Goal: Task Accomplishment & Management: Use online tool/utility

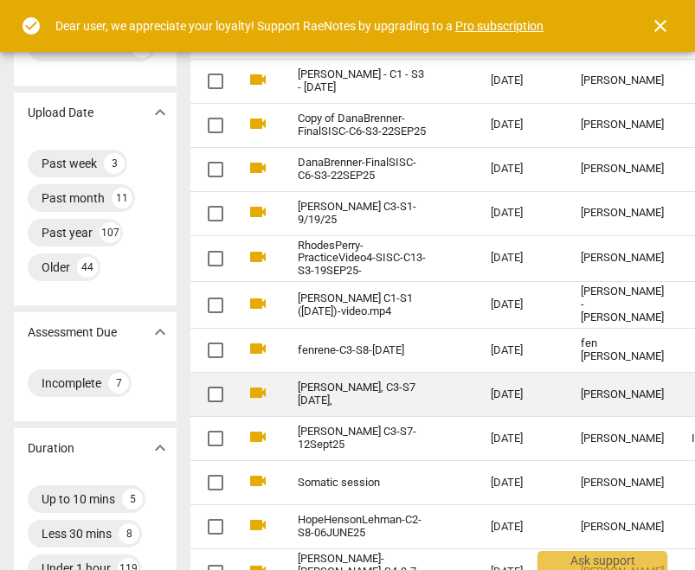
scroll to position [0, 66]
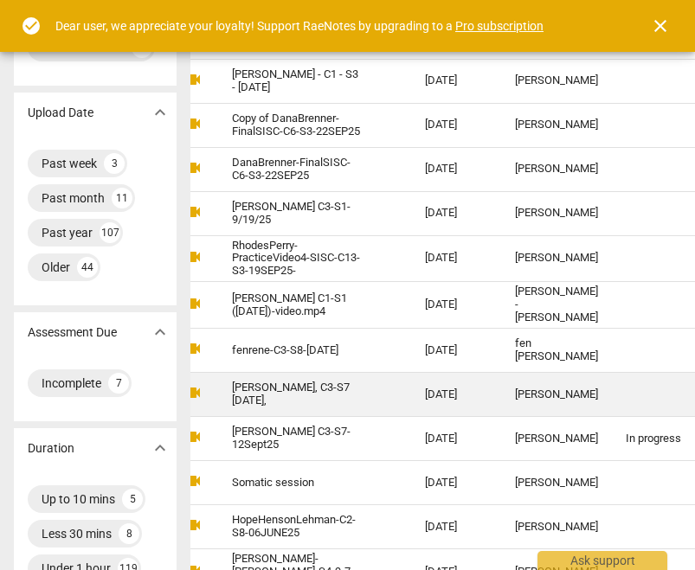
click at [367, 389] on td "[PERSON_NAME], C3-S7 [DATE]," at bounding box center [311, 395] width 200 height 44
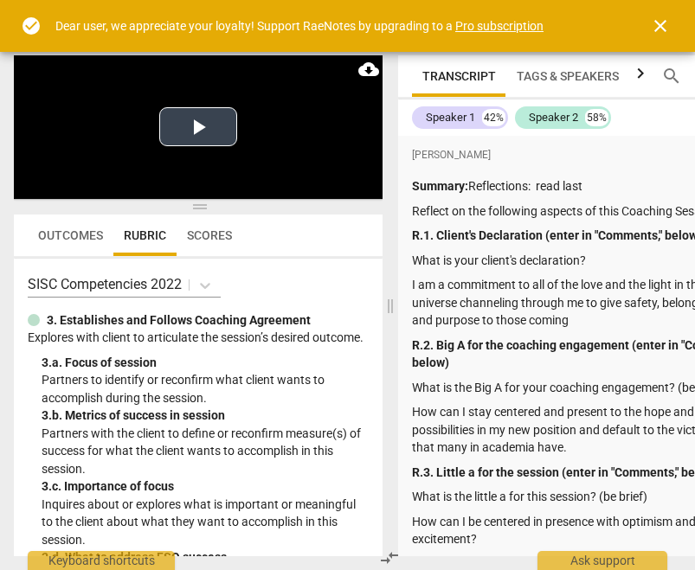
click at [188, 124] on button "Play Video" at bounding box center [198, 126] width 78 height 39
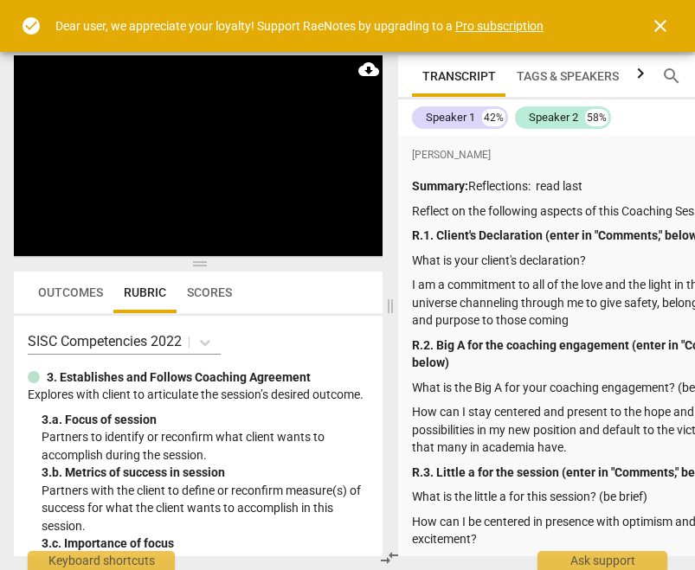
drag, startPoint x: 198, startPoint y: 206, endPoint x: 203, endPoint y: 263, distance: 57.3
click at [203, 263] on span at bounding box center [198, 264] width 369 height 10
click at [63, 296] on span "Outcomes" at bounding box center [70, 293] width 65 height 14
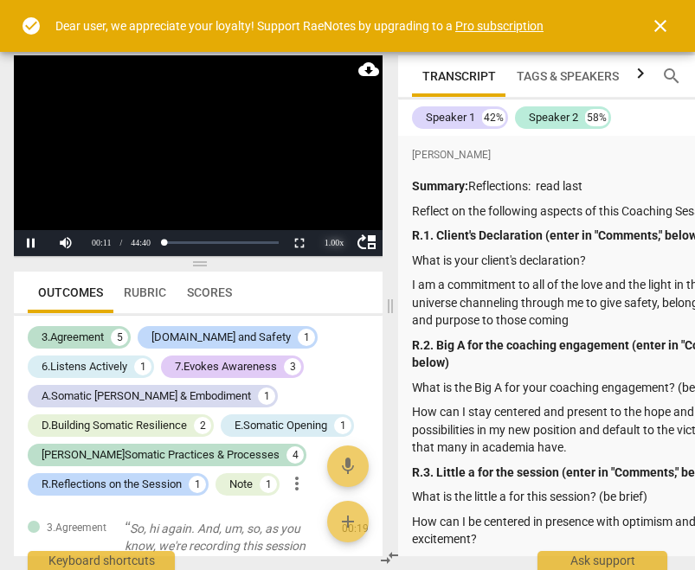
click at [337, 244] on div "1.00 x" at bounding box center [334, 243] width 35 height 26
click at [333, 224] on li "2x" at bounding box center [334, 220] width 35 height 19
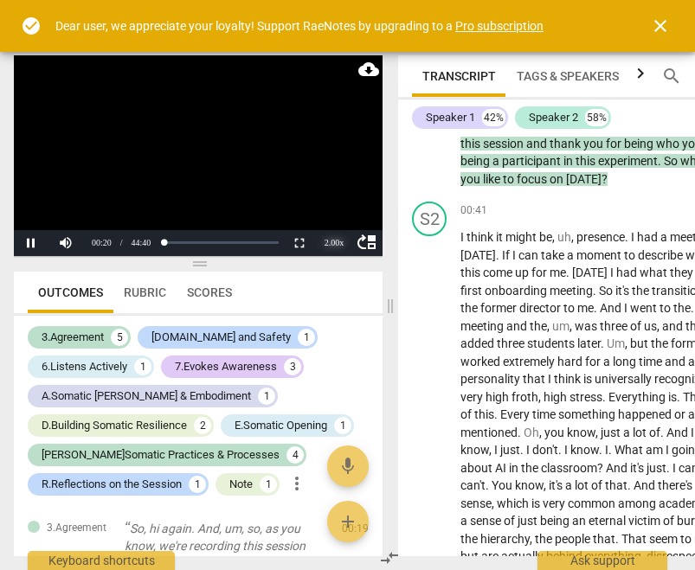
click at [334, 244] on div "2.00 x" at bounding box center [334, 243] width 35 height 26
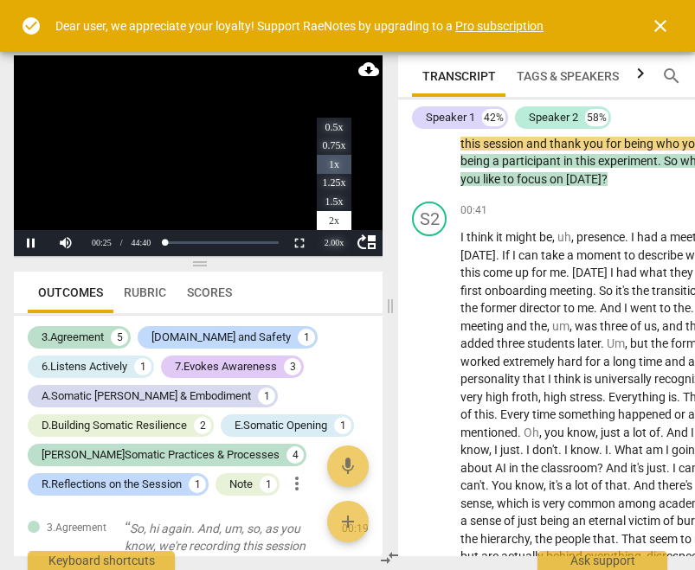
click at [339, 158] on li "1x" at bounding box center [334, 164] width 35 height 19
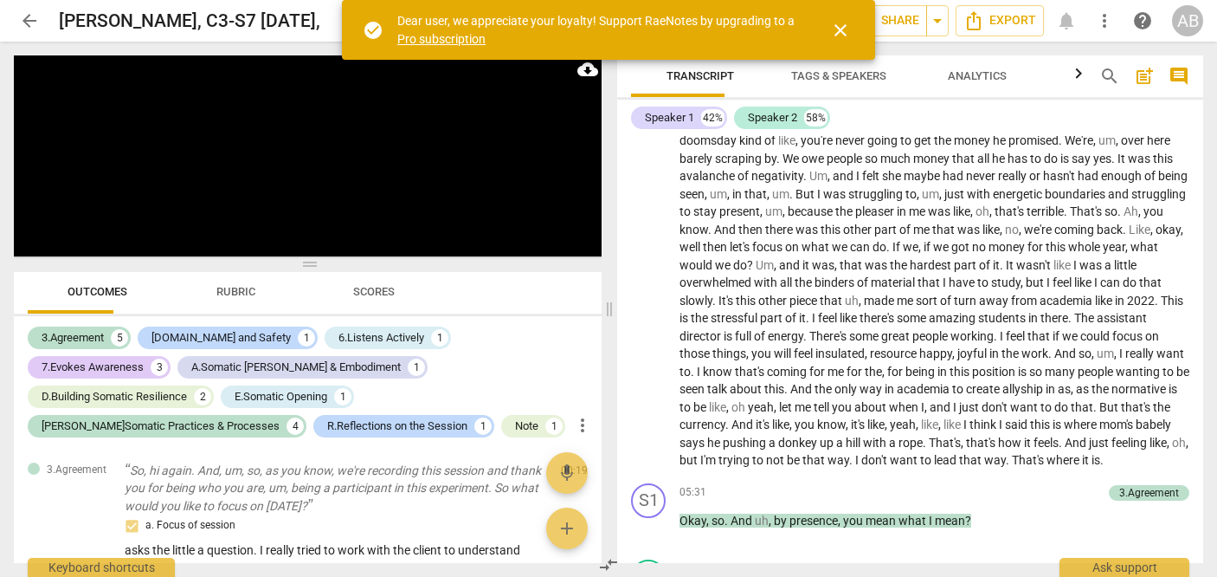
scroll to position [1125, 0]
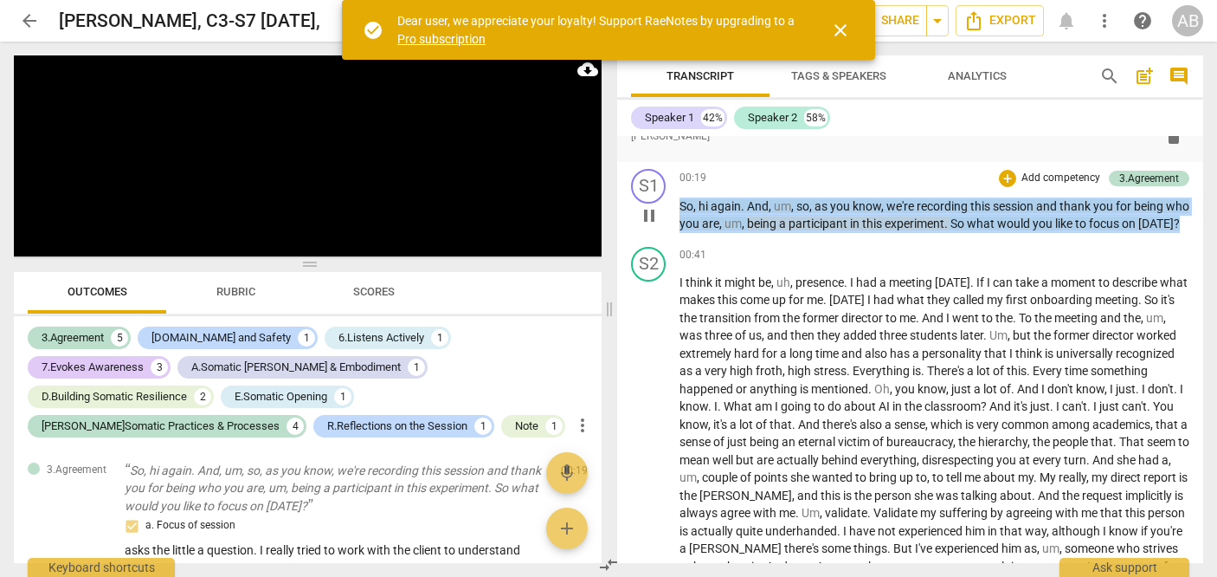
drag, startPoint x: 731, startPoint y: 244, endPoint x: 677, endPoint y: 204, distance: 66.8
click at [677, 204] on div "S1 play_arrow pause 00:19 + Add competency 3.Agreement keyboard_arrow_right So …" at bounding box center [910, 201] width 586 height 78
click at [694, 177] on div "+" at bounding box center [1007, 178] width 17 height 17
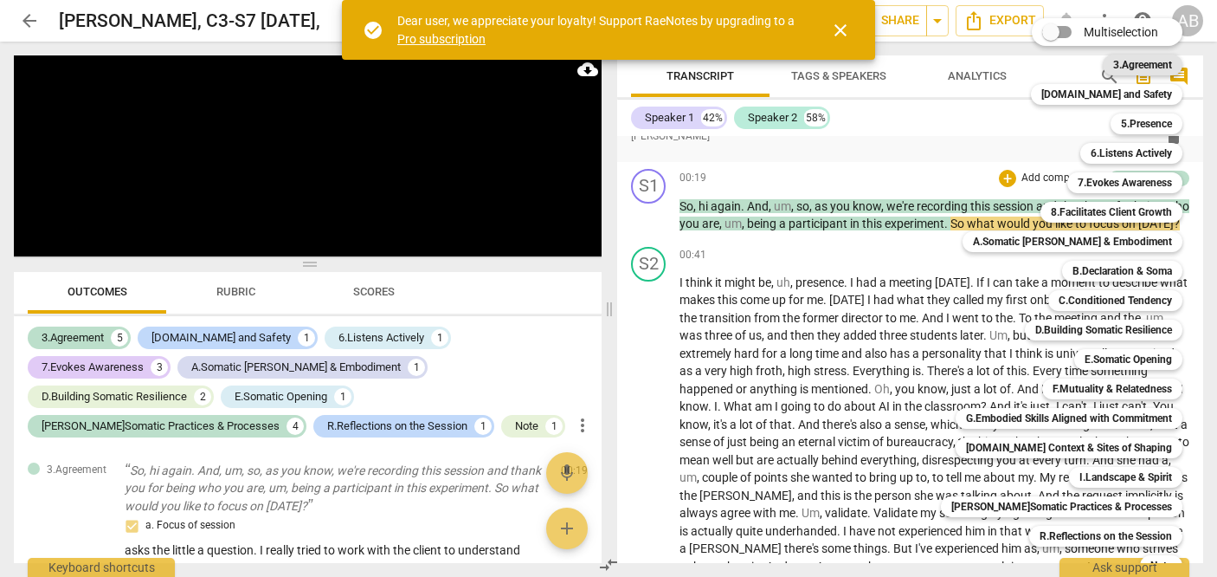
click at [694, 67] on b "3.Agreement" at bounding box center [1142, 65] width 59 height 21
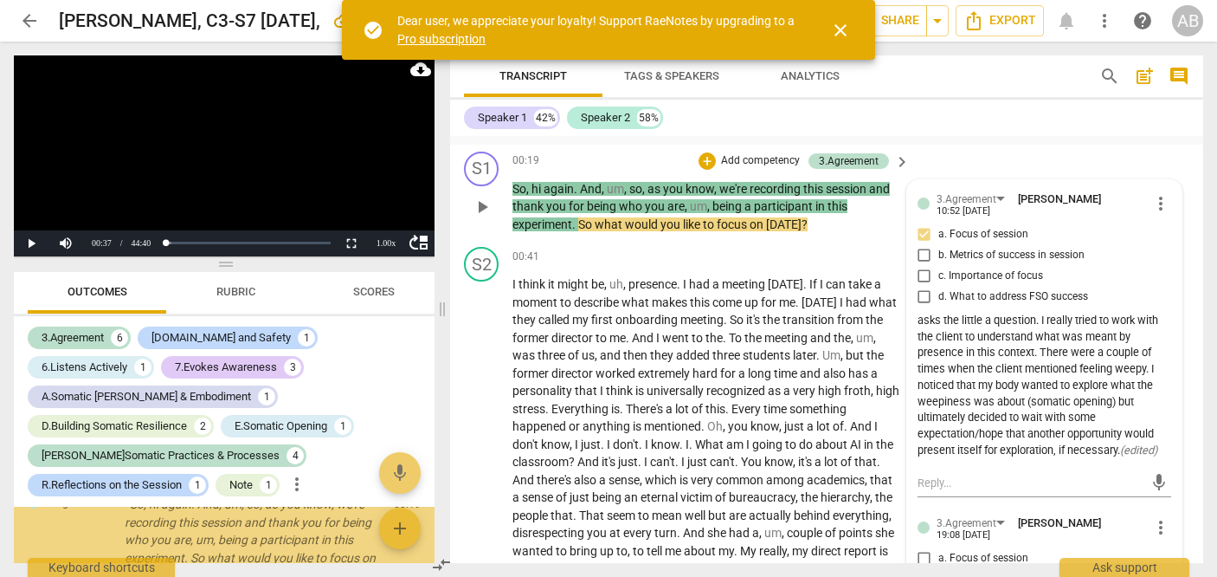
scroll to position [347, 0]
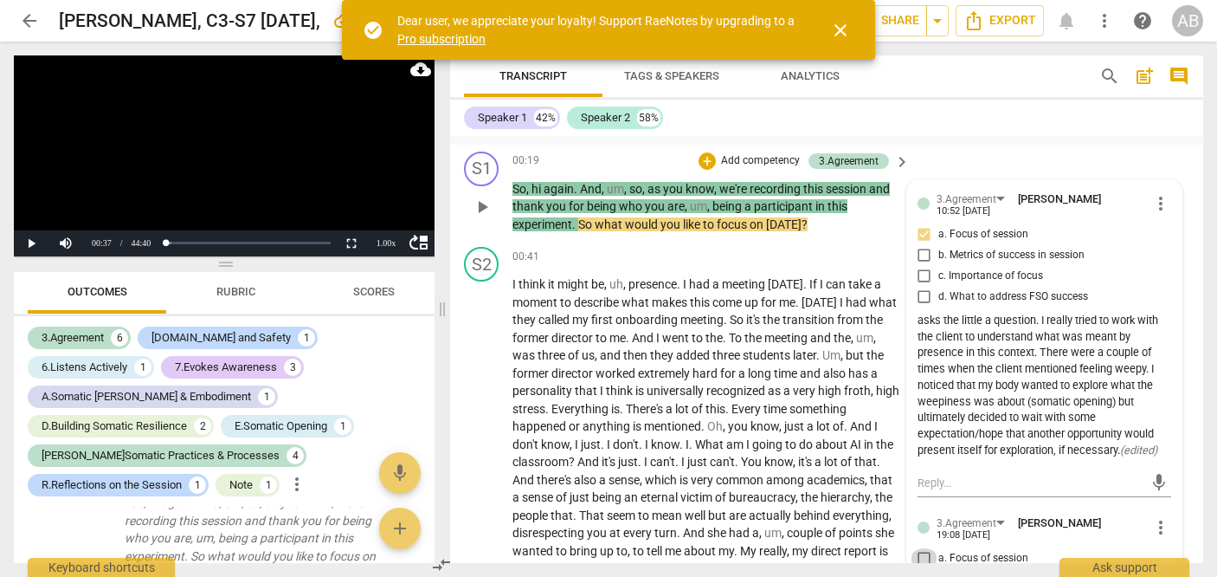
click at [694, 557] on input "a. Focus of session" at bounding box center [925, 558] width 28 height 21
checkbox input "true"
drag, startPoint x: 216, startPoint y: 145, endPoint x: 39, endPoint y: 229, distance: 195.2
click at [39, 229] on video at bounding box center [224, 155] width 421 height 201
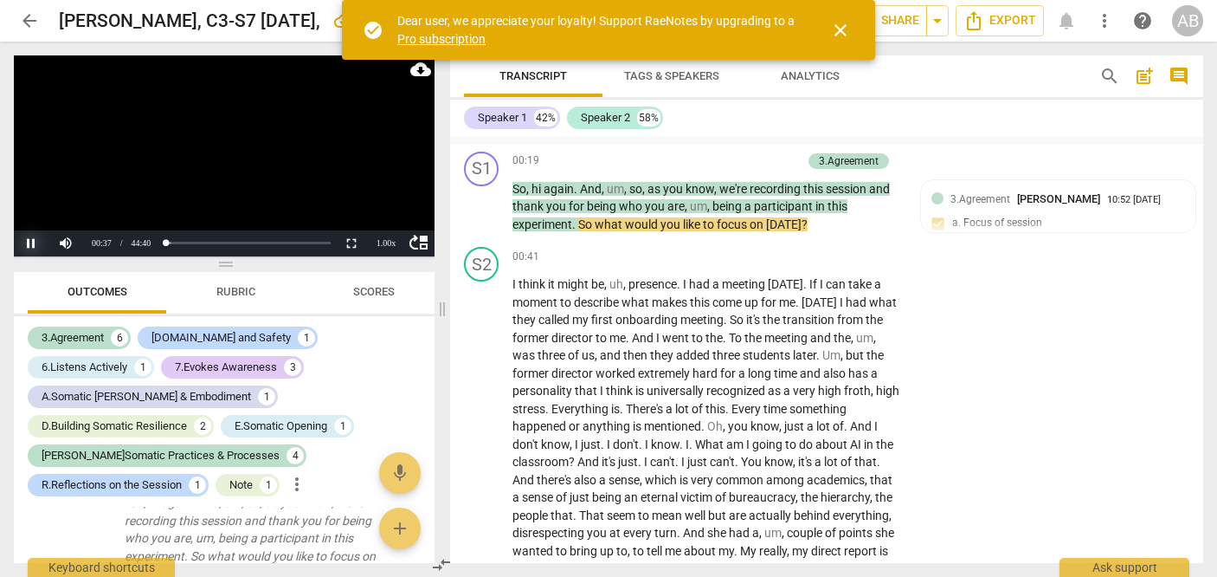
click at [27, 235] on button "Pause" at bounding box center [31, 243] width 35 height 26
click at [27, 235] on button "Play" at bounding box center [31, 243] width 35 height 26
click at [379, 238] on div "1.00 x" at bounding box center [386, 243] width 35 height 26
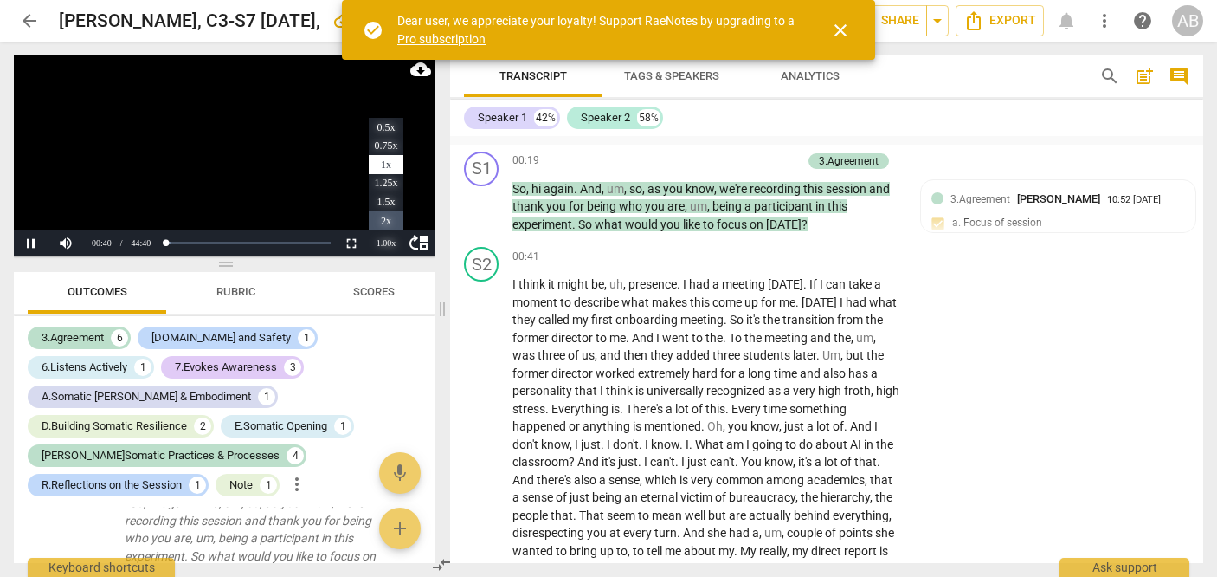
click at [378, 216] on li "2x" at bounding box center [386, 220] width 35 height 19
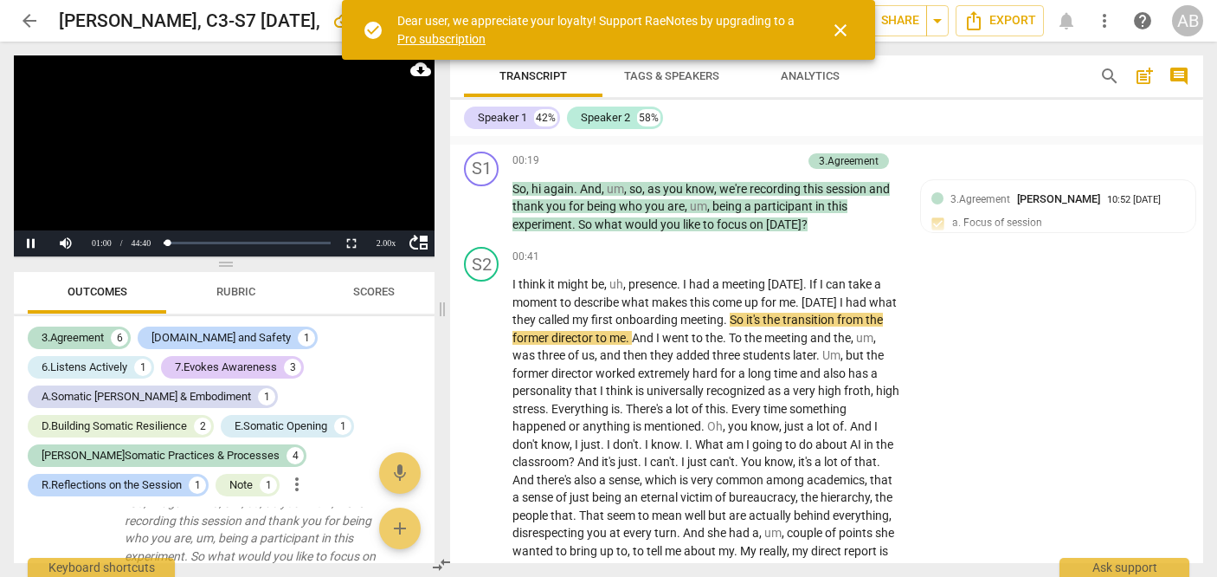
click at [694, 42] on button "close" at bounding box center [841, 31] width 42 height 42
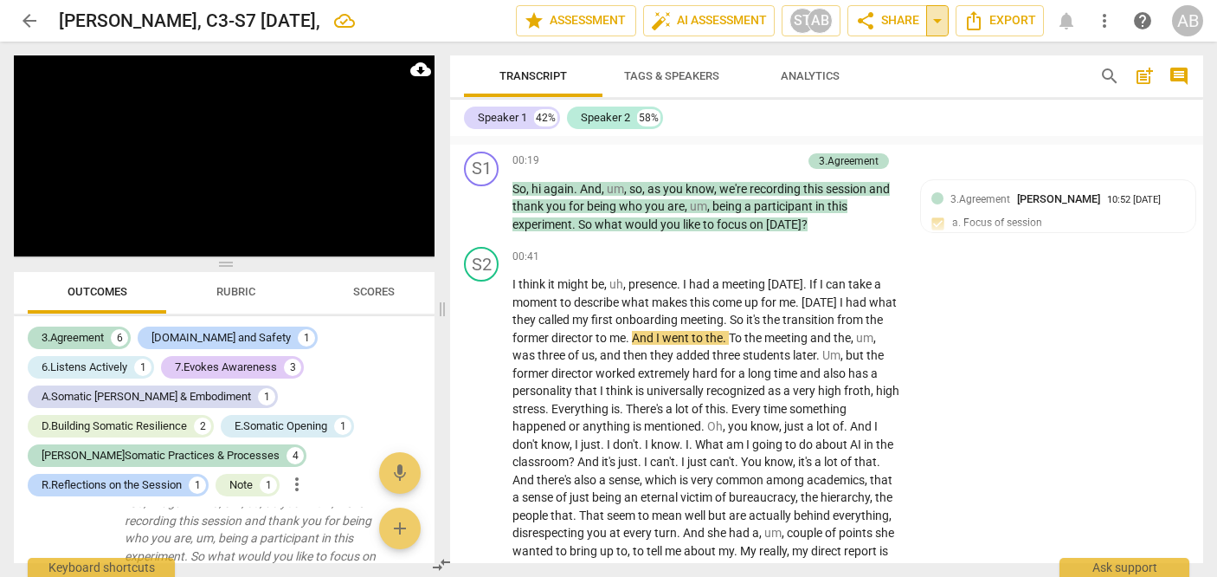
click at [694, 16] on span "arrow_drop_down" at bounding box center [937, 20] width 21 height 21
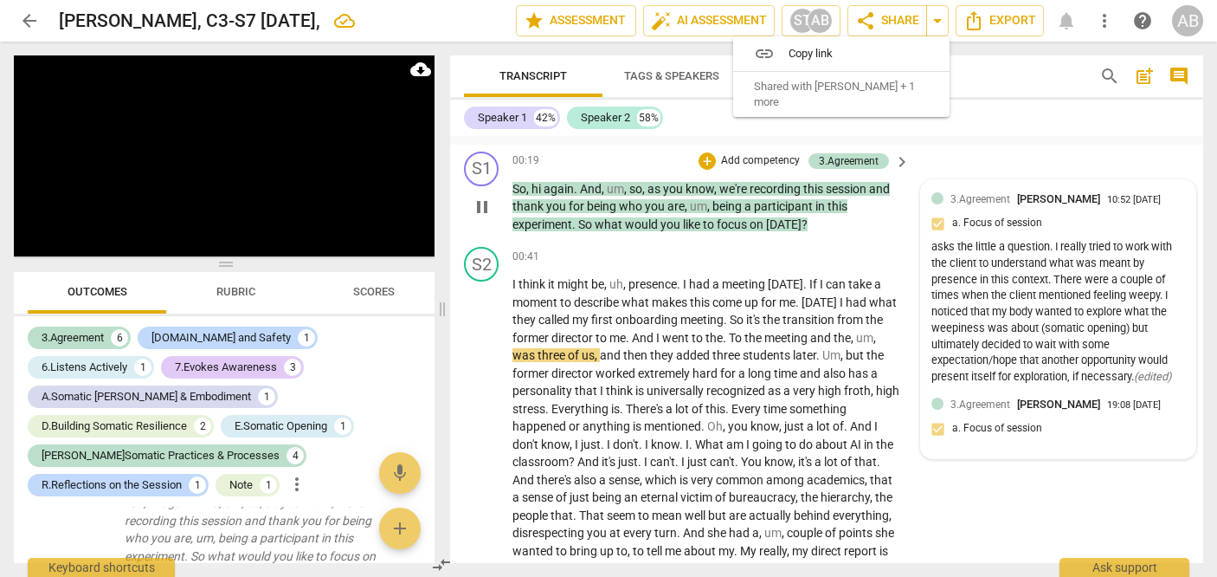
click at [694, 185] on div "3.Agreement [PERSON_NAME] 10:52 [DATE] a. Focus of session asks the little a qu…" at bounding box center [1058, 319] width 275 height 279
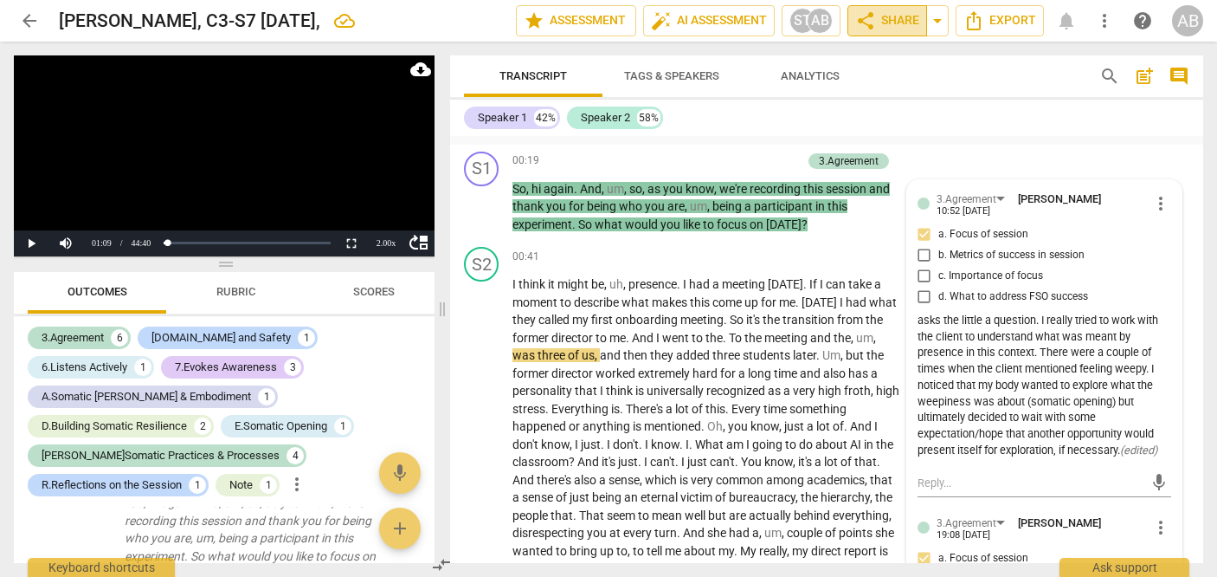
click at [694, 25] on span "share Share" at bounding box center [887, 20] width 64 height 21
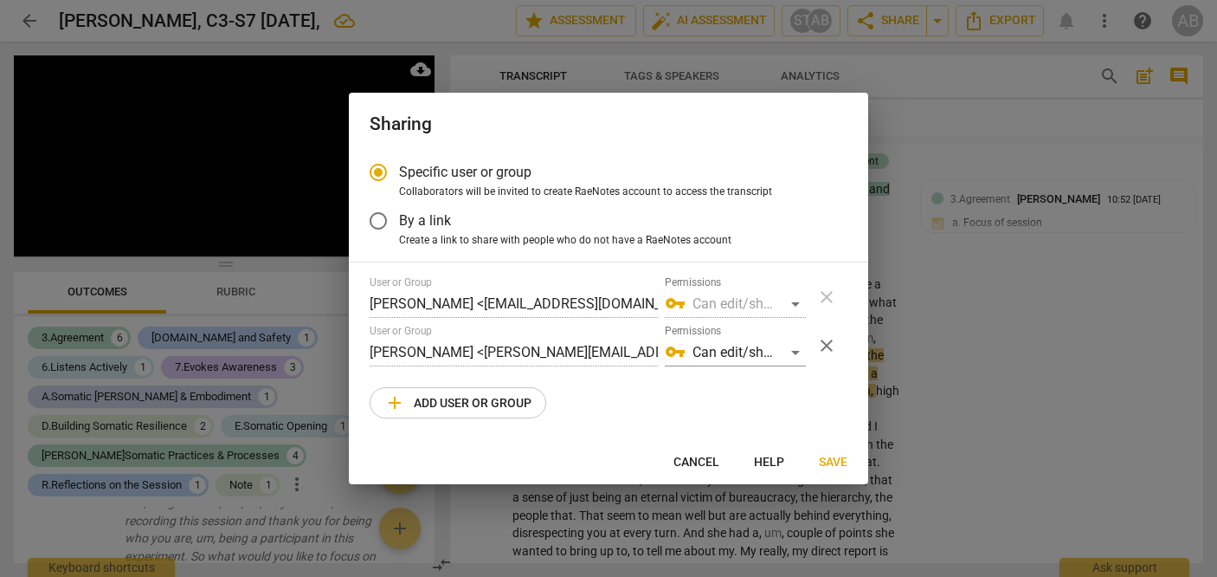
click at [692, 461] on span "Cancel" at bounding box center [697, 462] width 46 height 17
radio input "false"
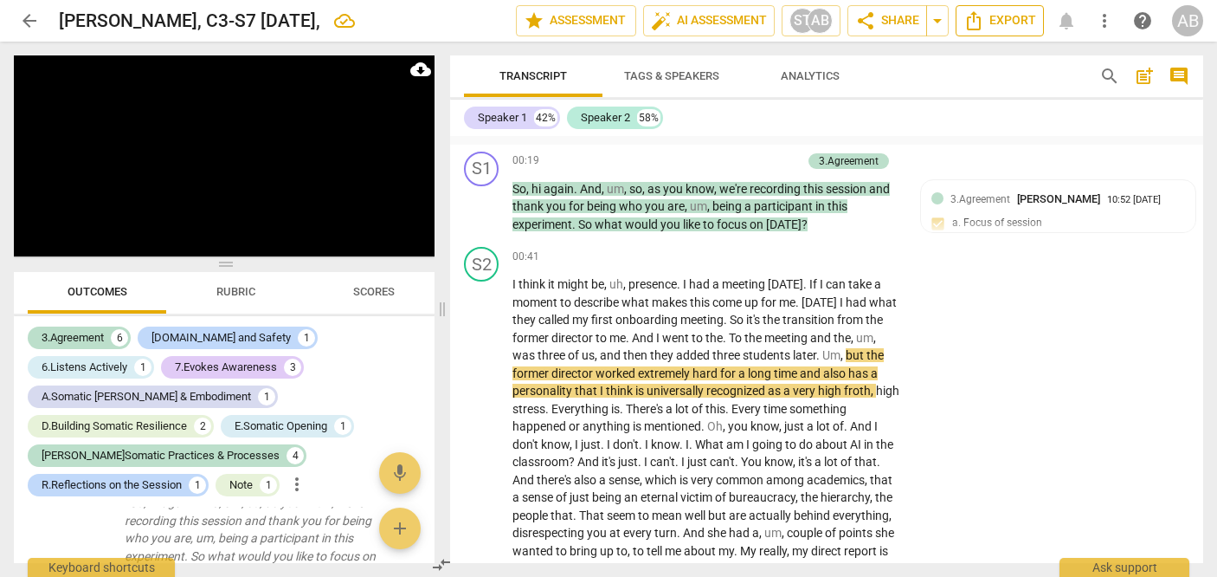
click at [694, 16] on span "Export" at bounding box center [1000, 20] width 73 height 21
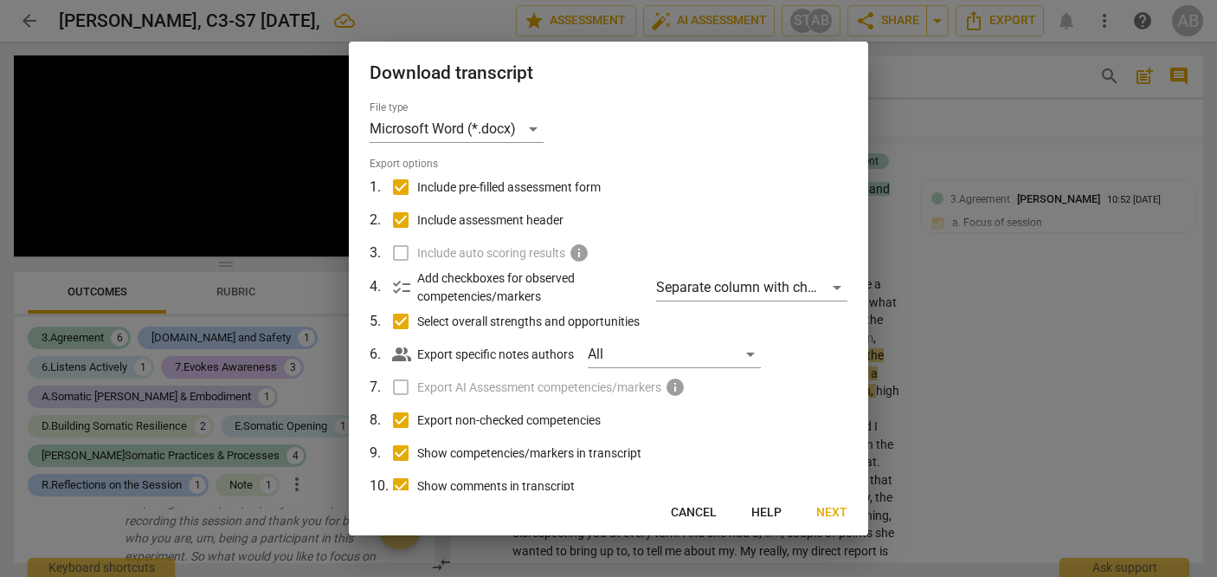
click at [694, 93] on div at bounding box center [608, 288] width 1217 height 577
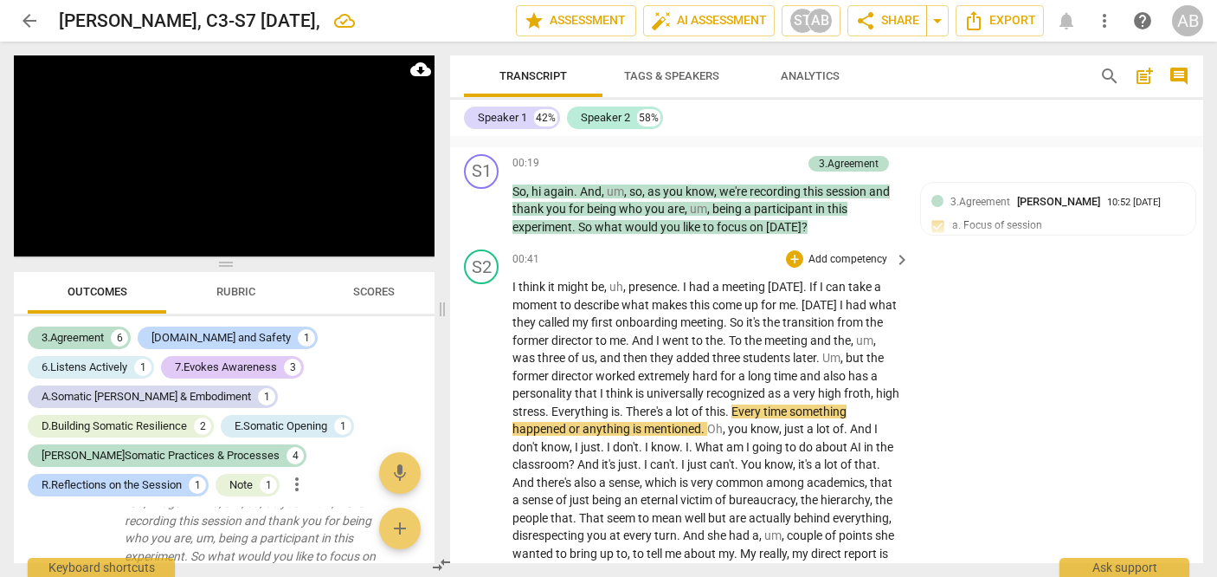
scroll to position [1046, 0]
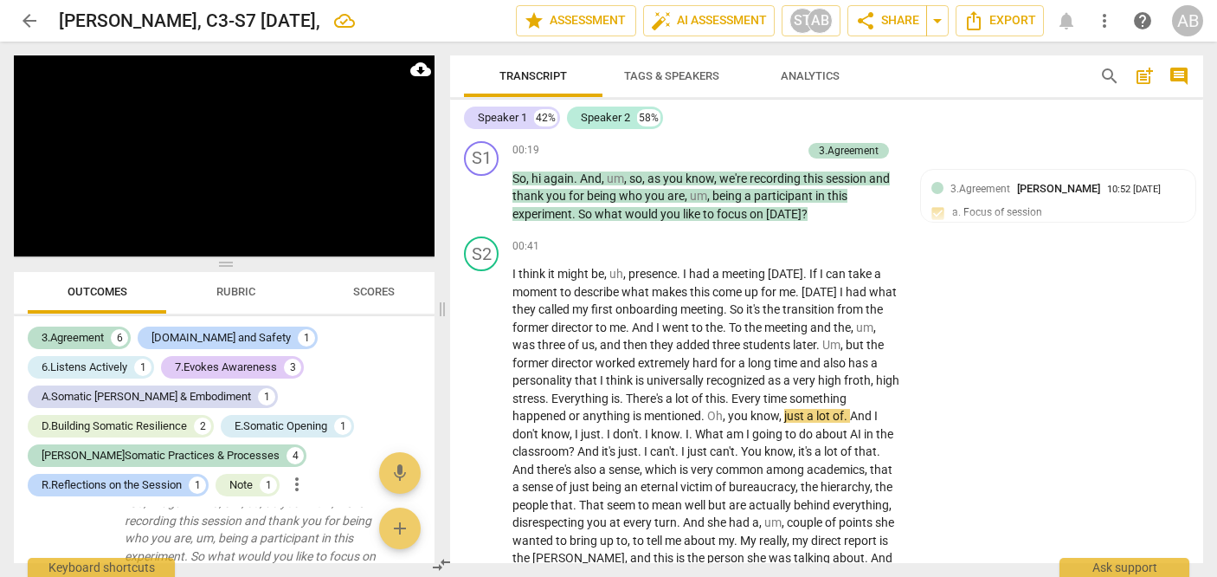
click at [694, 23] on span "more_vert" at bounding box center [1104, 20] width 21 height 21
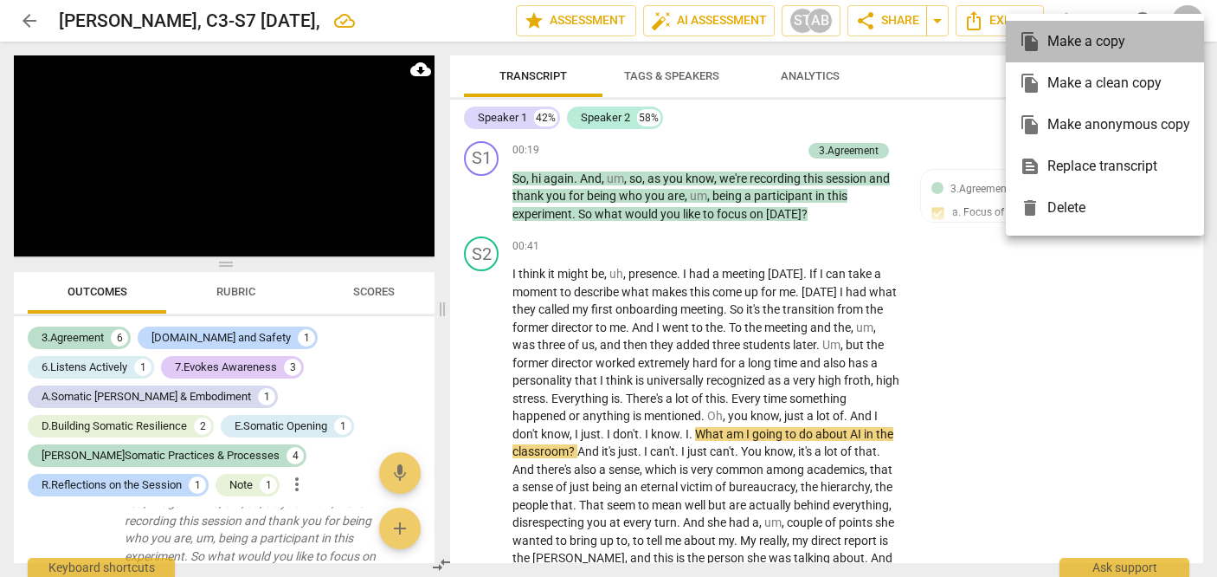
click at [694, 40] on div "file_copy Make a copy" at bounding box center [1105, 42] width 171 height 42
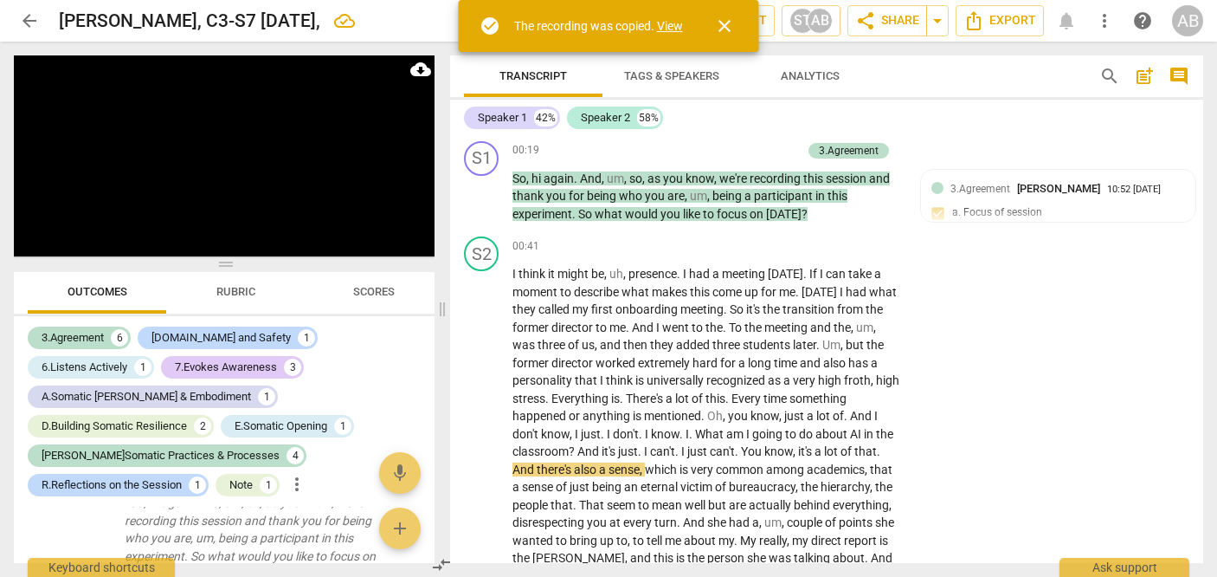
click at [670, 25] on link "View" at bounding box center [670, 26] width 26 height 14
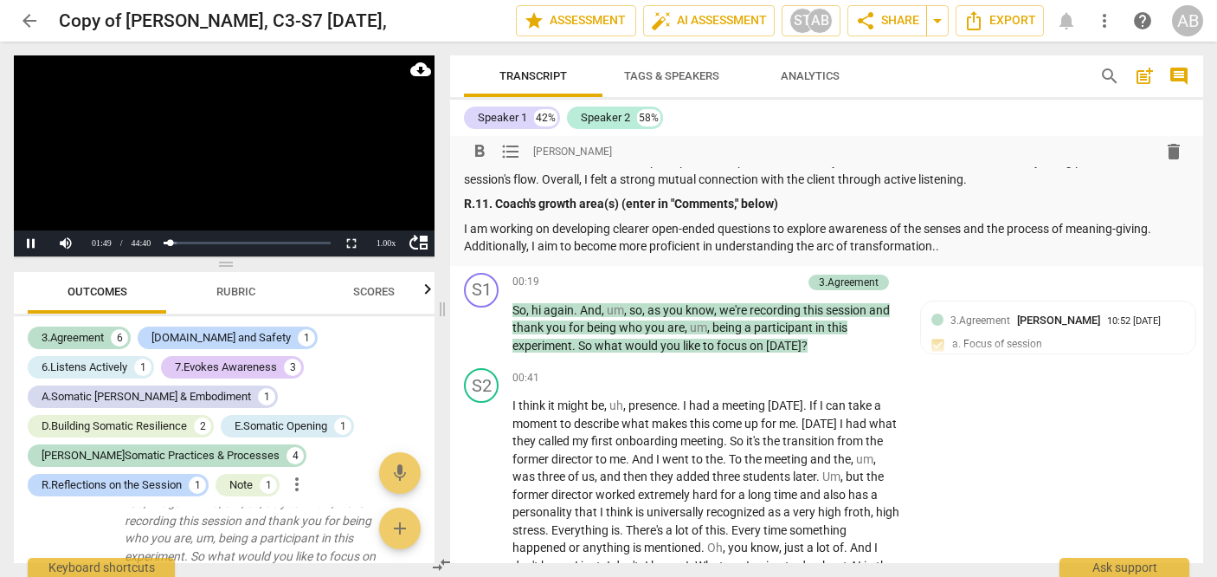
scroll to position [855, 0]
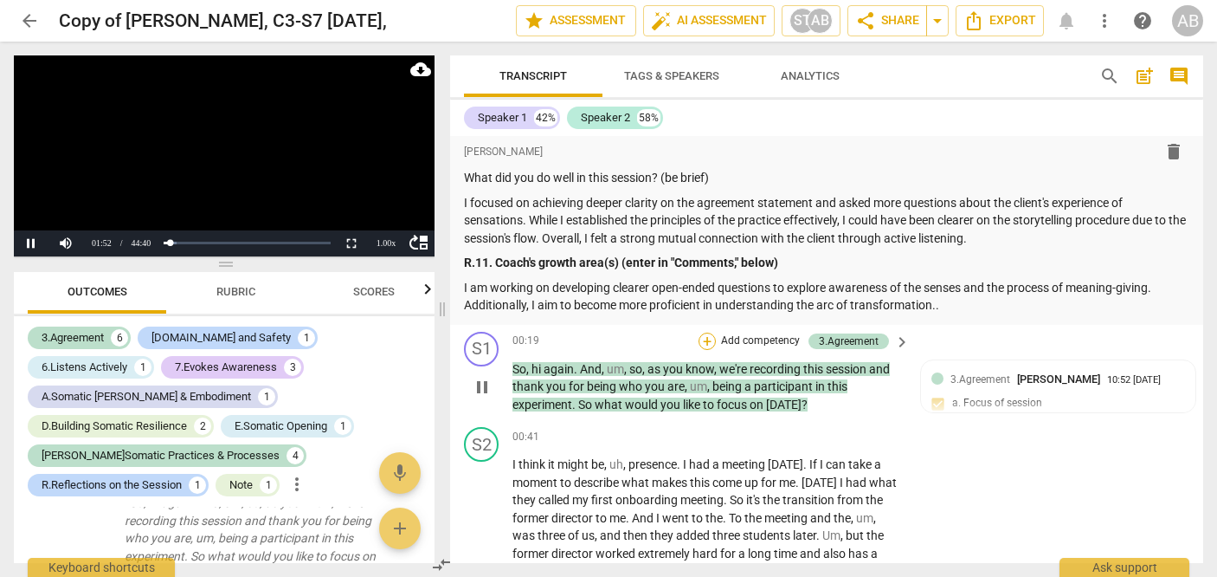
click at [694, 335] on div "+" at bounding box center [707, 340] width 17 height 17
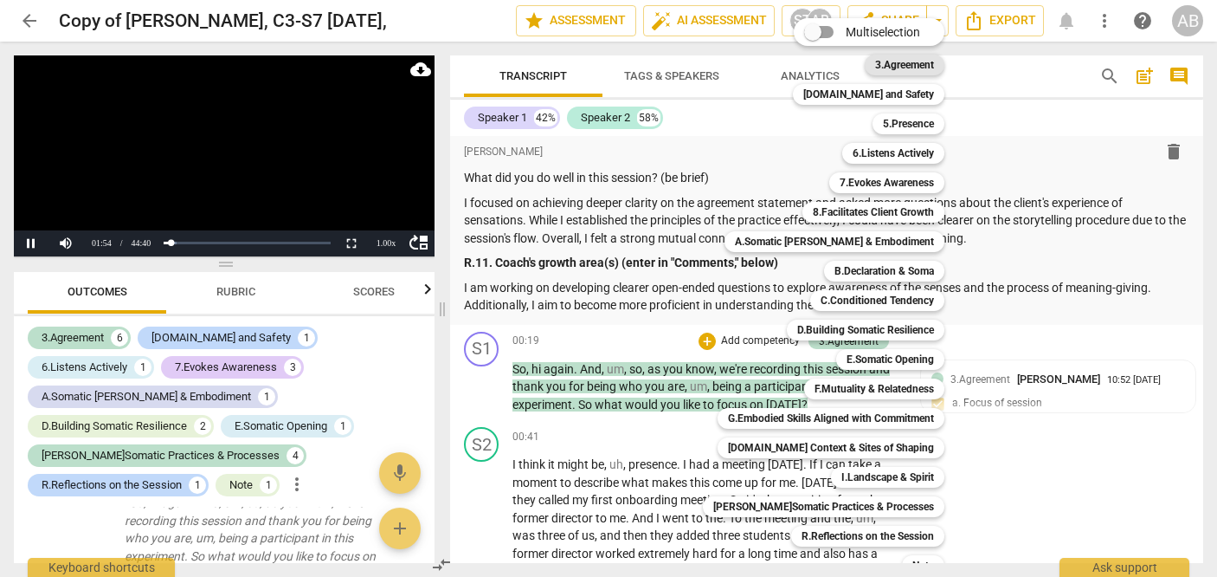
click at [694, 65] on b "3.Agreement" at bounding box center [904, 65] width 59 height 21
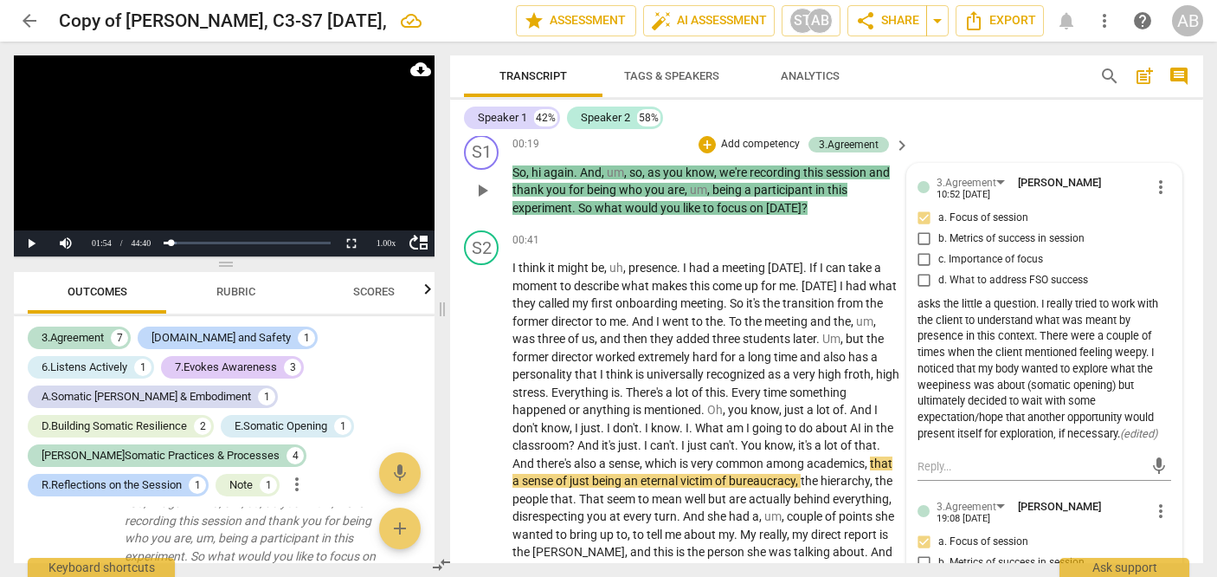
scroll to position [1060, 0]
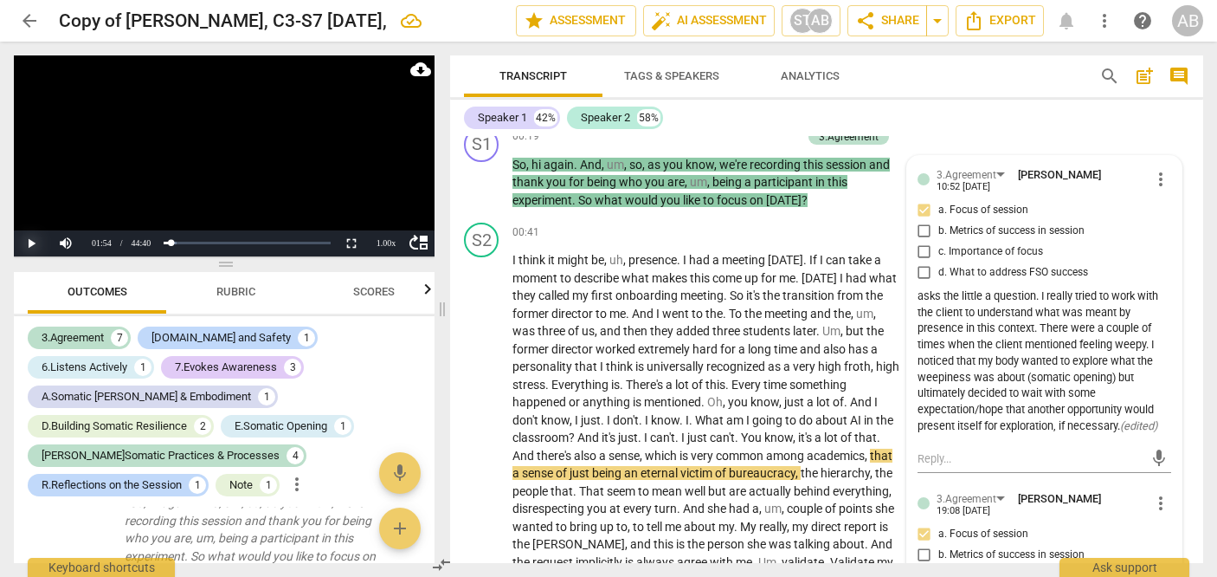
click at [36, 238] on button "Play" at bounding box center [31, 243] width 35 height 26
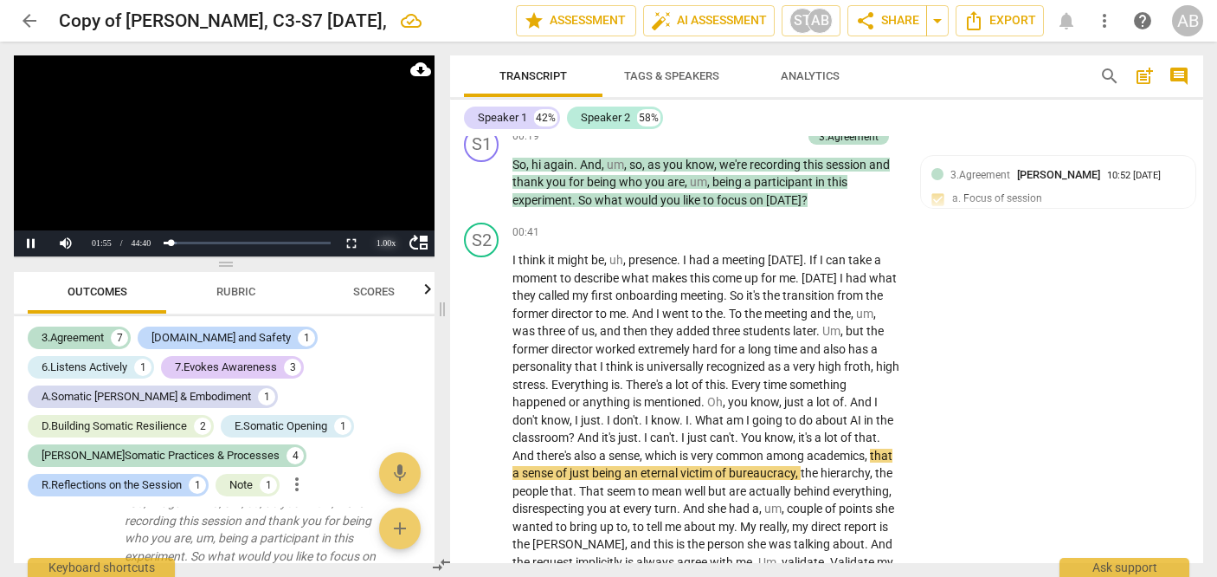
click at [390, 244] on div "1.00 x" at bounding box center [386, 243] width 35 height 26
click at [390, 216] on li "2x" at bounding box center [386, 220] width 35 height 19
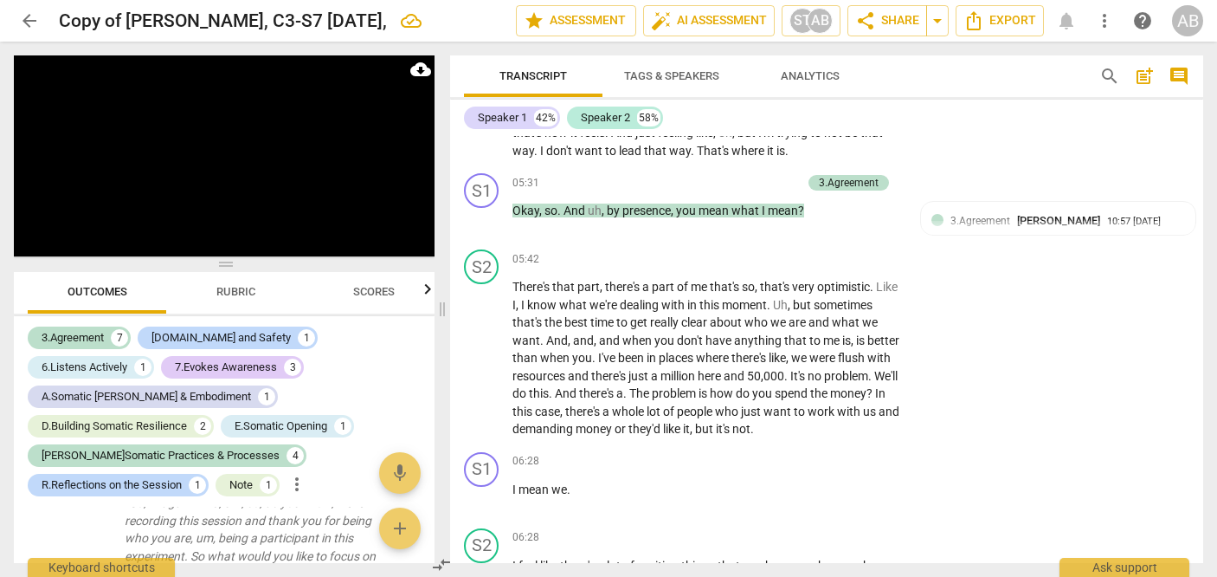
scroll to position [1998, 0]
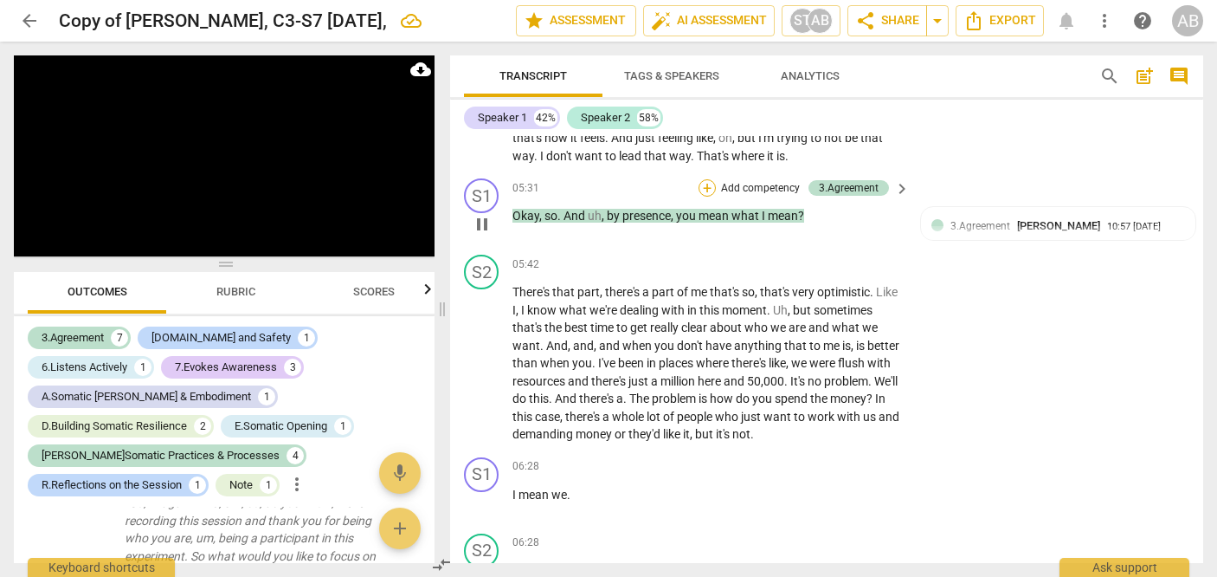
click at [694, 197] on div "+" at bounding box center [707, 187] width 17 height 17
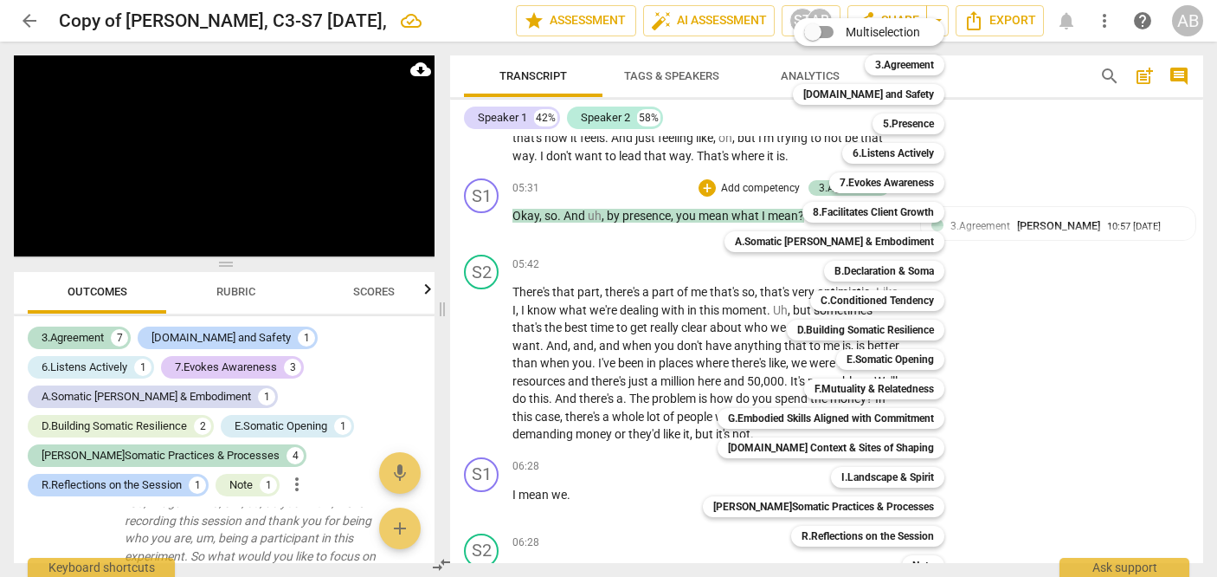
scroll to position [3000, 0]
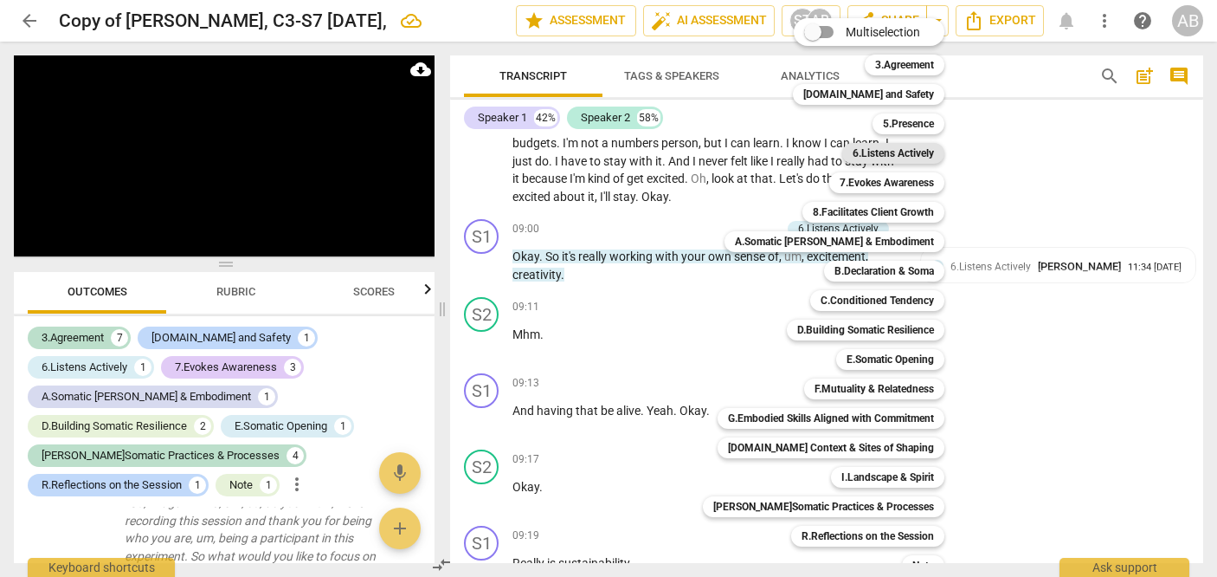
click at [694, 155] on b "6.Listens Actively" at bounding box center [893, 153] width 81 height 21
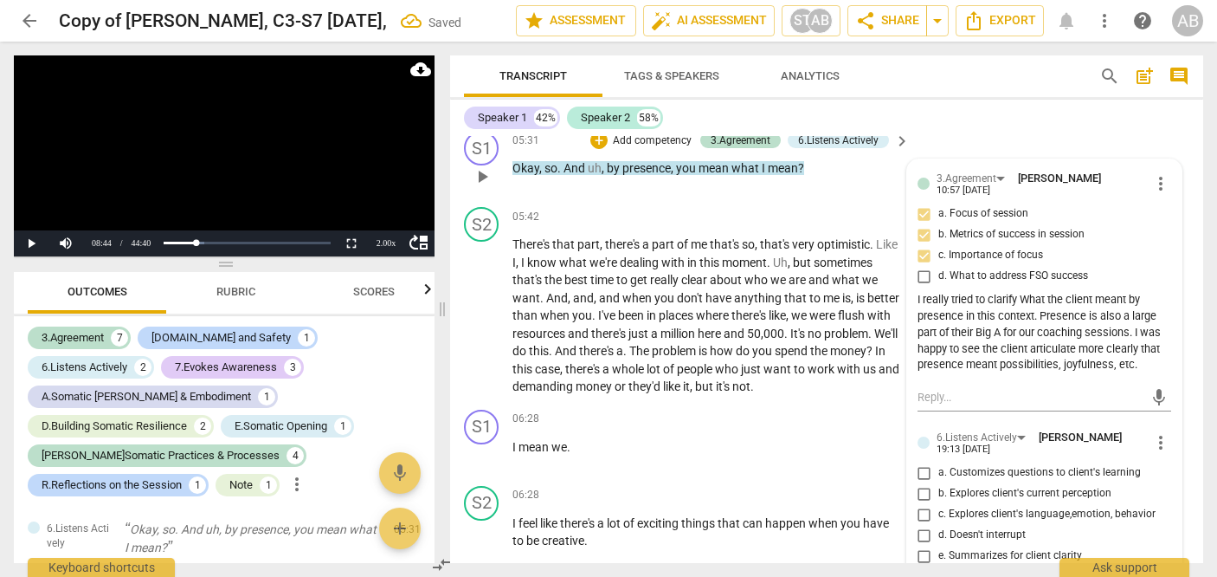
scroll to position [2059, 0]
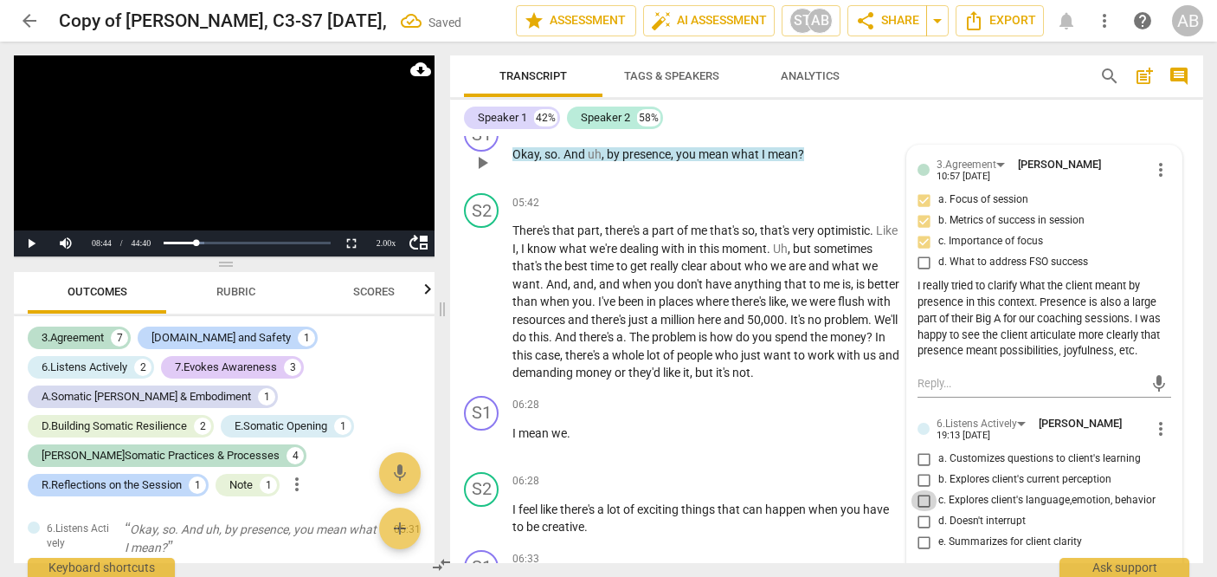
click at [694, 511] on input "c. Explores client's language,emotion, behavior" at bounding box center [925, 500] width 28 height 21
checkbox input "true"
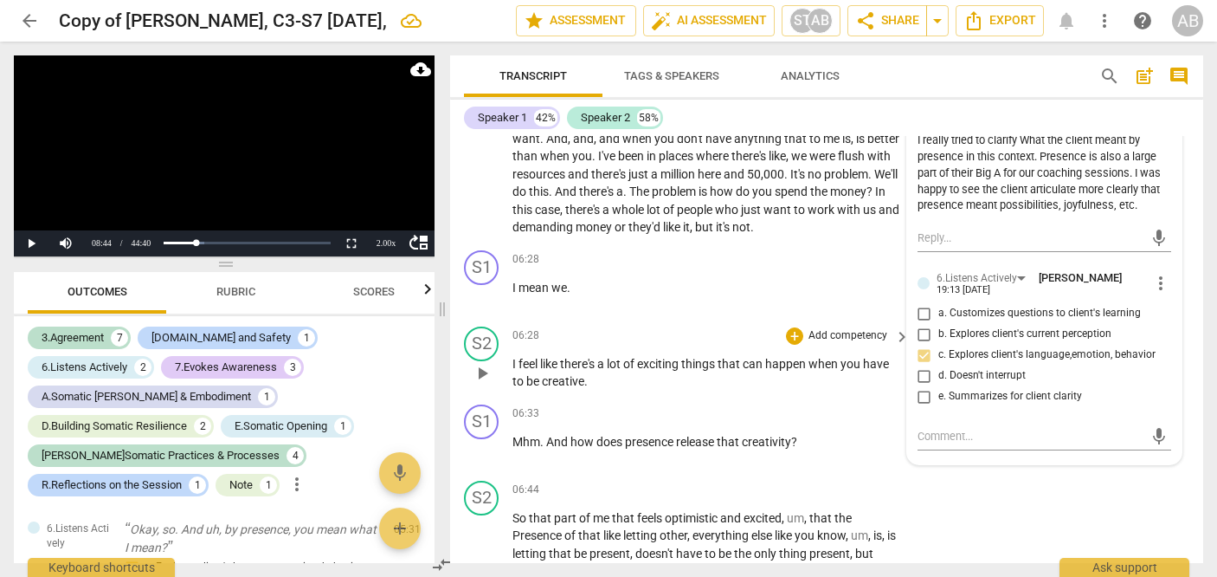
scroll to position [2231, 0]
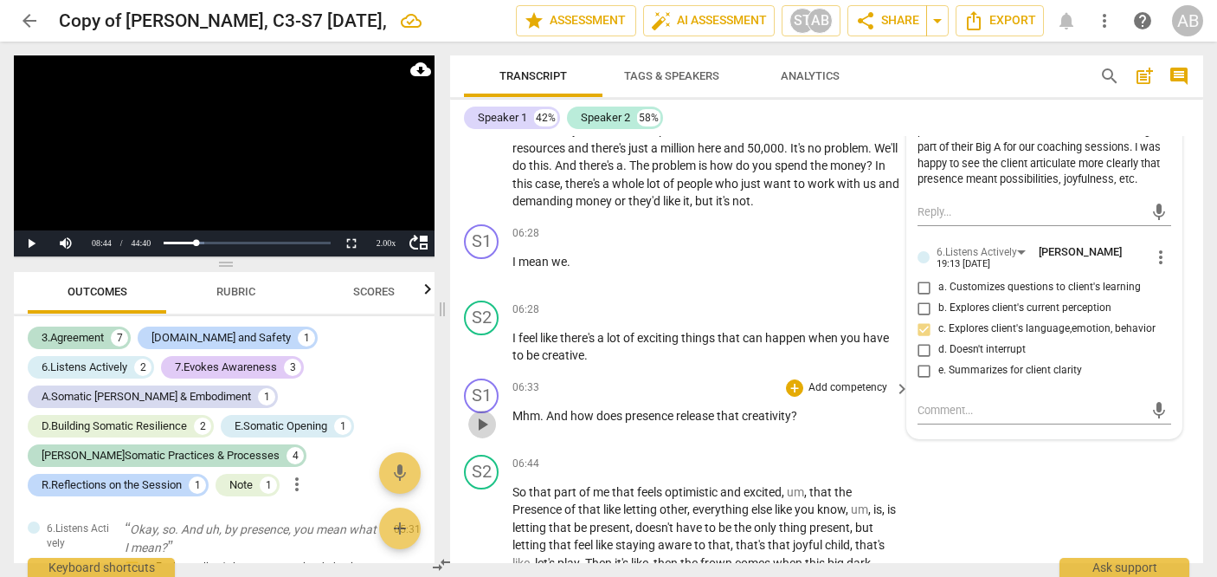
click at [471, 435] on span "play_arrow" at bounding box center [482, 424] width 28 height 21
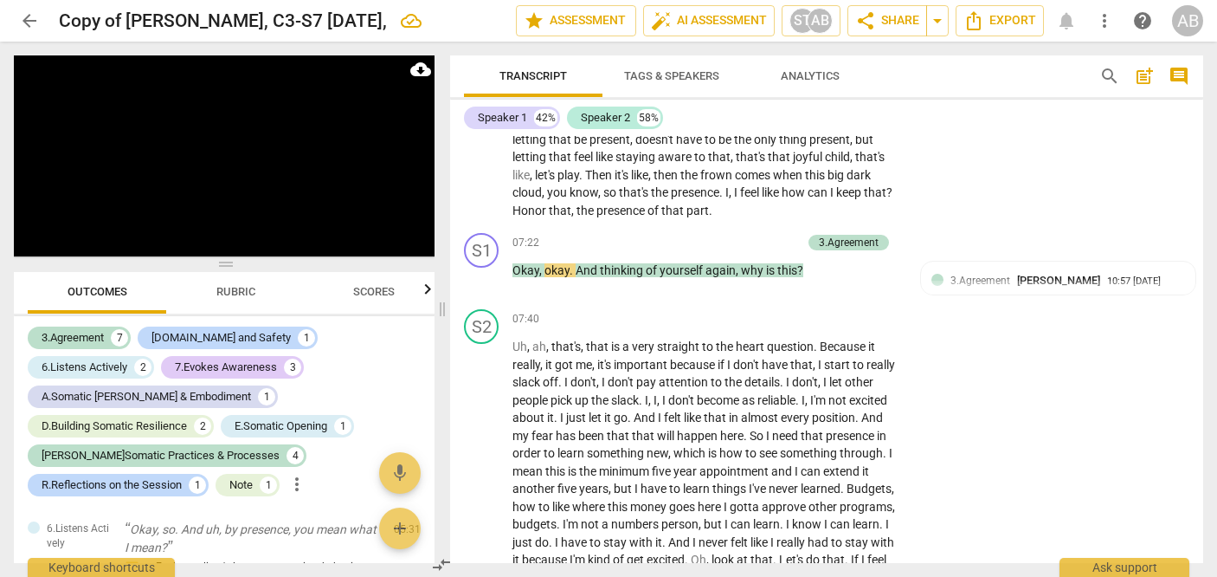
scroll to position [2617, 0]
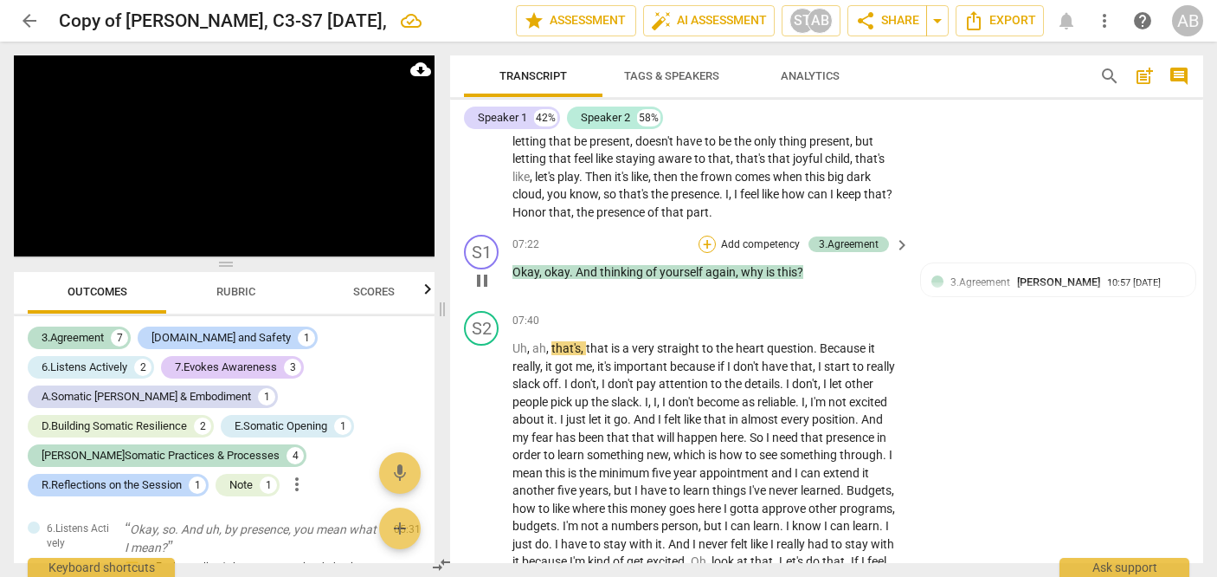
click at [694, 253] on div "+" at bounding box center [707, 243] width 17 height 17
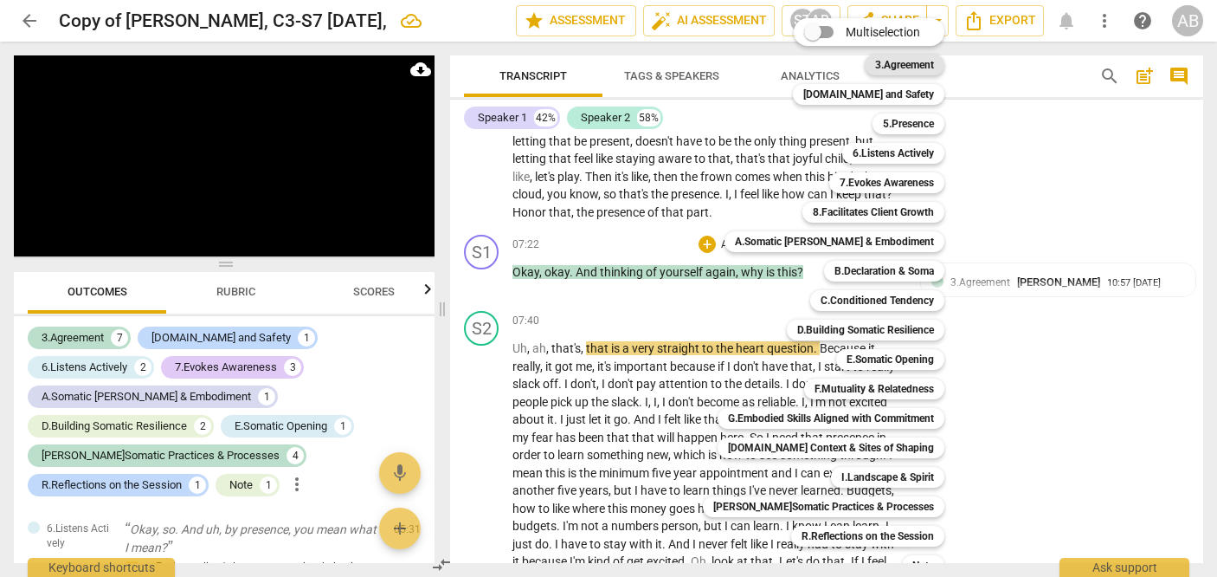
click at [694, 66] on b "3.Agreement" at bounding box center [904, 65] width 59 height 21
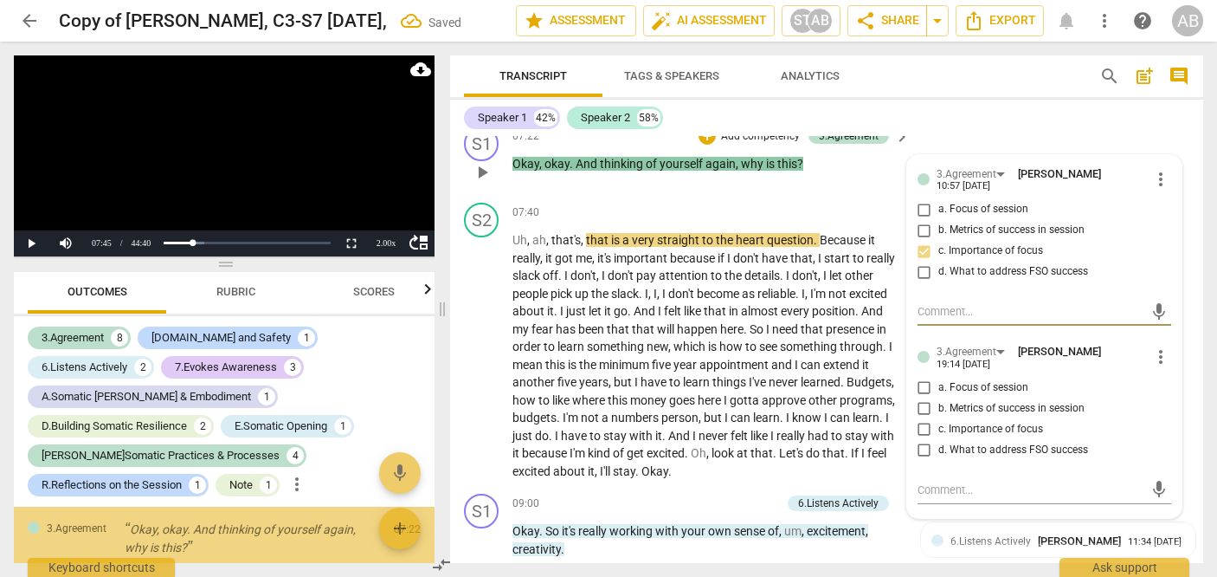
scroll to position [2740, 0]
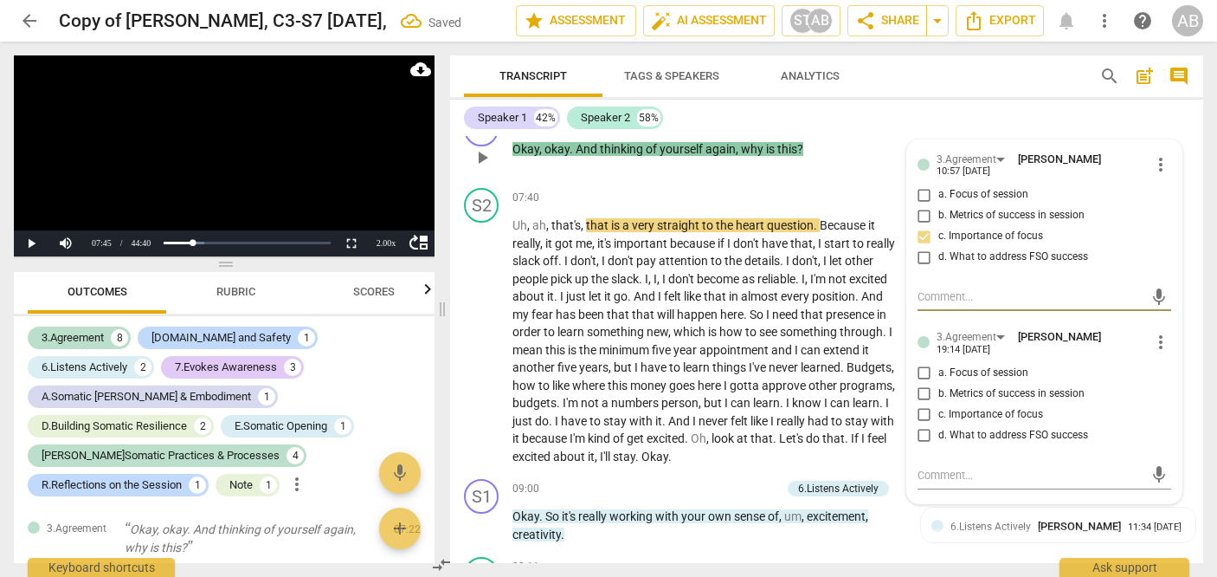
click at [694, 425] on input "c. Importance of focus" at bounding box center [925, 414] width 28 height 21
checkbox input "true"
click at [484, 351] on span "play_arrow" at bounding box center [482, 341] width 21 height 21
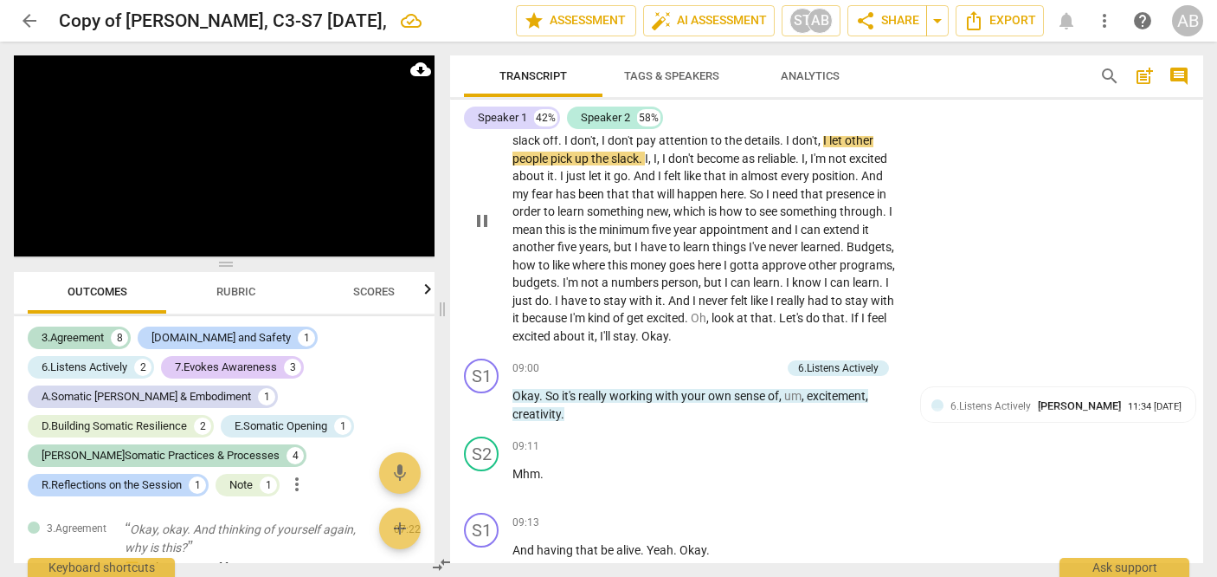
scroll to position [2878, 0]
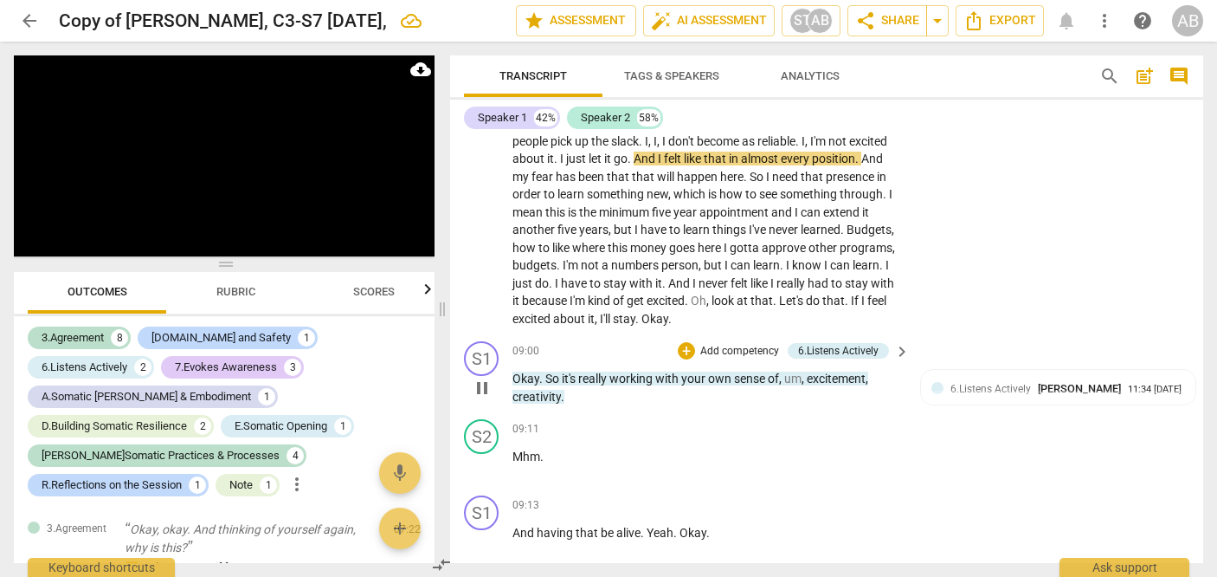
click at [674, 360] on div "+ Add competency 6.Listens Actively keyboard_arrow_right" at bounding box center [792, 350] width 237 height 19
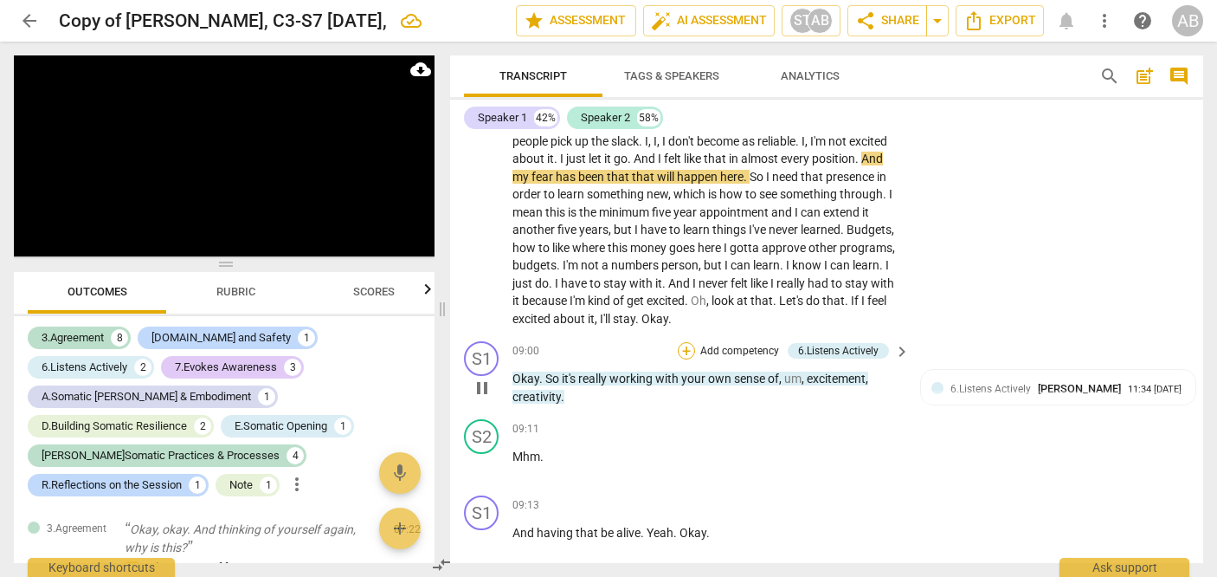
click at [679, 359] on div "+" at bounding box center [686, 350] width 17 height 17
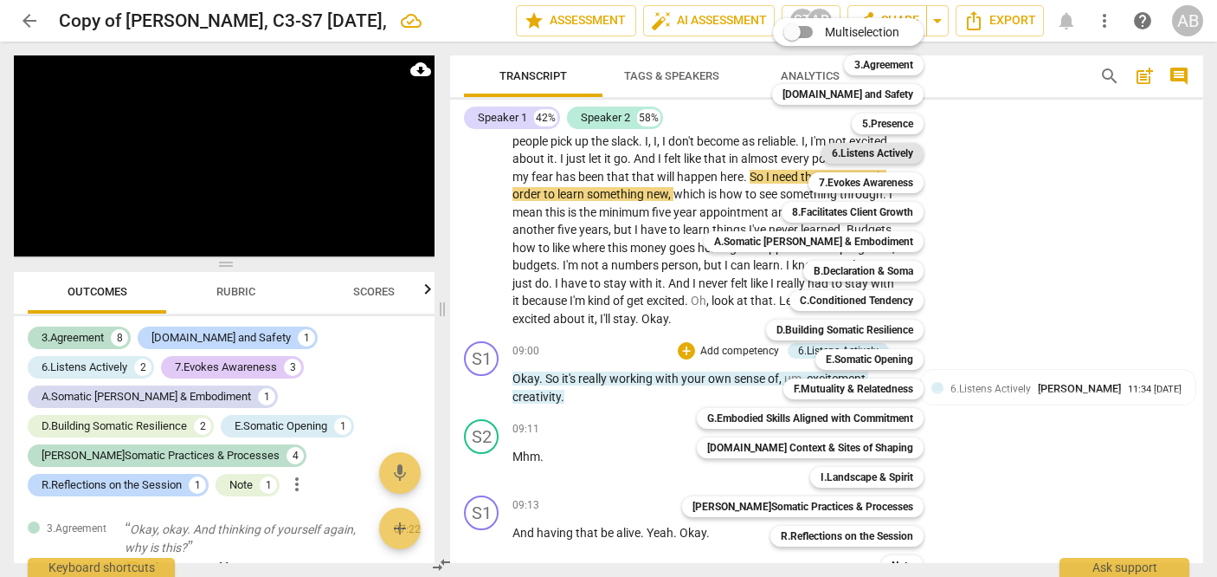
click at [694, 151] on b "6.Listens Actively" at bounding box center [872, 153] width 81 height 21
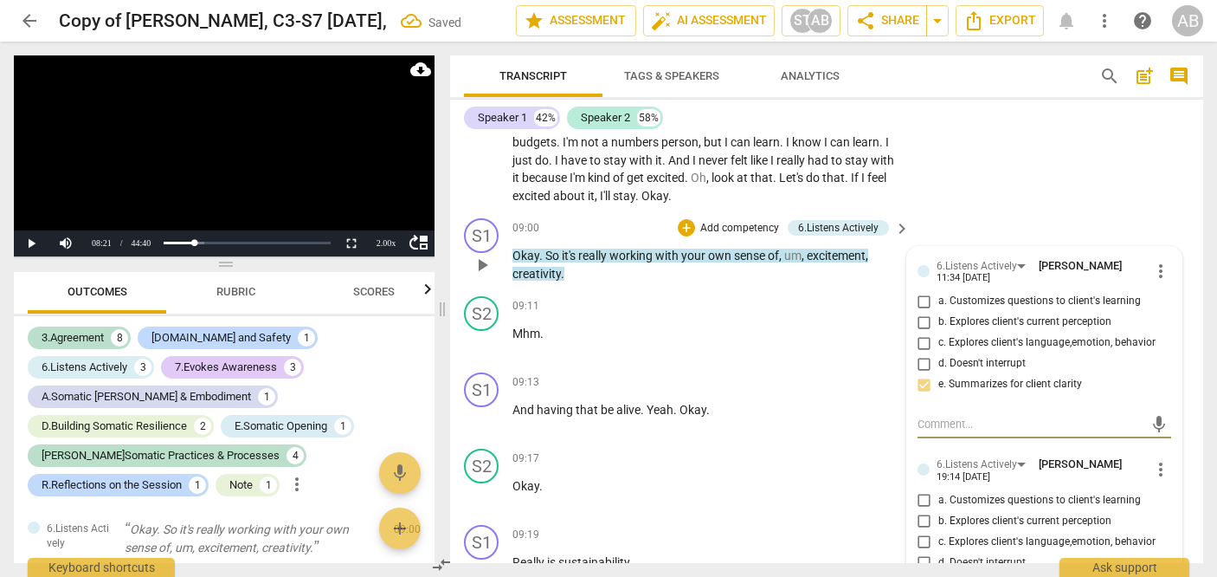
scroll to position [3160, 0]
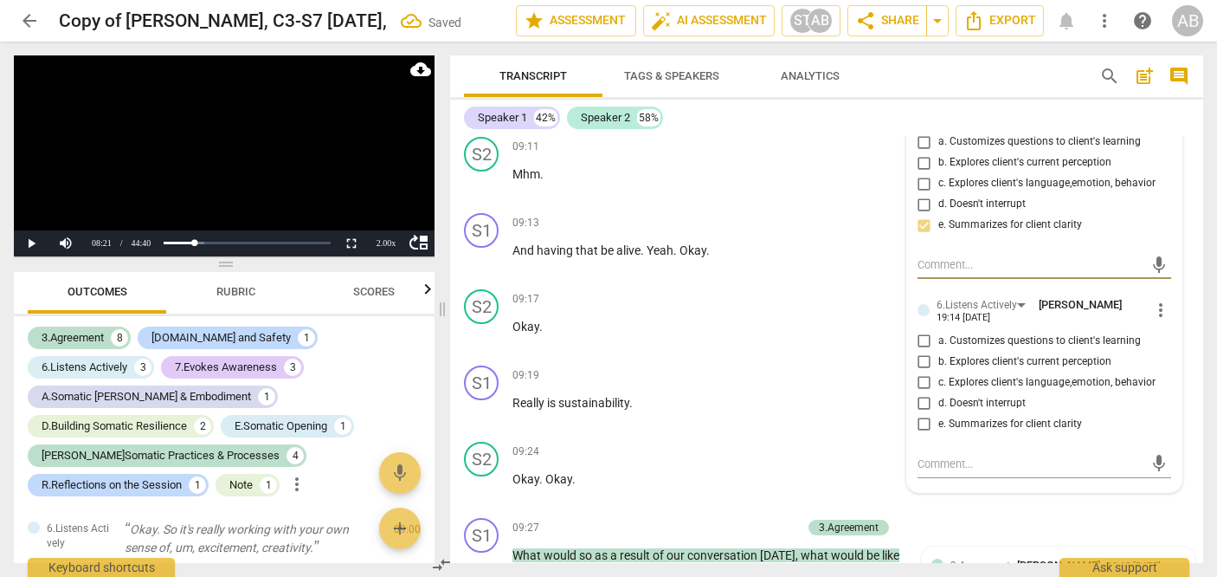
click at [694, 435] on input "e. Summarizes for client clarity" at bounding box center [925, 424] width 28 height 21
checkbox input "true"
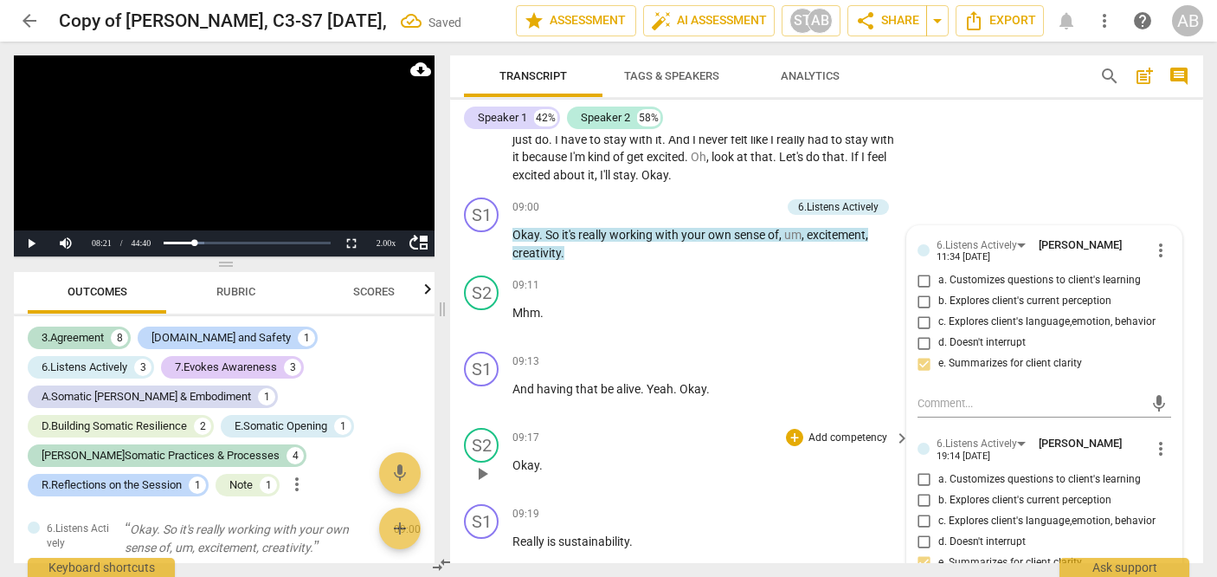
scroll to position [3019, 0]
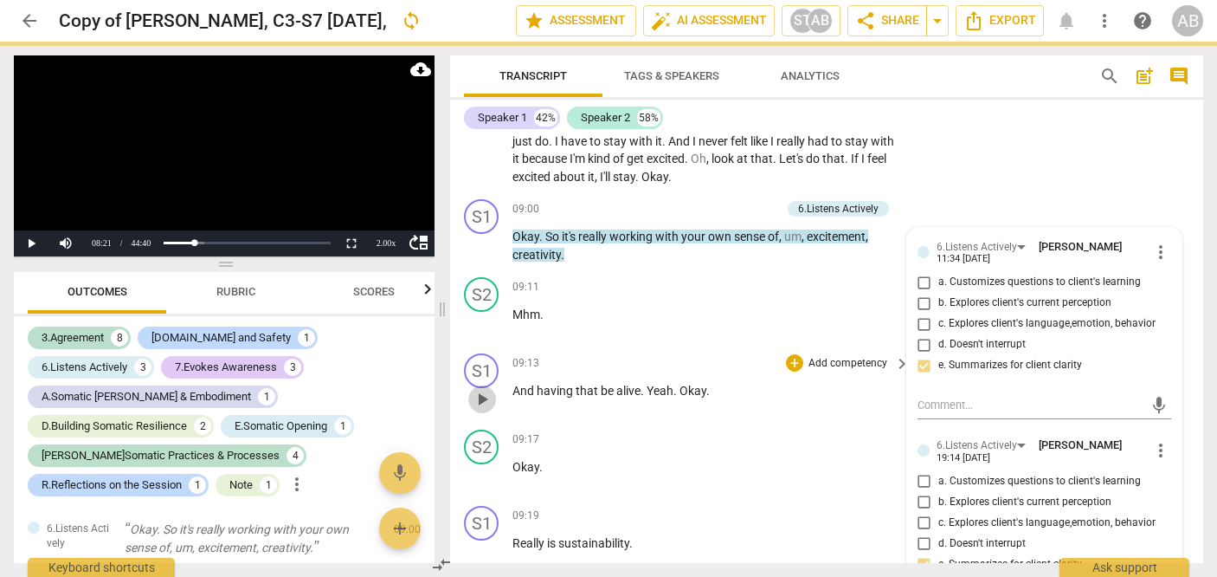
click at [480, 409] on span "play_arrow" at bounding box center [482, 399] width 21 height 21
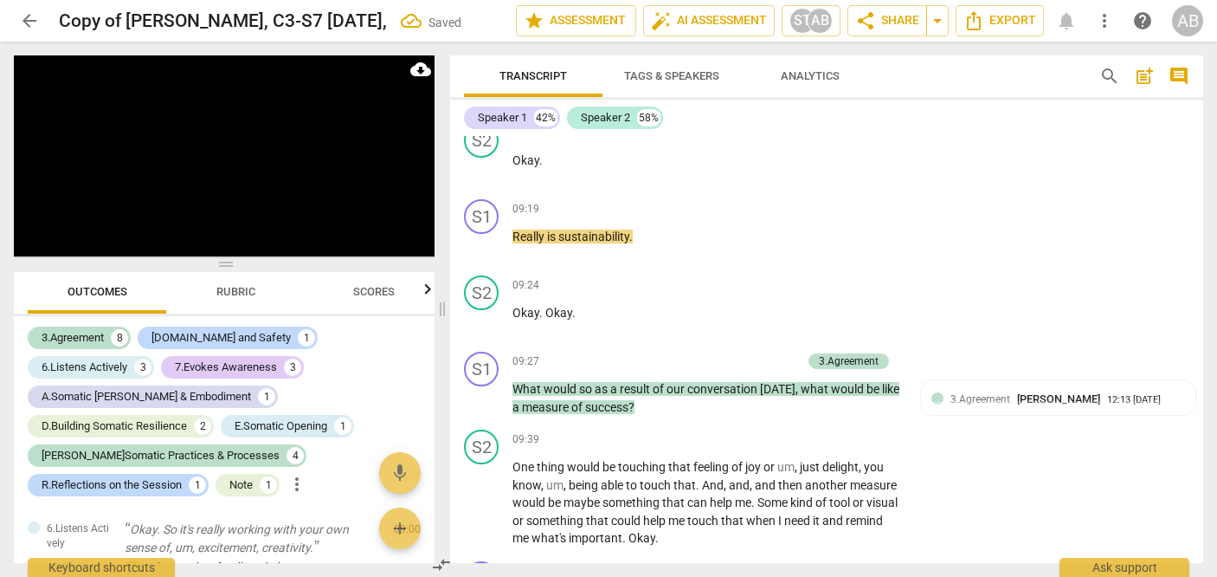
scroll to position [3332, 0]
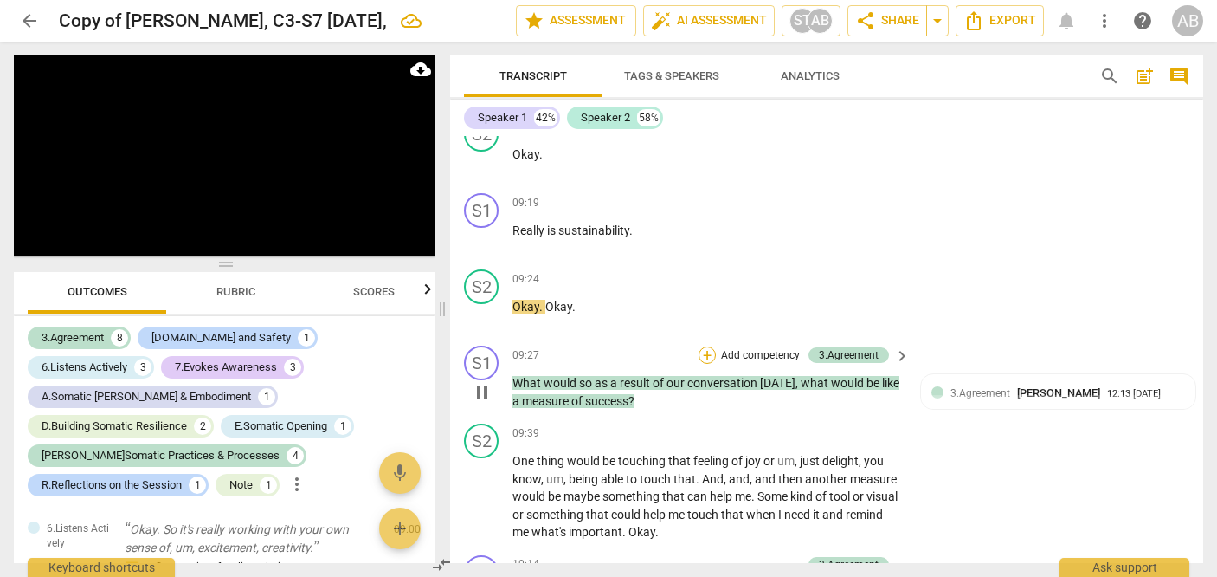
click at [694, 364] on div "+" at bounding box center [707, 354] width 17 height 17
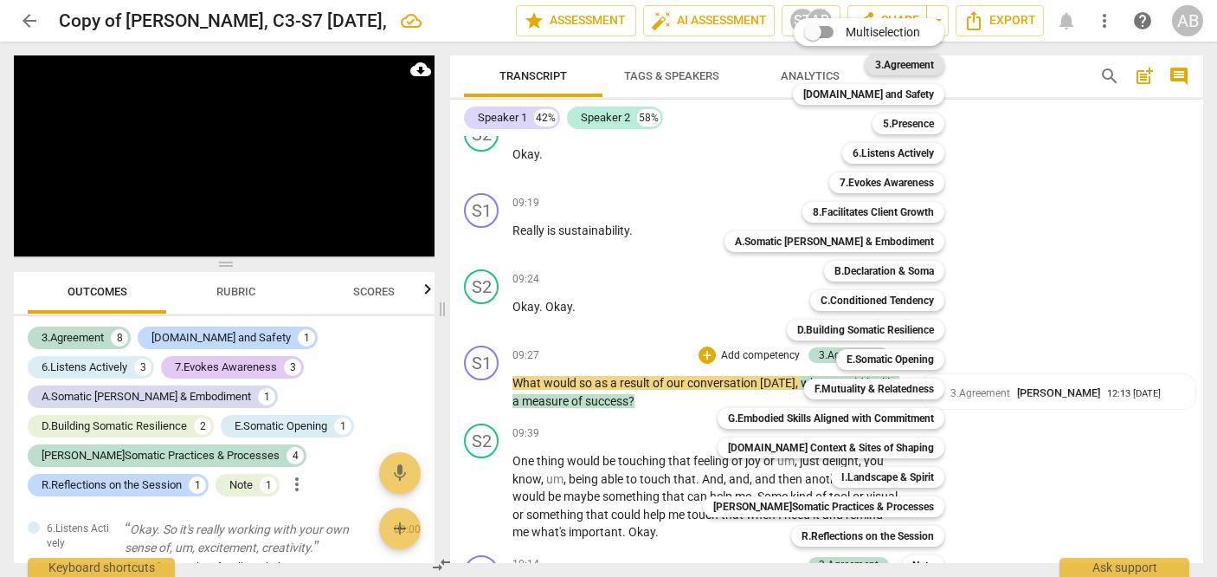
click at [694, 61] on b "3.Agreement" at bounding box center [904, 65] width 59 height 21
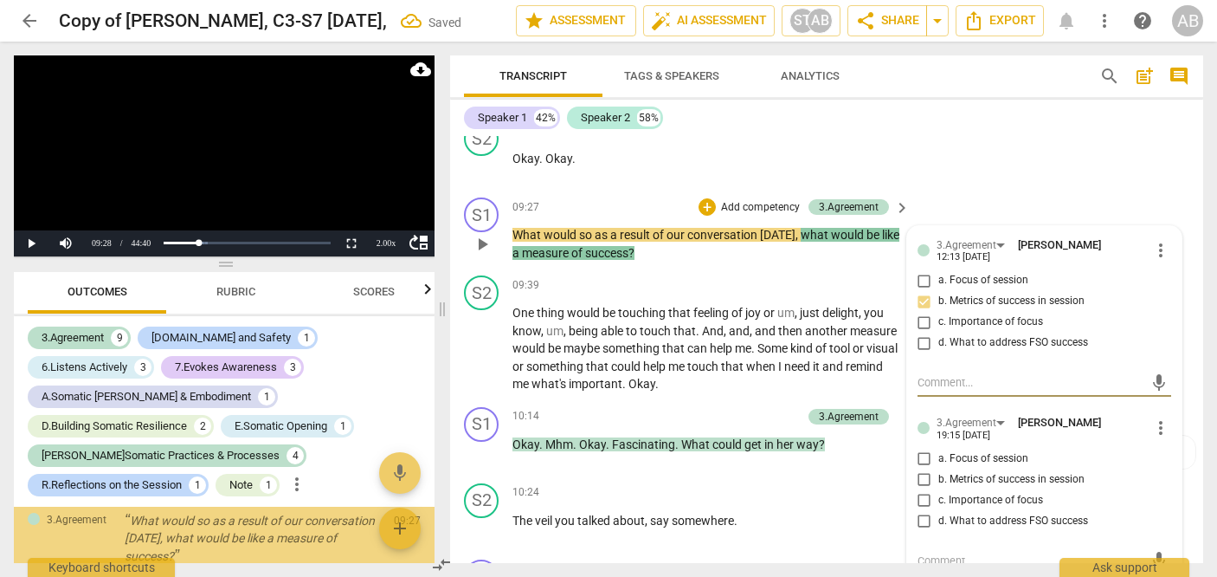
scroll to position [3572, 0]
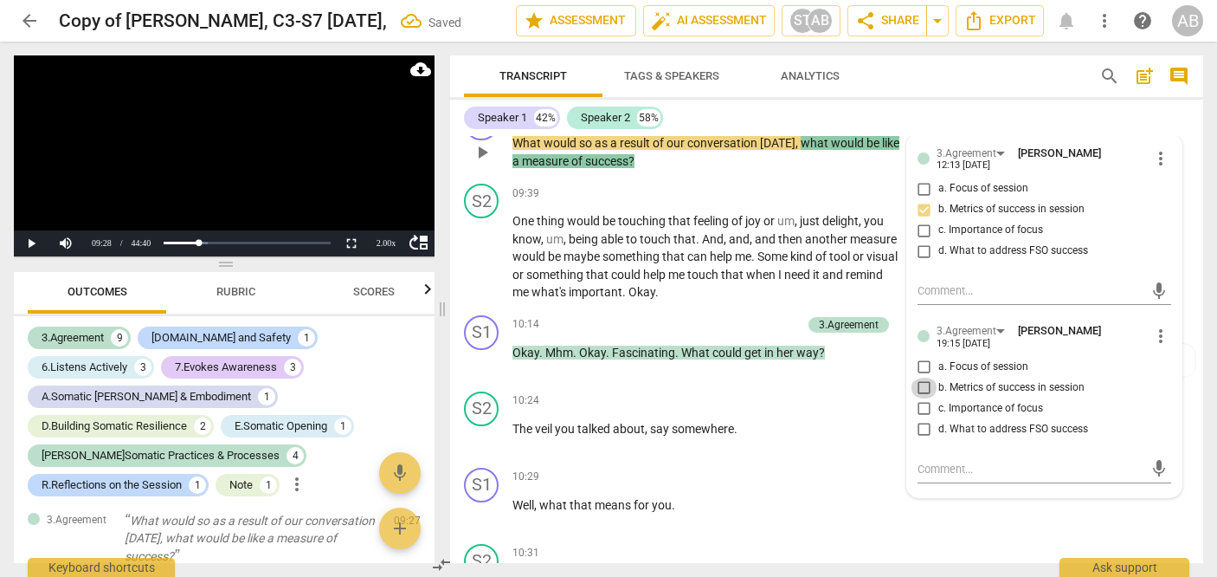
click at [694, 398] on input "b. Metrics of success in session" at bounding box center [925, 387] width 28 height 21
checkbox input "true"
click at [477, 267] on span "play_arrow" at bounding box center [482, 257] width 21 height 21
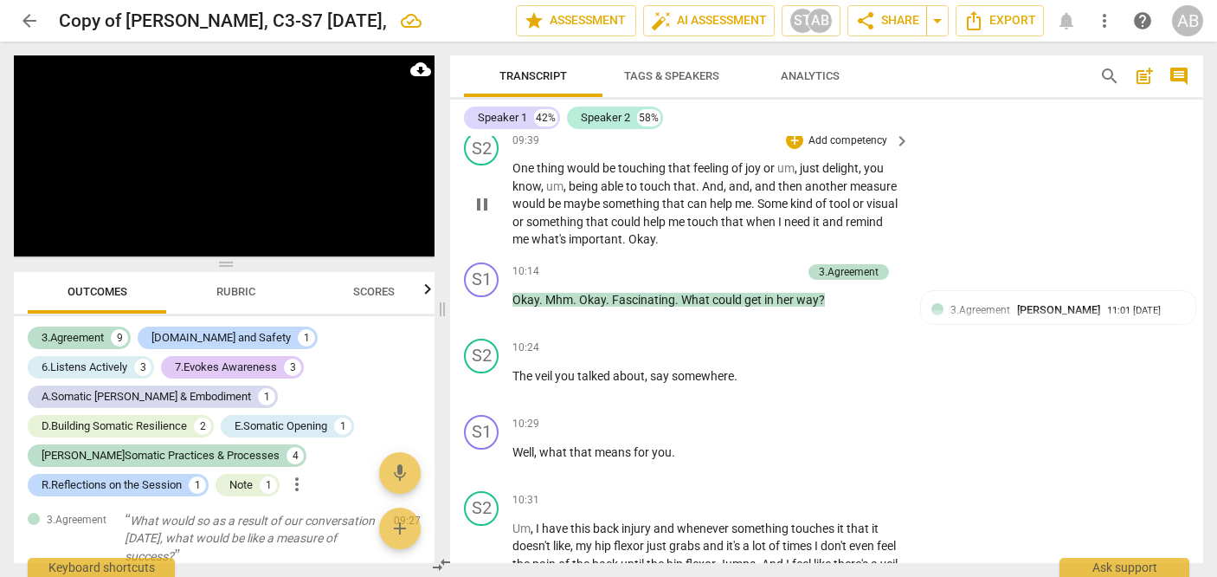
scroll to position [3629, 0]
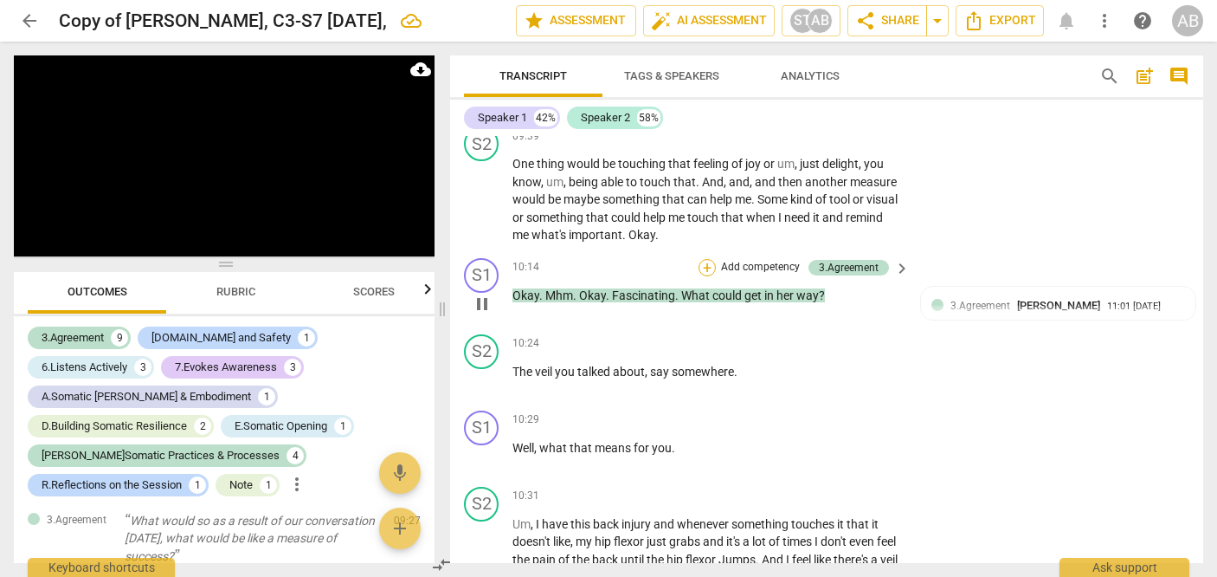
click at [694, 276] on div "+" at bounding box center [707, 267] width 17 height 17
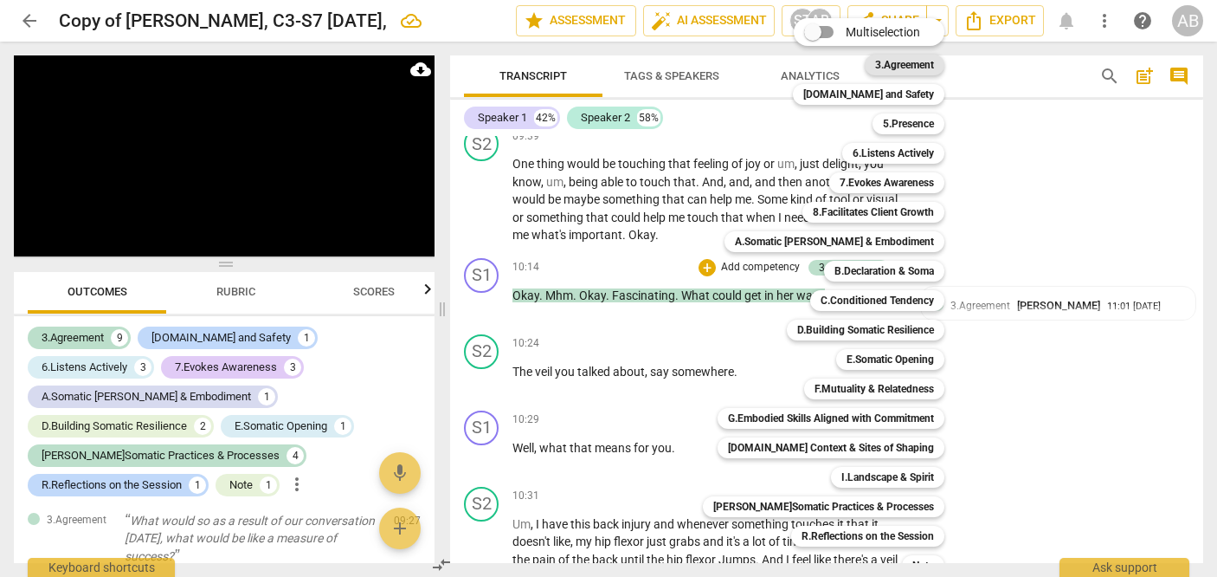
click at [694, 69] on b "3.Agreement" at bounding box center [904, 65] width 59 height 21
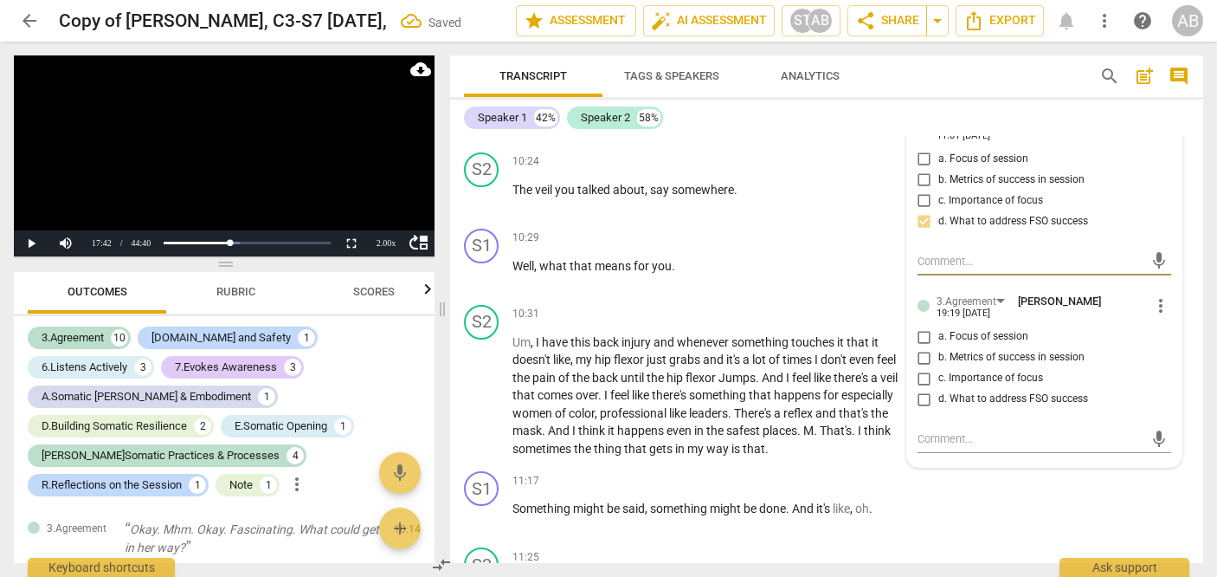
scroll to position [3827, 0]
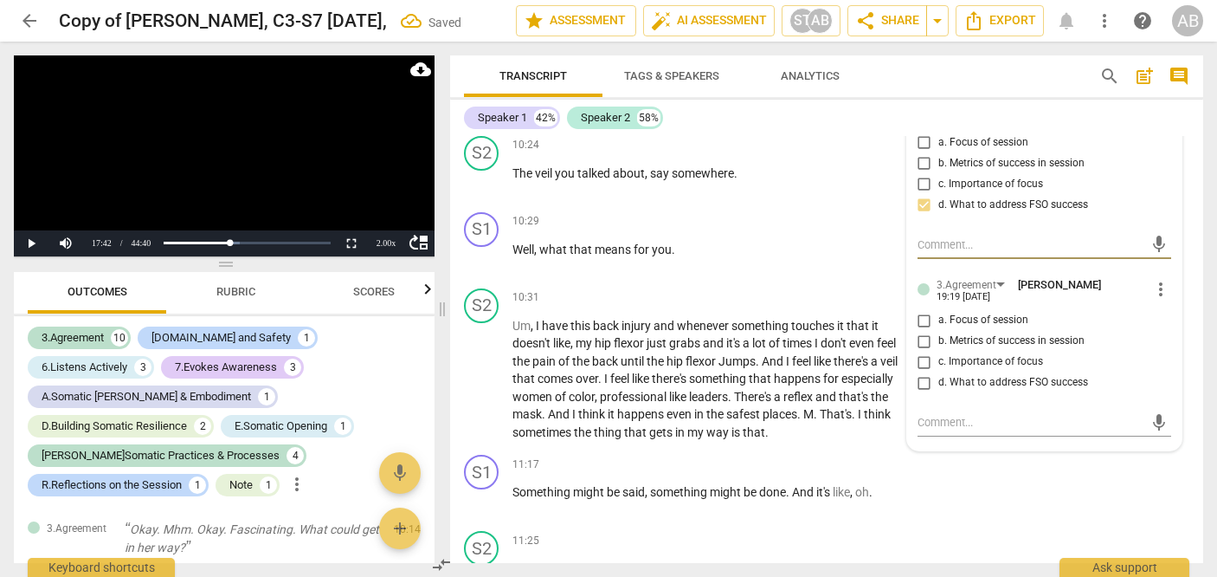
click at [694, 393] on input "d. What to address FSO success" at bounding box center [925, 382] width 28 height 21
checkbox input "true"
click at [492, 268] on span "play_arrow" at bounding box center [482, 258] width 21 height 21
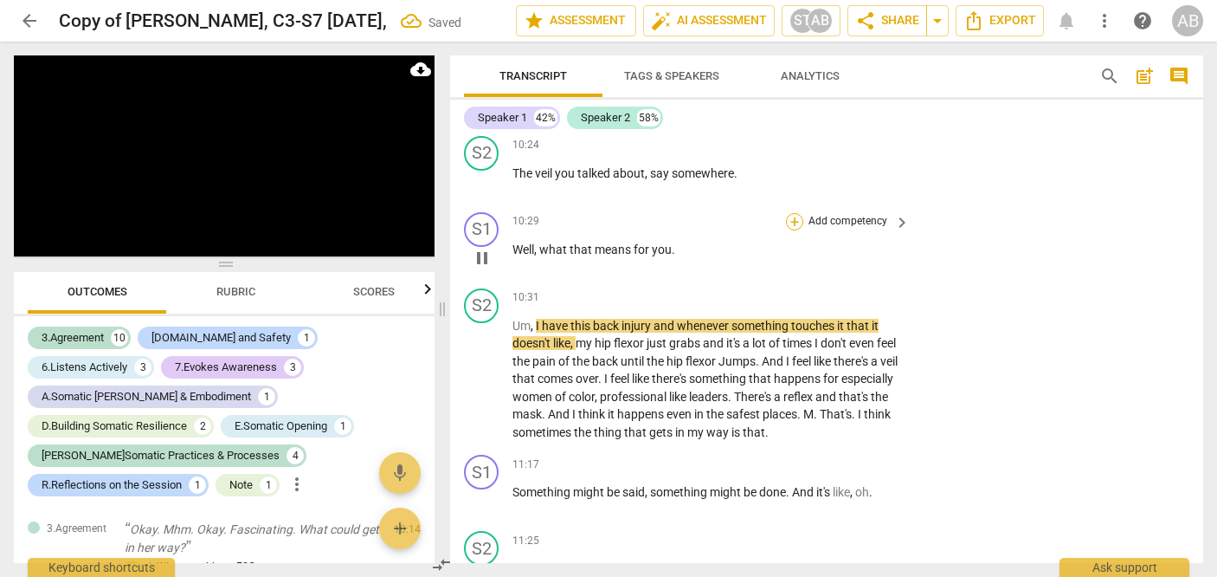
click at [694, 230] on div "+" at bounding box center [794, 221] width 17 height 17
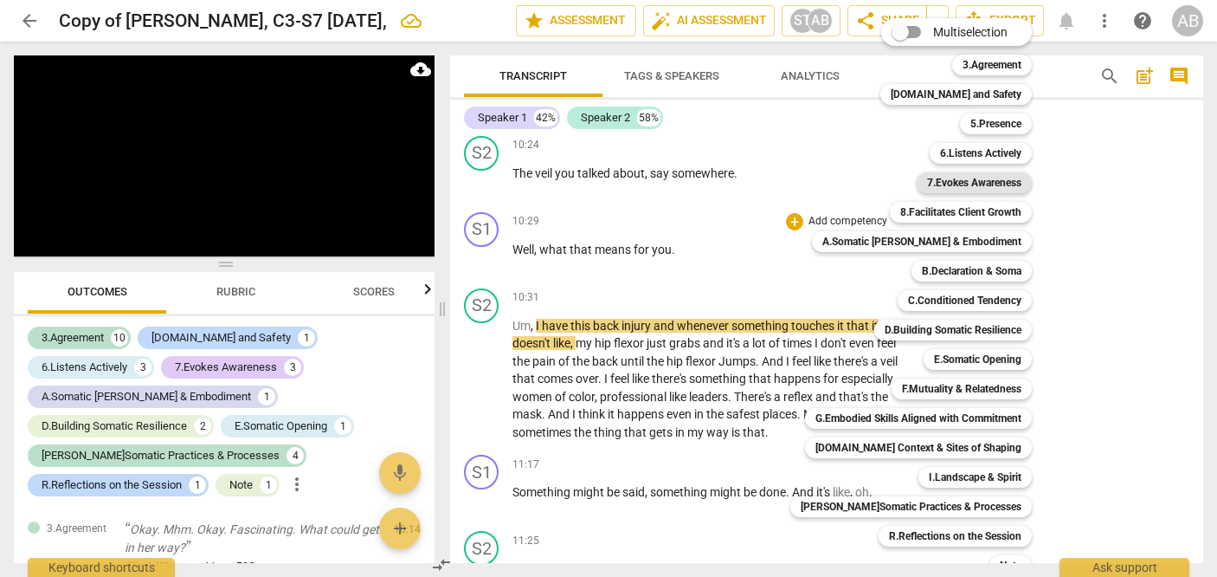
click at [694, 183] on b "7.Evokes Awareness" at bounding box center [974, 182] width 94 height 21
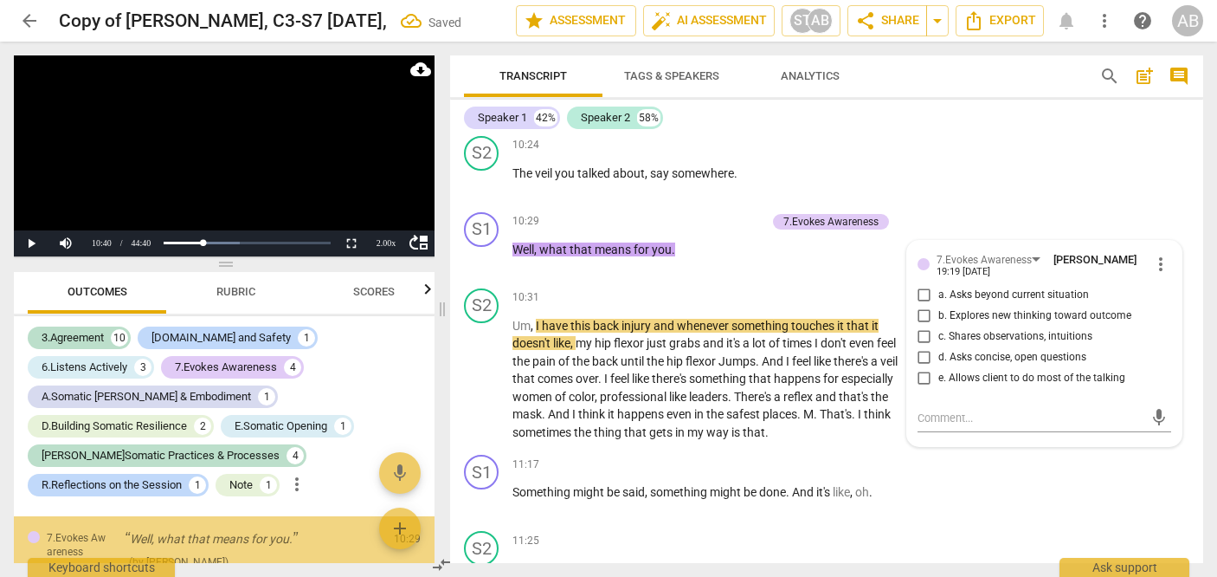
scroll to position [1857, 0]
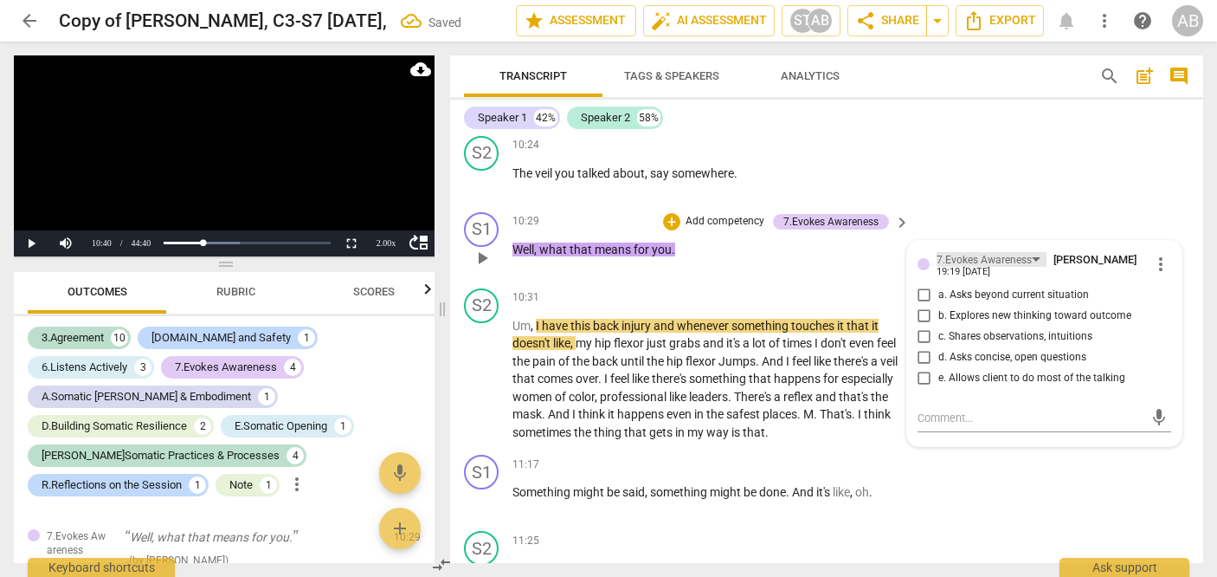
click at [694, 268] on div "7.Evokes Awareness" at bounding box center [984, 260] width 95 height 16
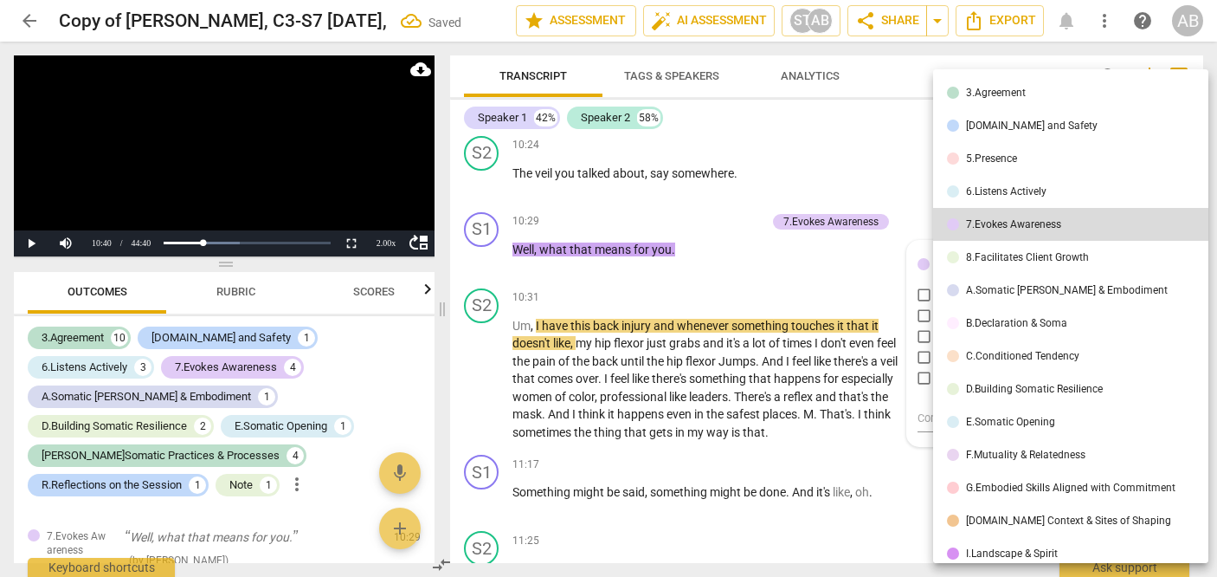
click at [694, 186] on div "6.Listens Actively" at bounding box center [1006, 191] width 81 height 10
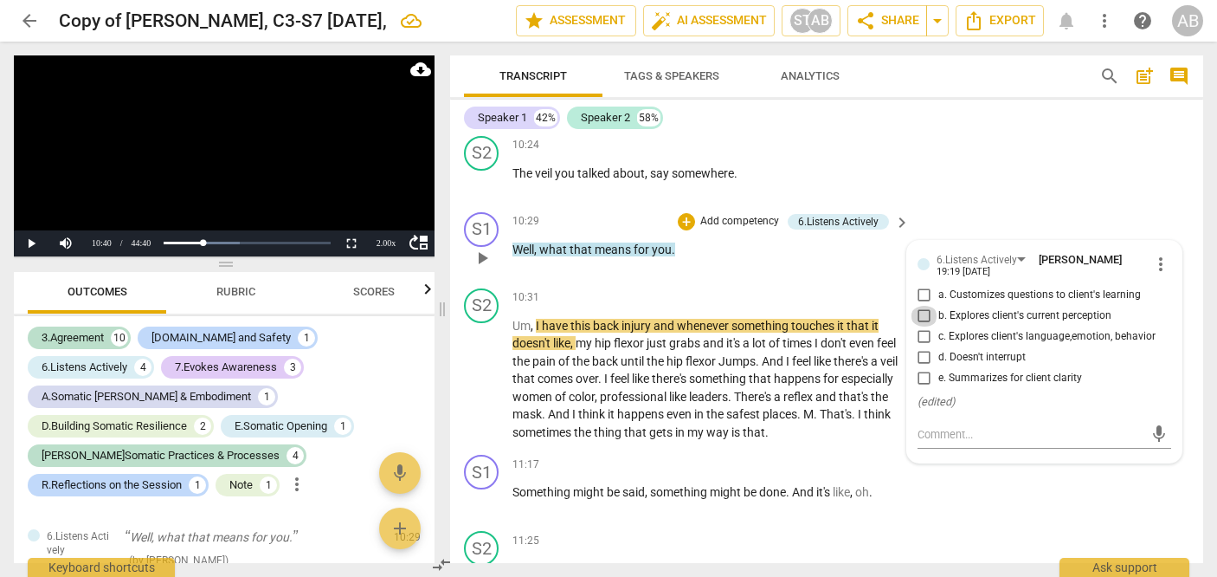
click at [694, 326] on input "b. Explores client's current perception" at bounding box center [925, 316] width 28 height 21
checkbox input "true"
click at [474, 390] on span "play_arrow" at bounding box center [482, 379] width 21 height 21
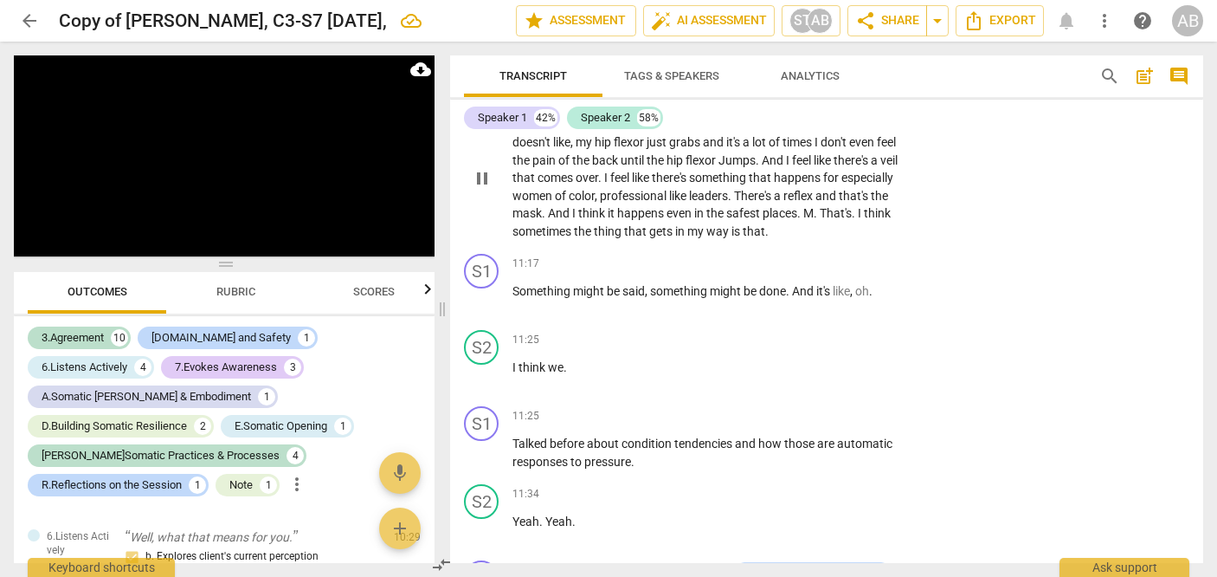
scroll to position [4073, 0]
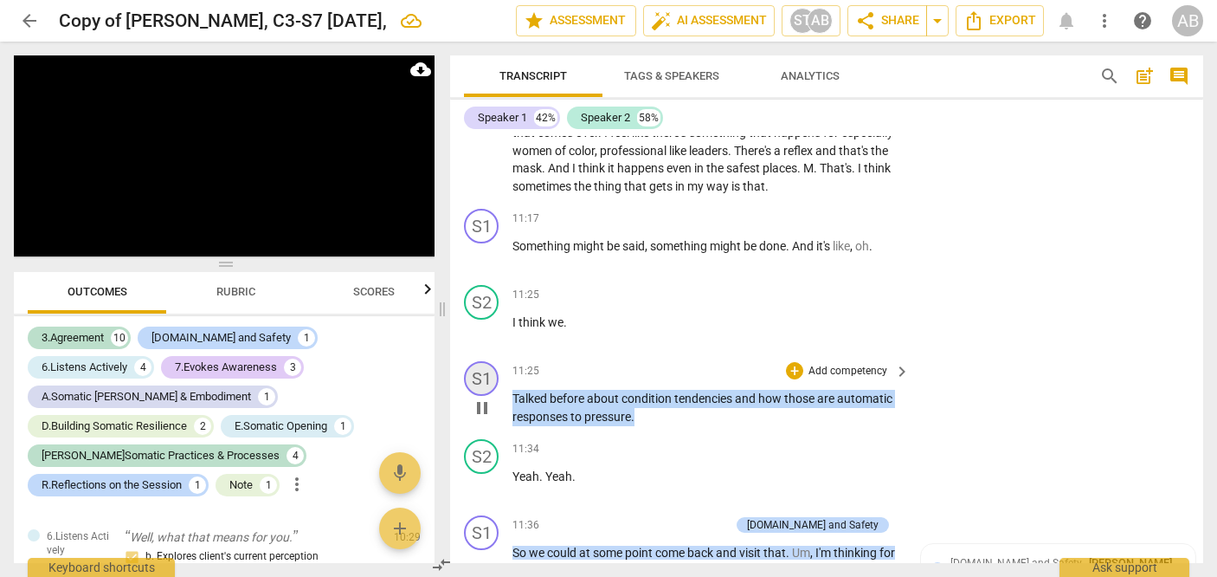
drag, startPoint x: 645, startPoint y: 435, endPoint x: 487, endPoint y: 409, distance: 159.5
click at [487, 409] on div "S1 play_arrow pause 11:25 + Add competency keyboard_arrow_right Talked before a…" at bounding box center [826, 393] width 753 height 78
click at [694, 379] on div "+" at bounding box center [794, 370] width 17 height 17
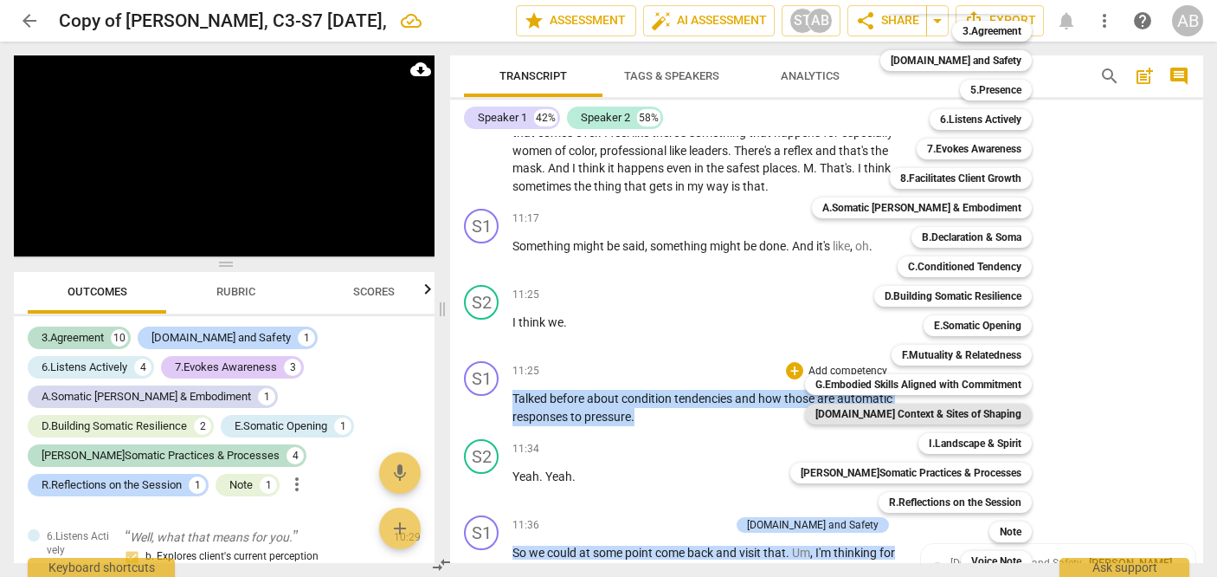
scroll to position [47, 0]
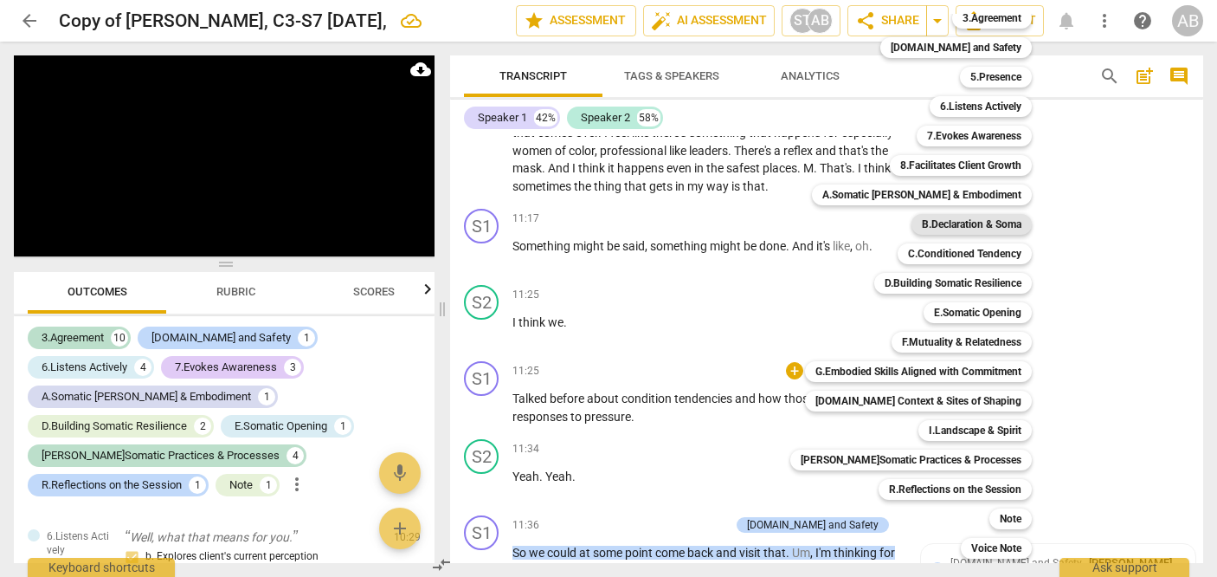
click at [694, 219] on b "B.Declaration & Soma" at bounding box center [972, 224] width 100 height 21
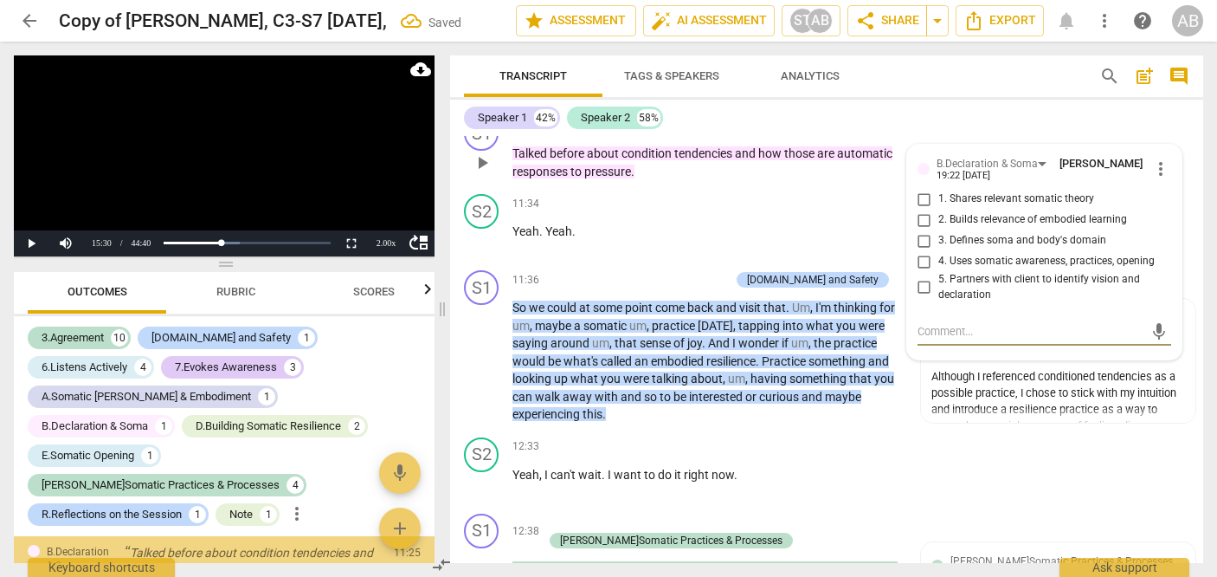
scroll to position [1963, 0]
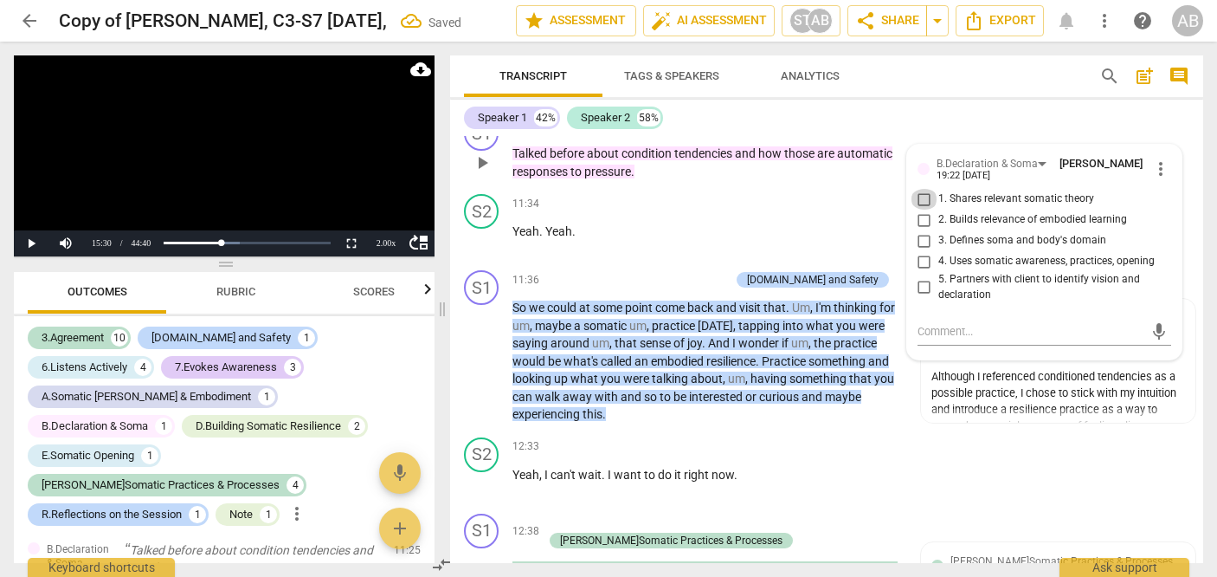
click at [694, 209] on input "1. Shares relevant somatic theory" at bounding box center [925, 199] width 28 height 21
checkbox input "true"
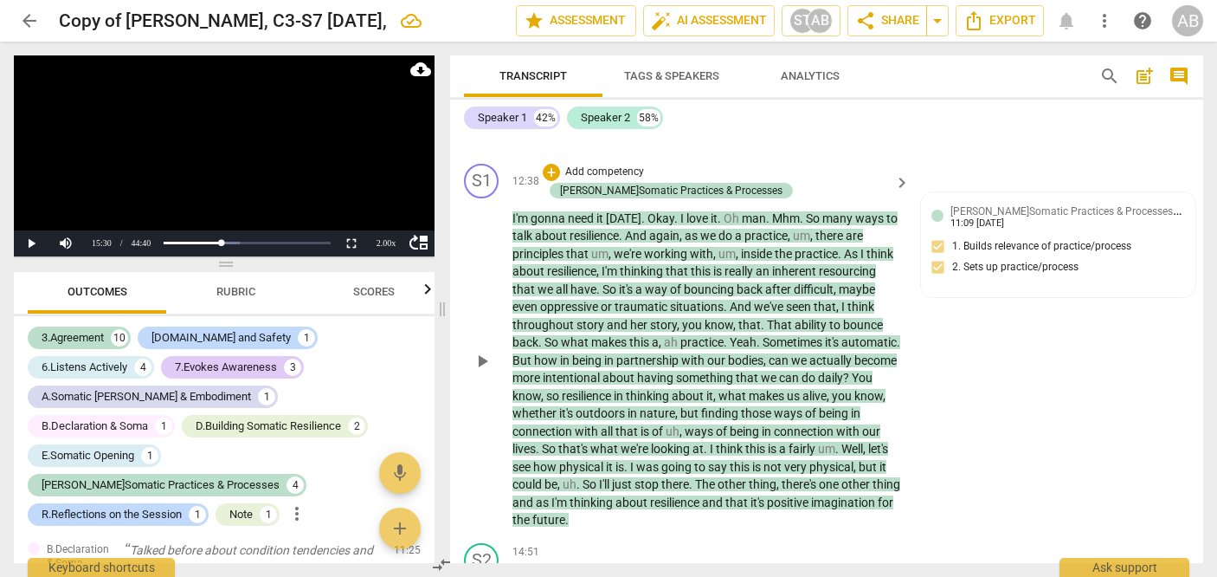
scroll to position [4666, 0]
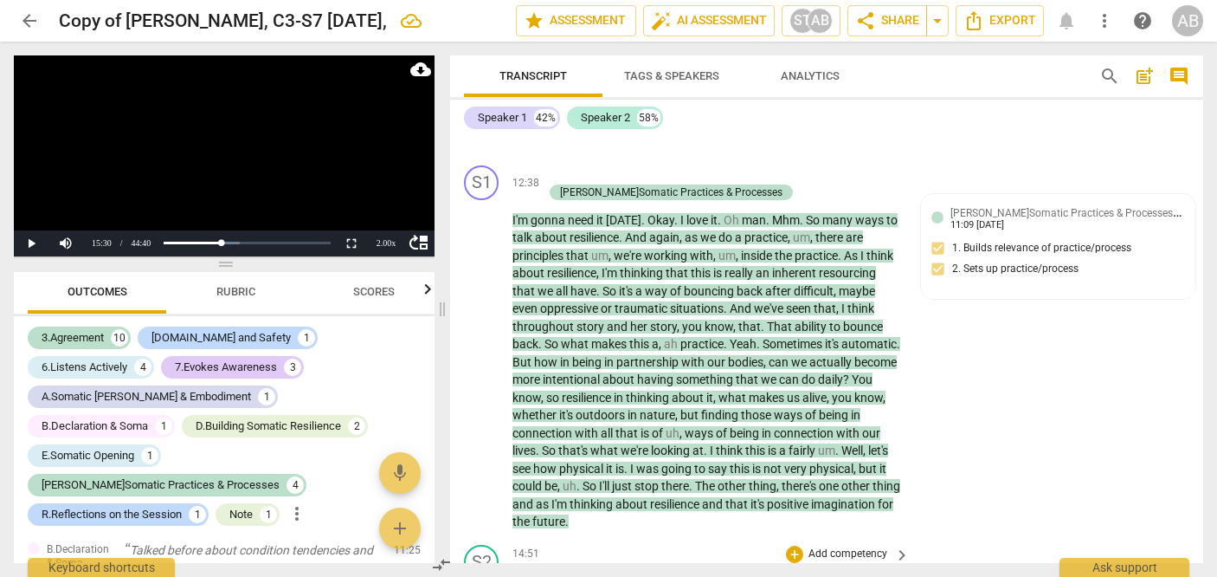
drag, startPoint x: 599, startPoint y: 268, endPoint x: 614, endPoint y: 548, distance: 280.0
click at [614, 548] on div "format_bold format_list_bulleted [PERSON_NAME] delete Summary: Reflections: rea…" at bounding box center [826, 349] width 753 height 427
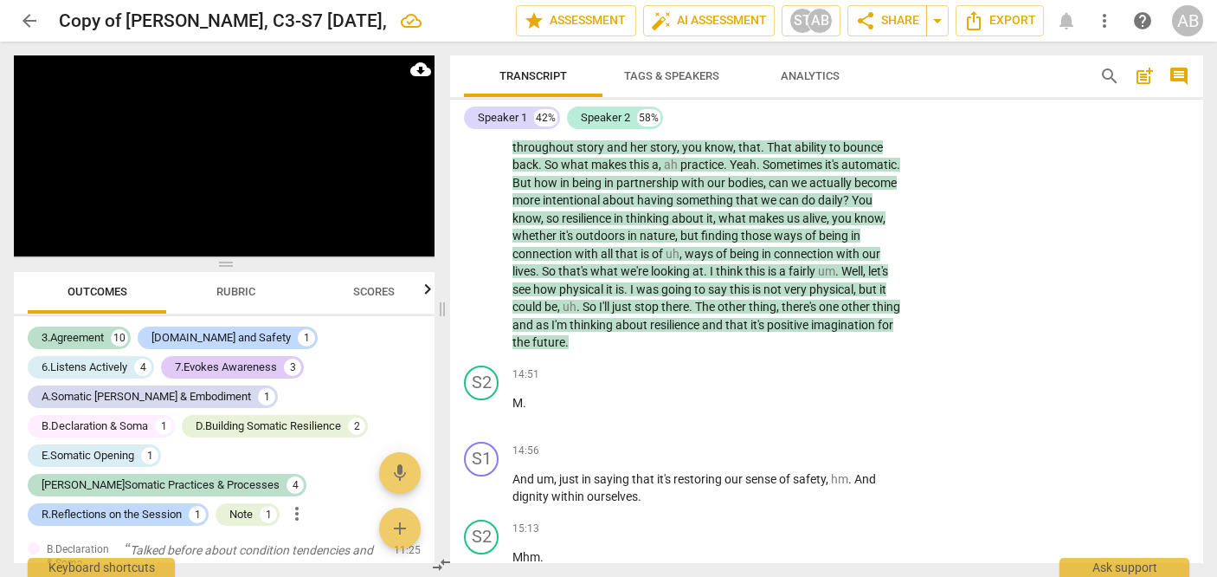
scroll to position [4637, 0]
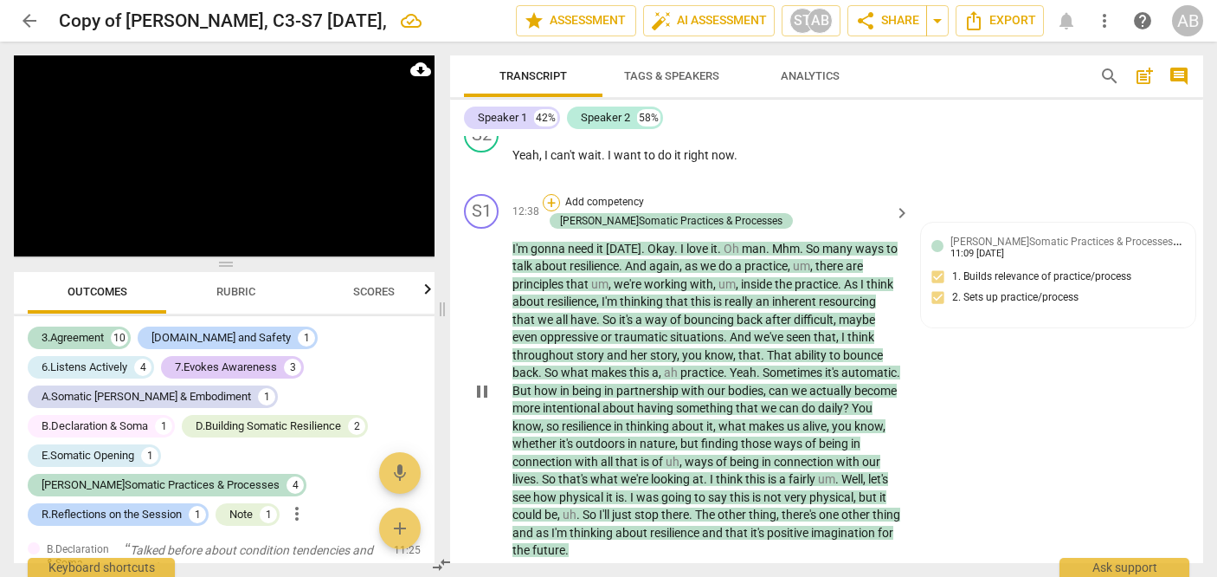
click at [560, 211] on div "+" at bounding box center [551, 202] width 17 height 17
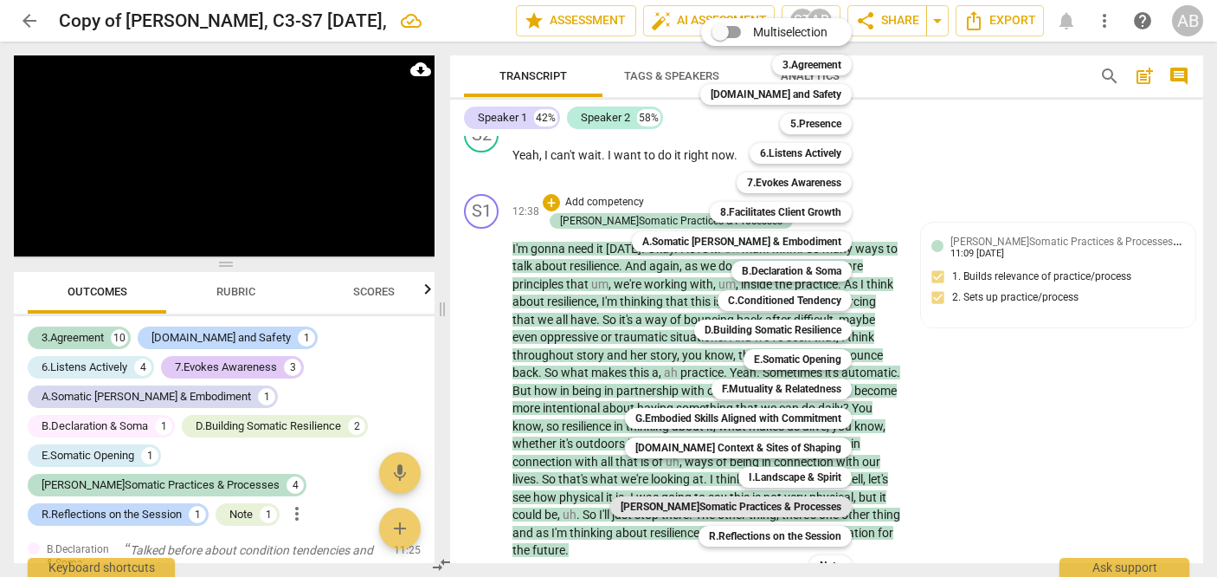
click at [694, 507] on b "[PERSON_NAME]Somatic Practices & Processes" at bounding box center [731, 506] width 221 height 21
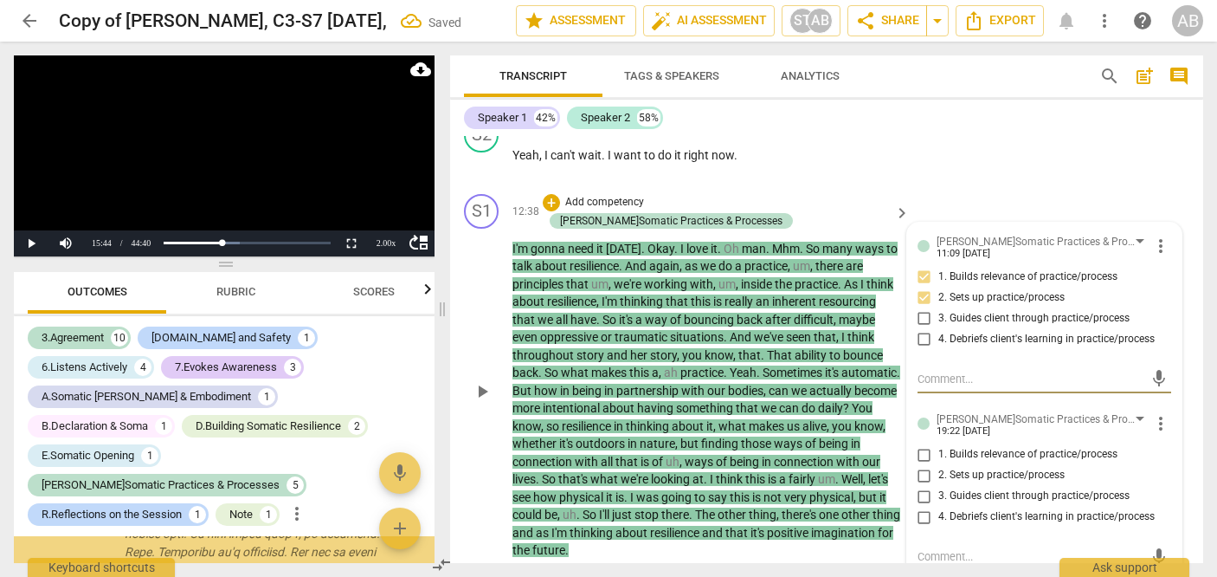
scroll to position [3221, 0]
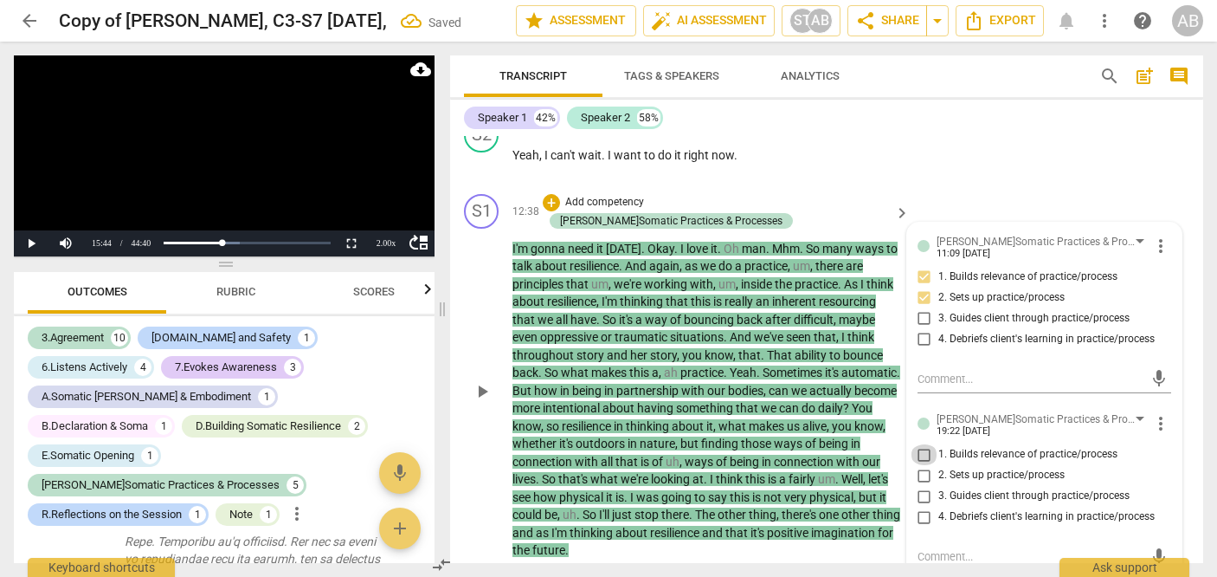
click at [694, 465] on input "1. Builds relevance of practice/process" at bounding box center [925, 454] width 28 height 21
checkbox input "true"
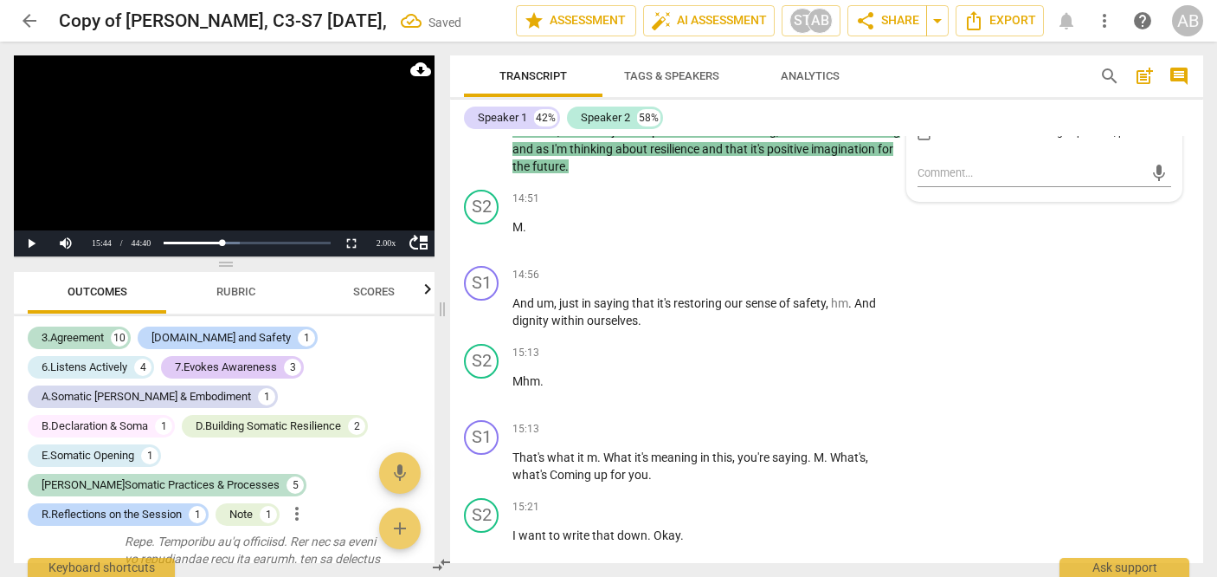
scroll to position [5081, 0]
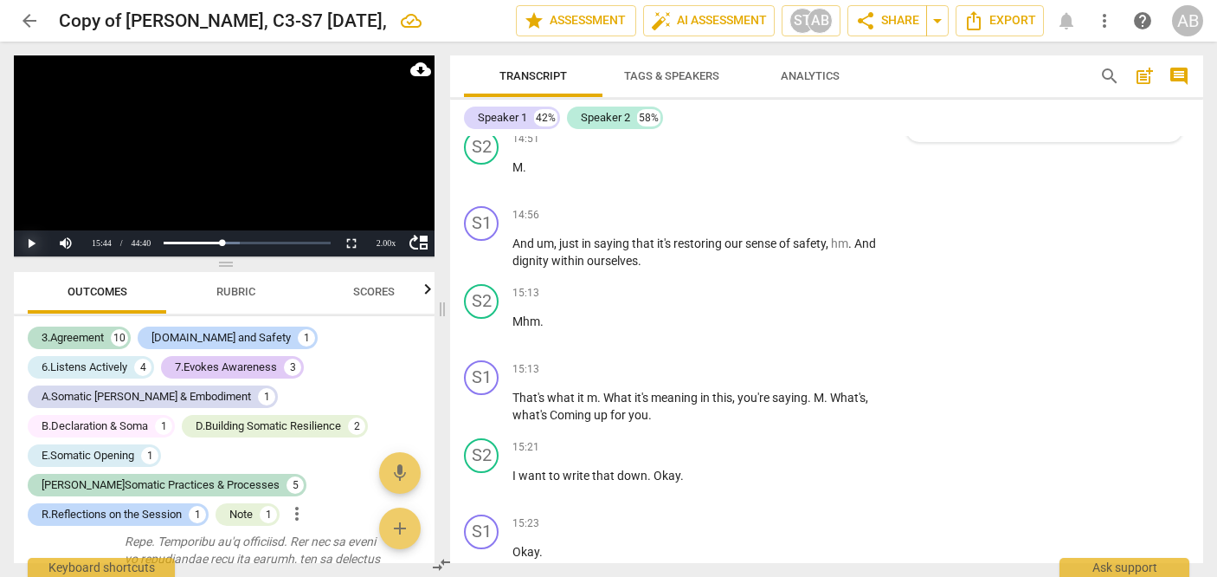
click at [23, 240] on button "Play" at bounding box center [31, 243] width 35 height 26
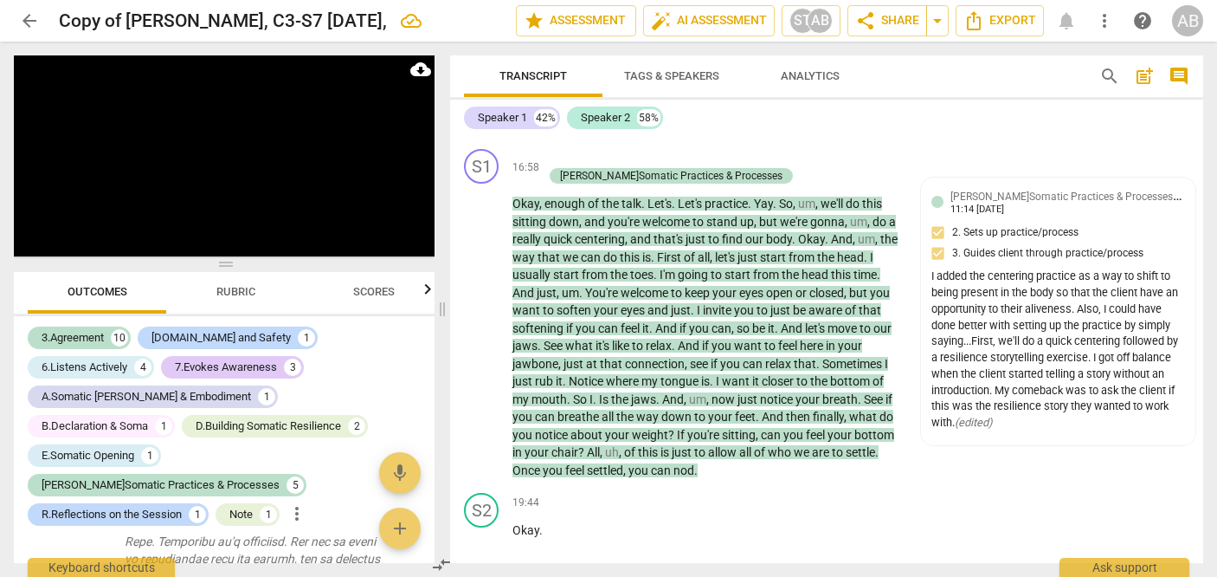
scroll to position [6264, 0]
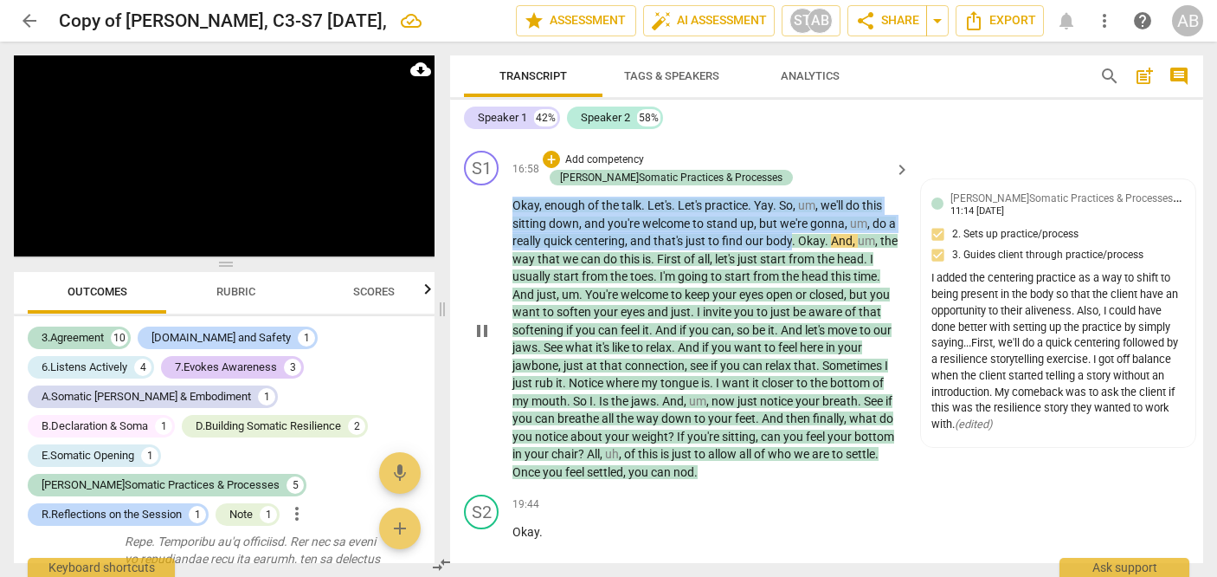
drag, startPoint x: 512, startPoint y: 186, endPoint x: 795, endPoint y: 230, distance: 286.5
click at [694, 230] on p "Okay , enough of the talk . Let's . Let's practice . Yay . So , um , we'll do t…" at bounding box center [706, 339] width 389 height 284
click at [629, 158] on p "Add competency" at bounding box center [605, 160] width 82 height 16
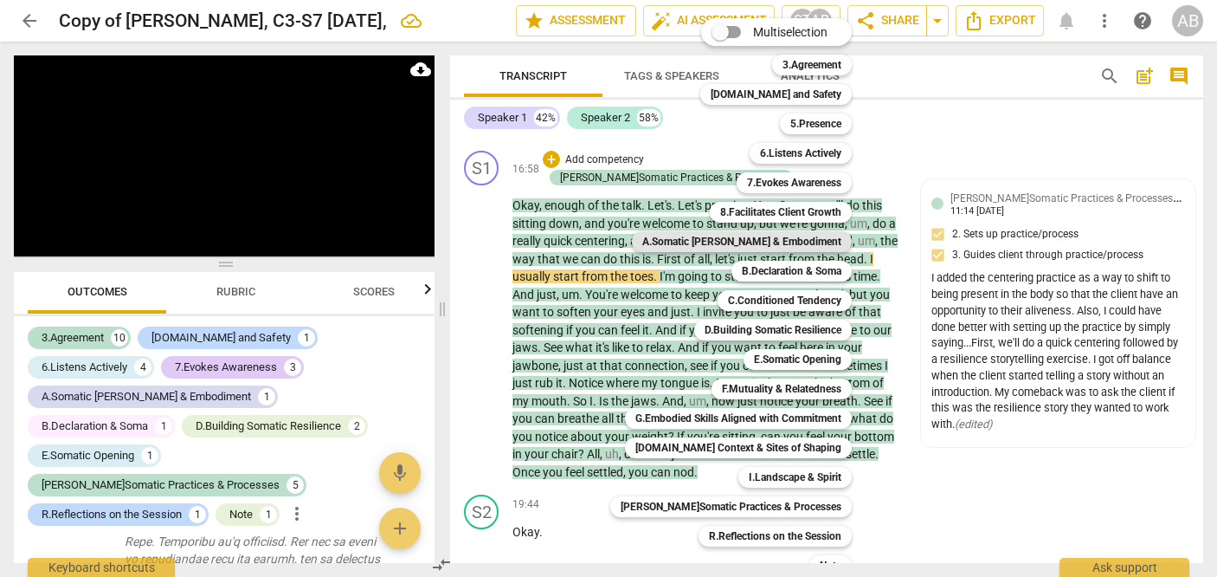
click at [694, 234] on b "A.Somatic [PERSON_NAME] & Embodiment" at bounding box center [741, 241] width 199 height 21
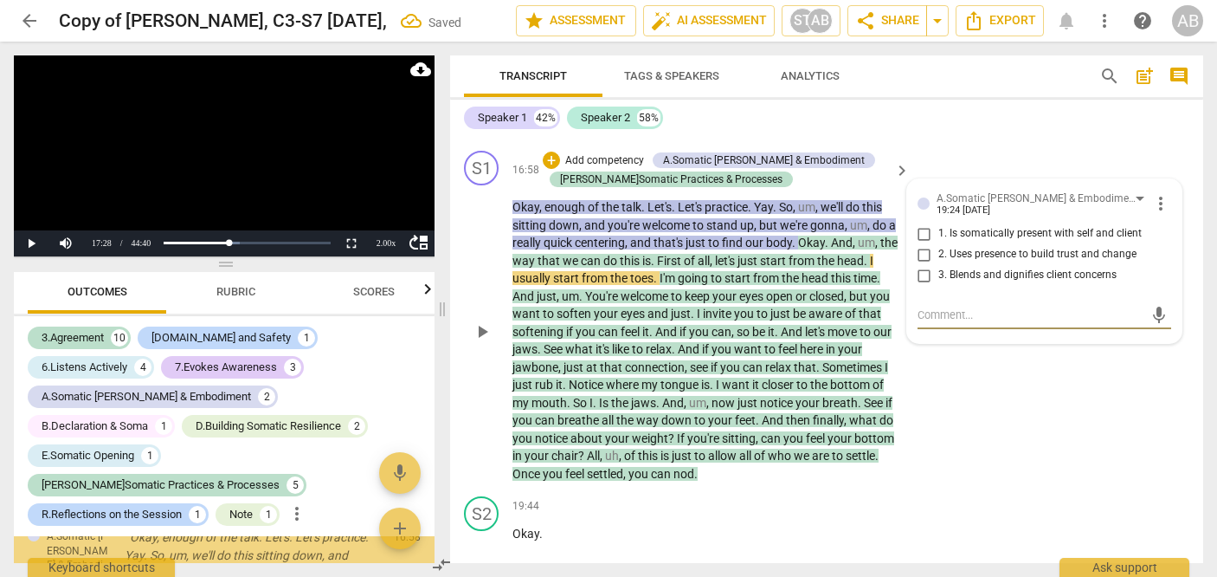
scroll to position [4301, 0]
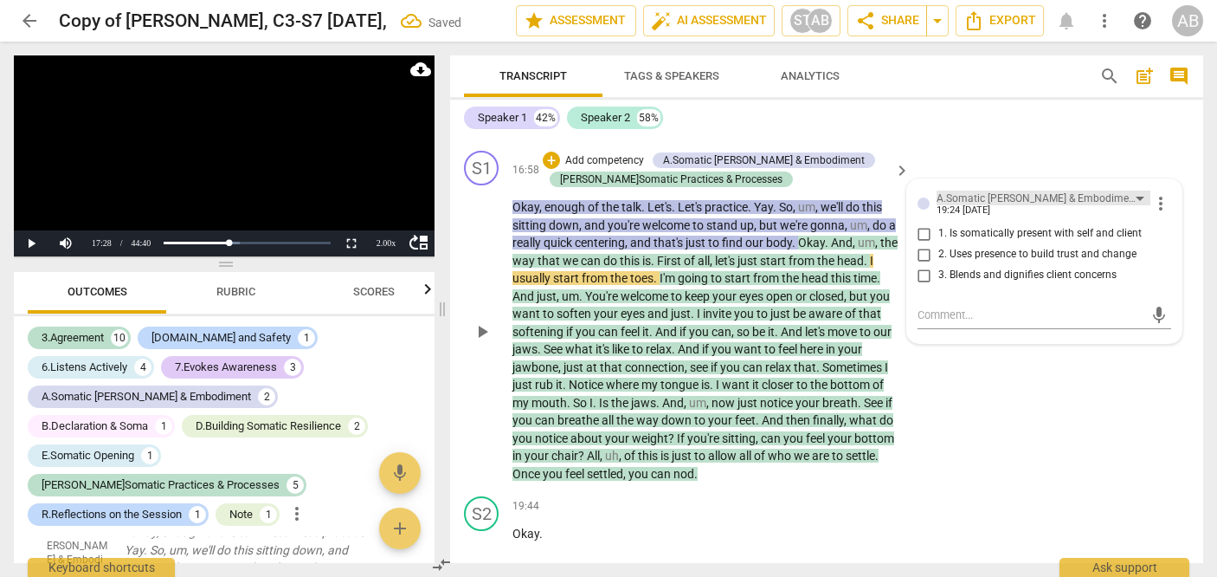
click at [694, 201] on div "A.Somatic [PERSON_NAME] & Embodiment" at bounding box center [1037, 198] width 200 height 16
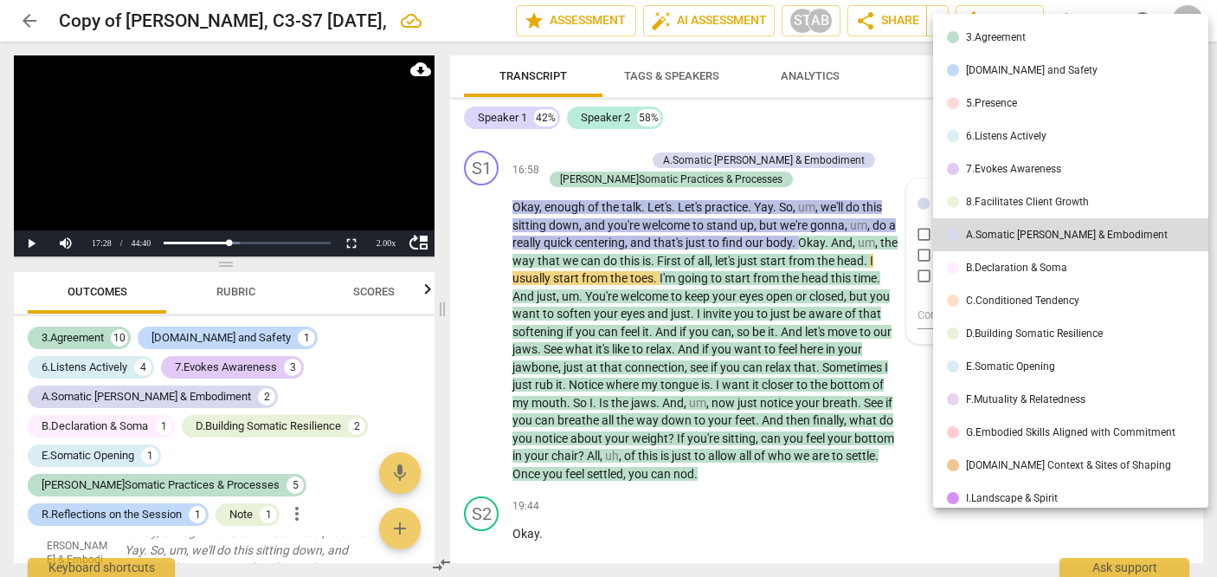
click at [694, 110] on li "5.Presence" at bounding box center [1073, 103] width 281 height 33
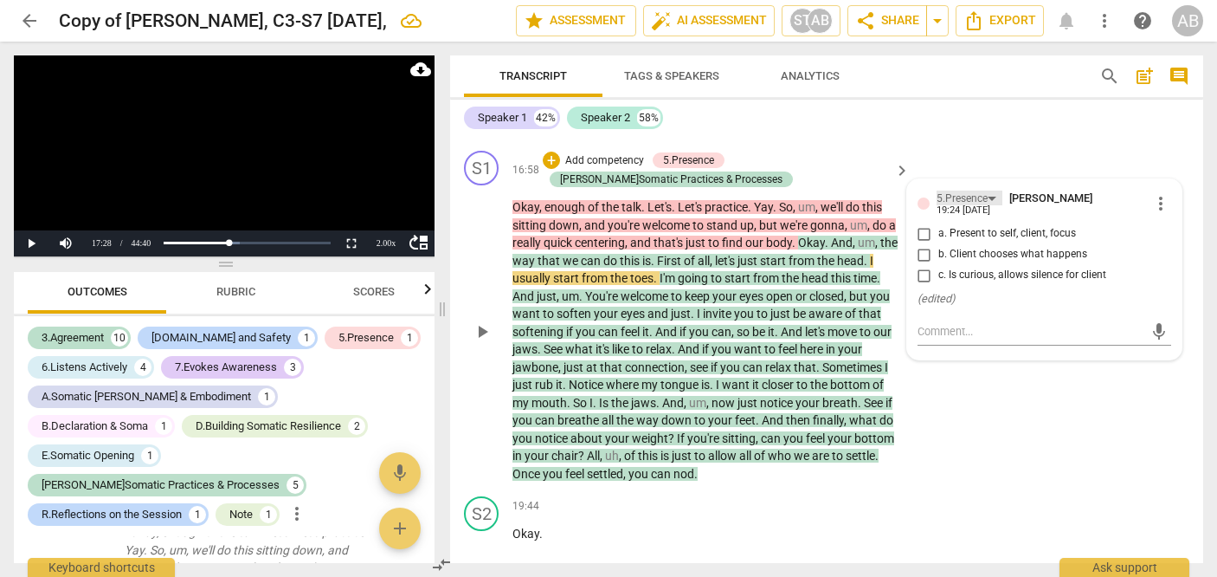
click at [694, 199] on div "5.Presence" at bounding box center [962, 198] width 51 height 16
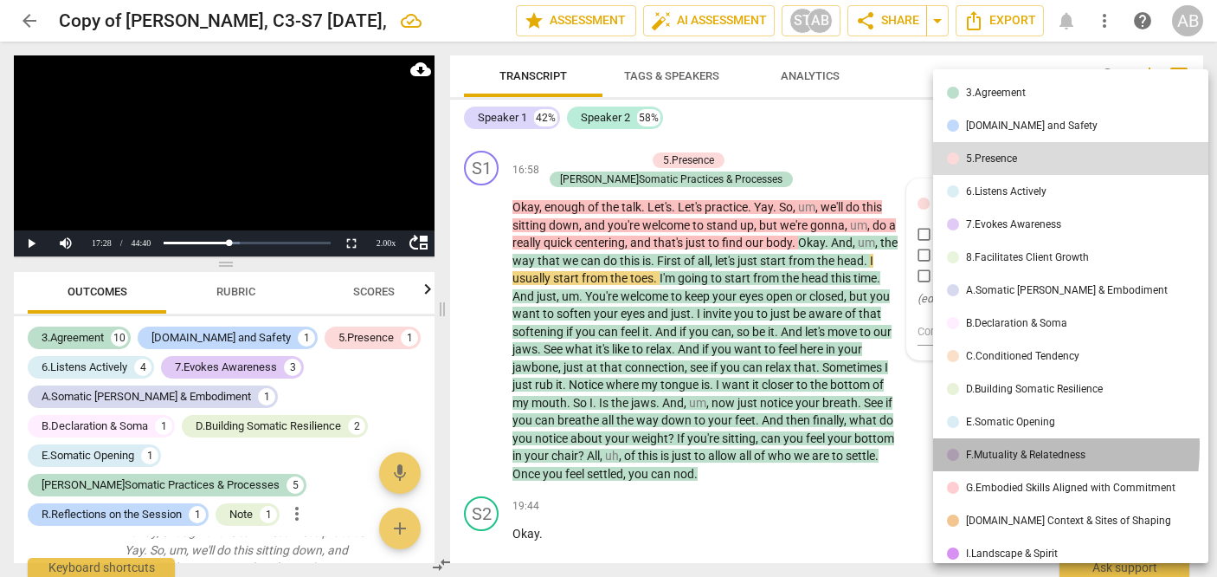
click at [694, 446] on li "F.Mutuality & Relatedness" at bounding box center [1073, 454] width 281 height 33
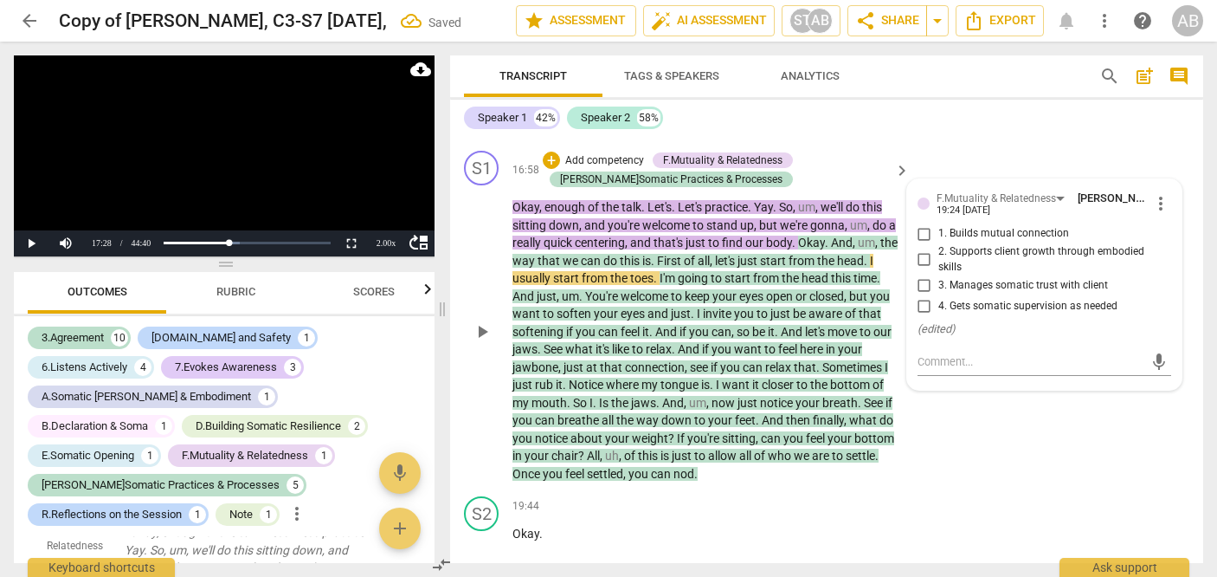
click at [694, 253] on span "2. Supports client growth through embodied skills" at bounding box center [1051, 259] width 227 height 30
click at [694, 253] on input "2. Supports client growth through embodied skills" at bounding box center [925, 259] width 28 height 21
checkbox input "true"
click at [473, 337] on span "play_arrow" at bounding box center [482, 331] width 21 height 21
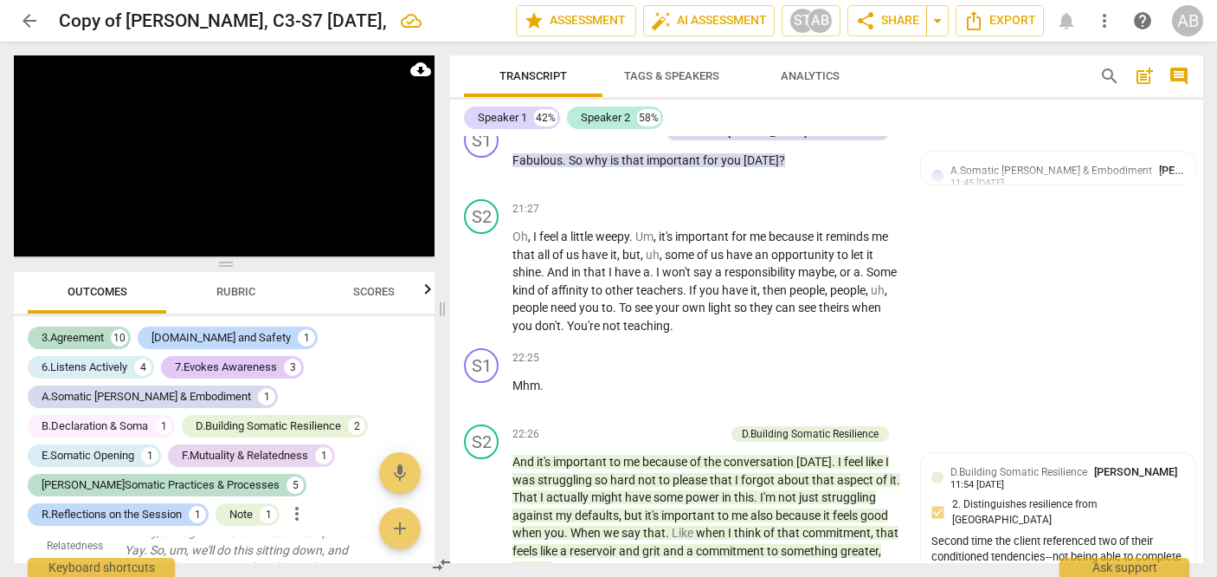
scroll to position [7225, 0]
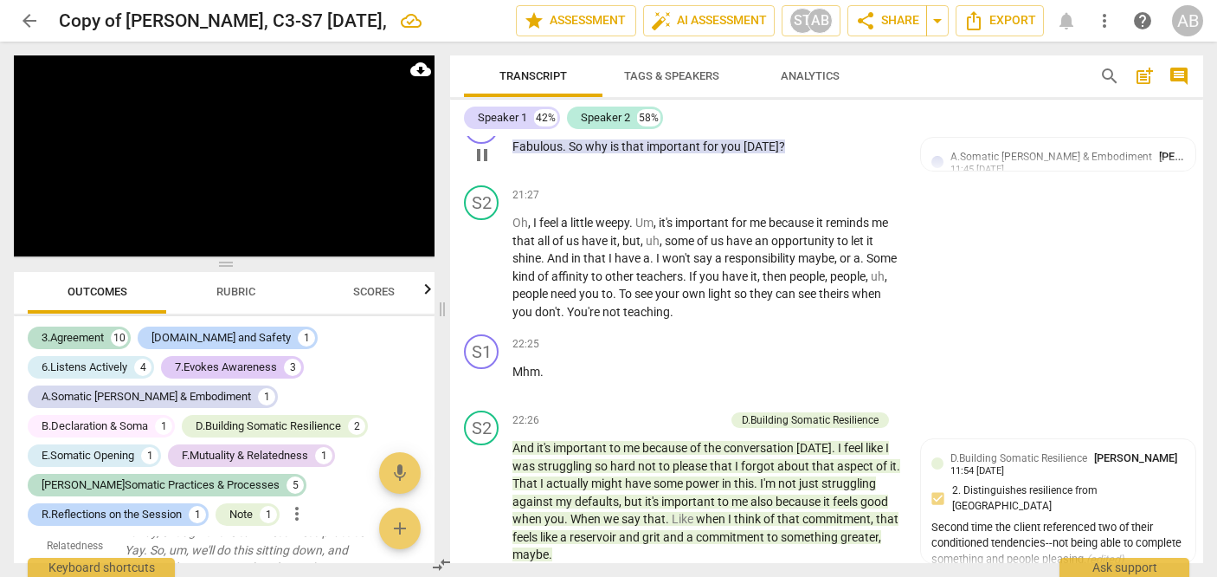
click at [525, 153] on span "Fabulous" at bounding box center [537, 146] width 50 height 14
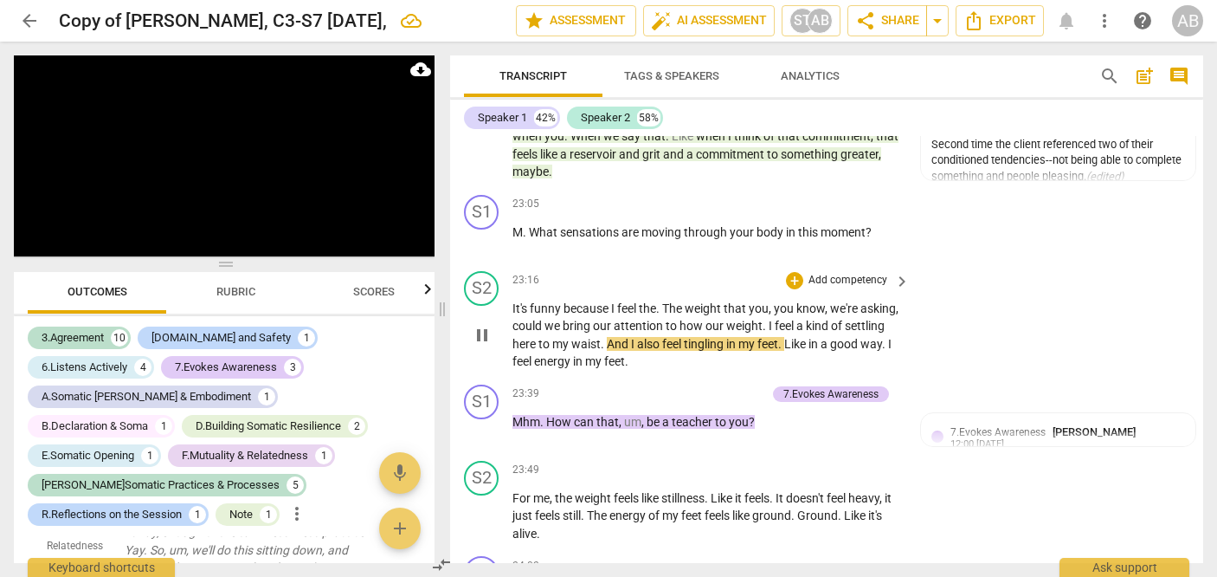
scroll to position [7607, 0]
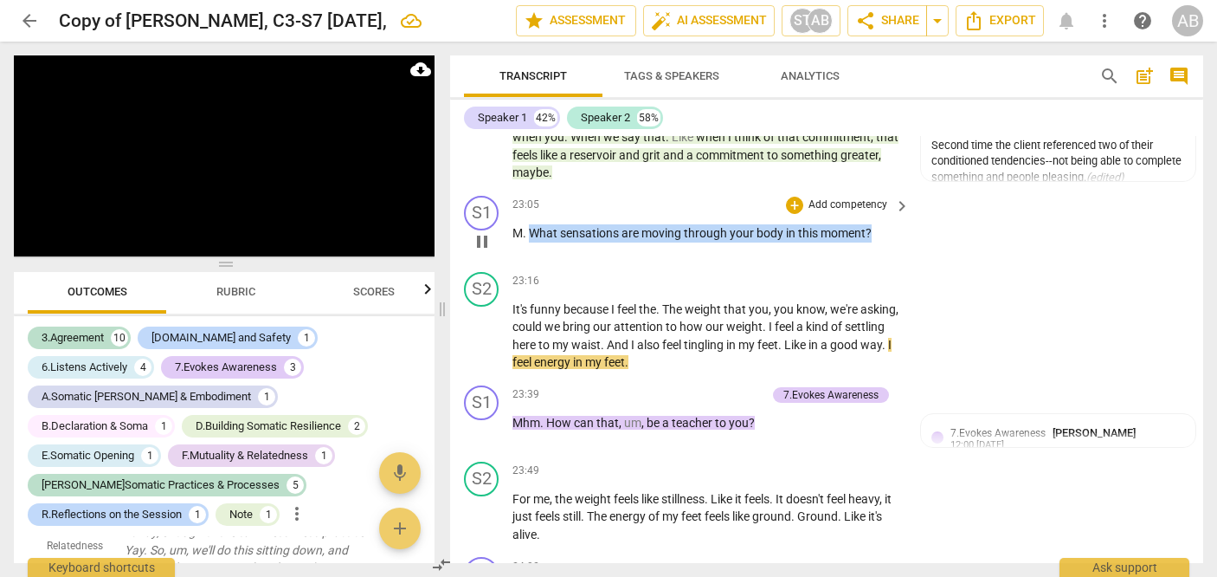
drag, startPoint x: 880, startPoint y: 247, endPoint x: 529, endPoint y: 255, distance: 350.7
click at [529, 242] on p "M . What sensations are moving through your body in this moment ?" at bounding box center [706, 233] width 389 height 18
click at [694, 214] on div "+" at bounding box center [794, 205] width 17 height 17
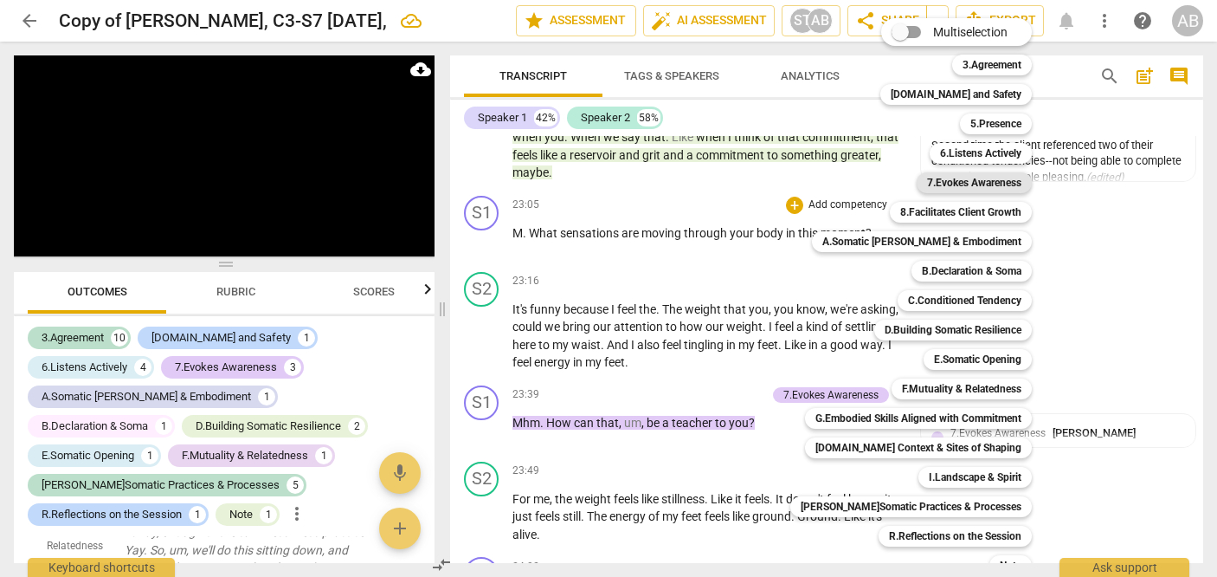
click at [694, 187] on b "7.Evokes Awareness" at bounding box center [974, 182] width 94 height 21
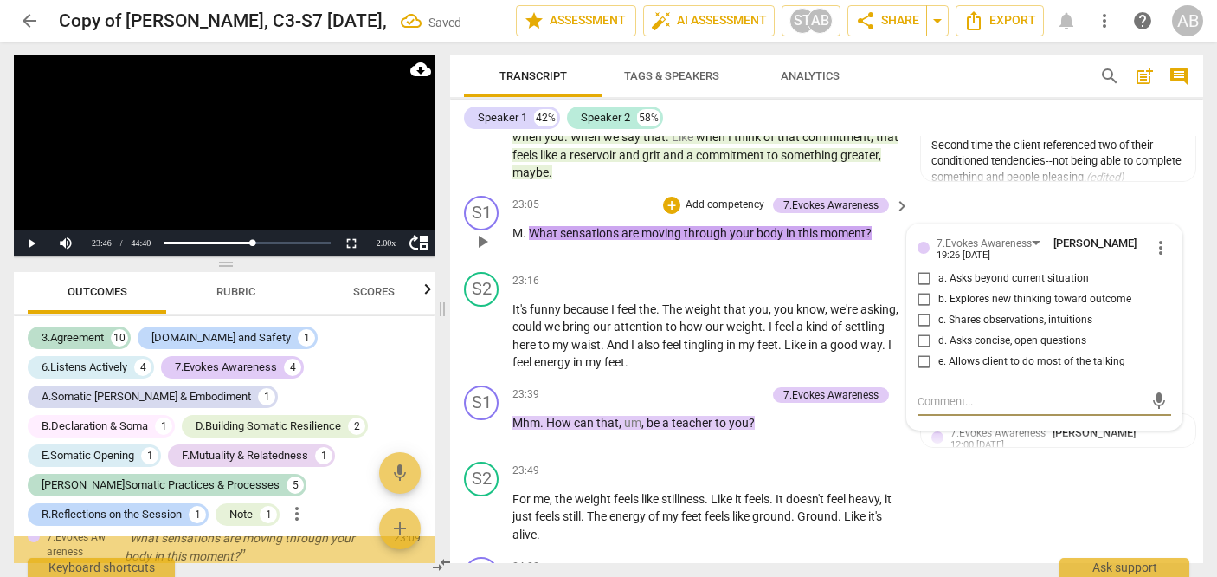
scroll to position [4944, 0]
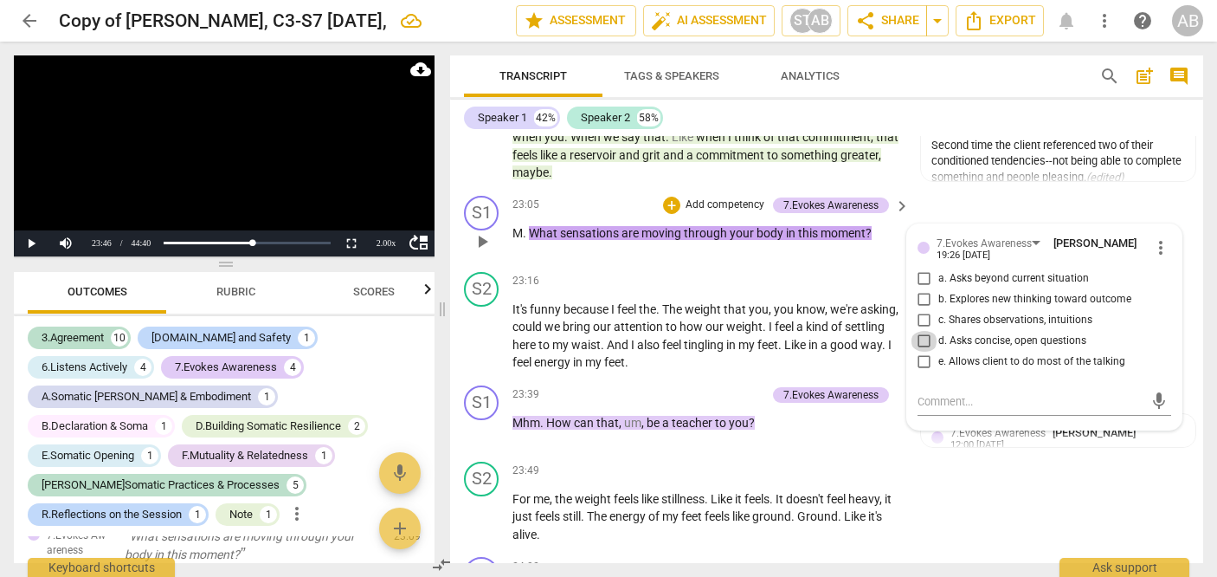
click at [694, 351] on input "d. Asks concise, open questions" at bounding box center [925, 341] width 28 height 21
checkbox input "true"
click at [677, 403] on div "+" at bounding box center [671, 394] width 17 height 17
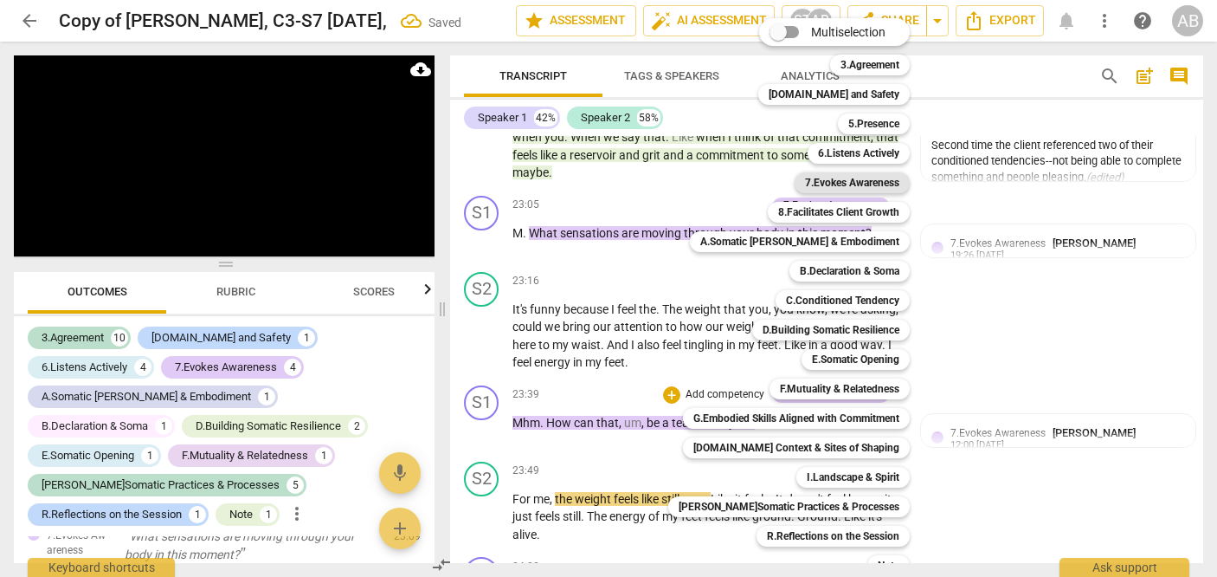
click at [694, 175] on b "7.Evokes Awareness" at bounding box center [852, 182] width 94 height 21
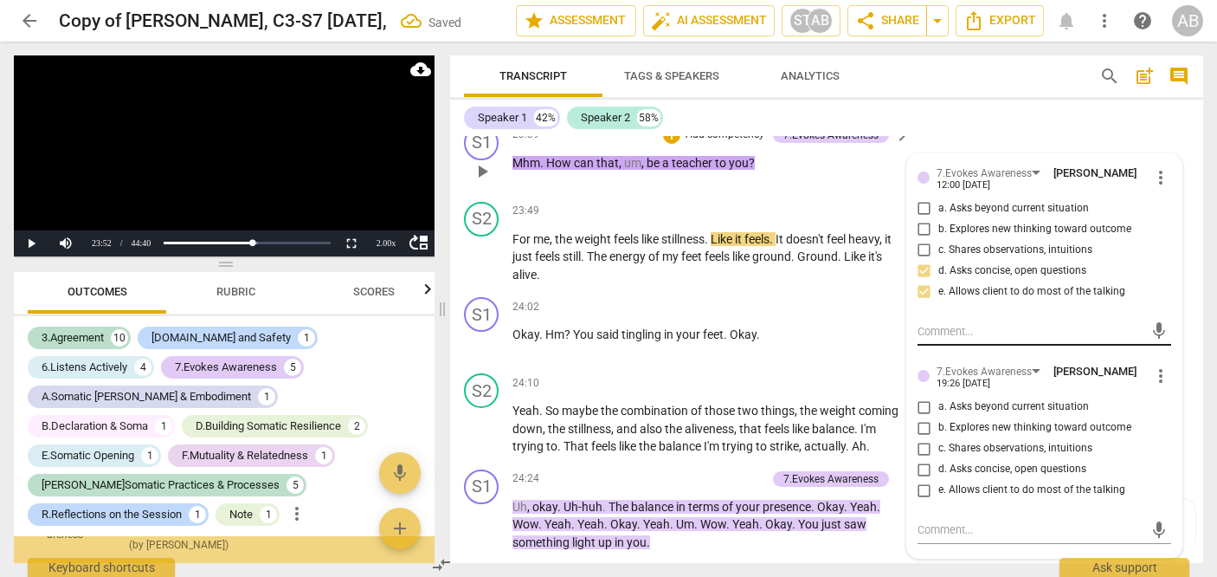
scroll to position [5180, 0]
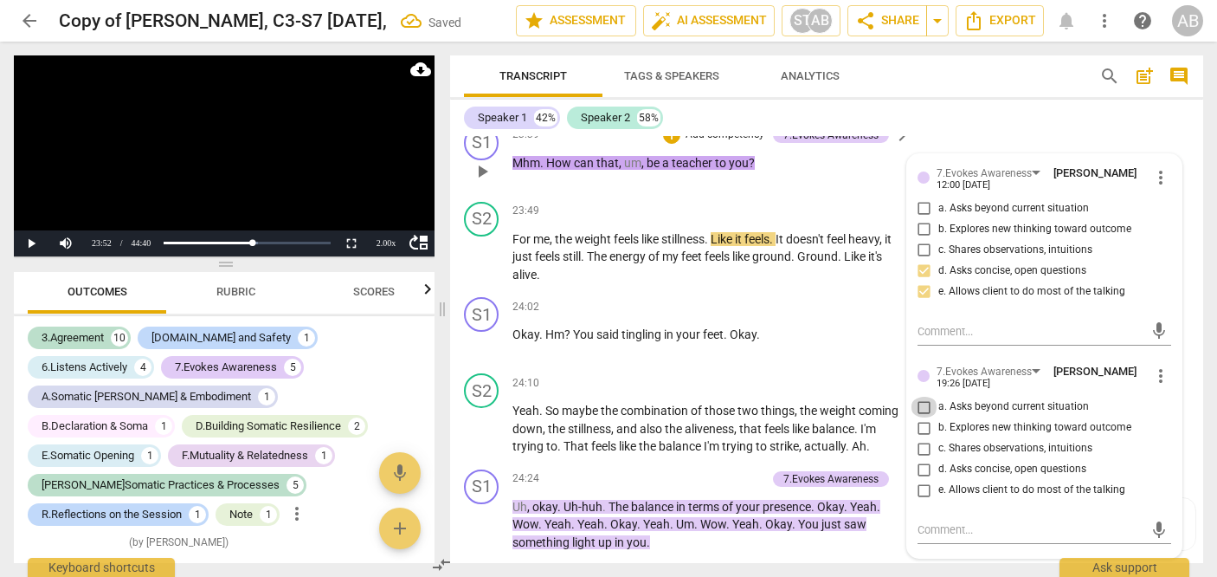
click at [694, 417] on input "a. Asks beyond current situation" at bounding box center [925, 406] width 28 height 21
checkbox input "true"
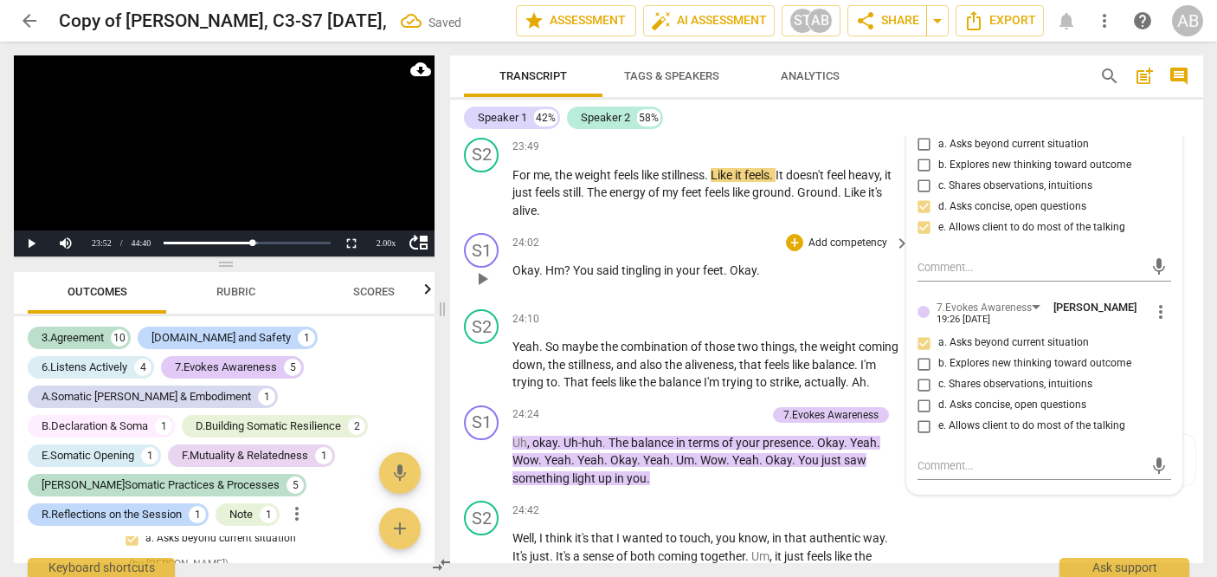
scroll to position [7920, 0]
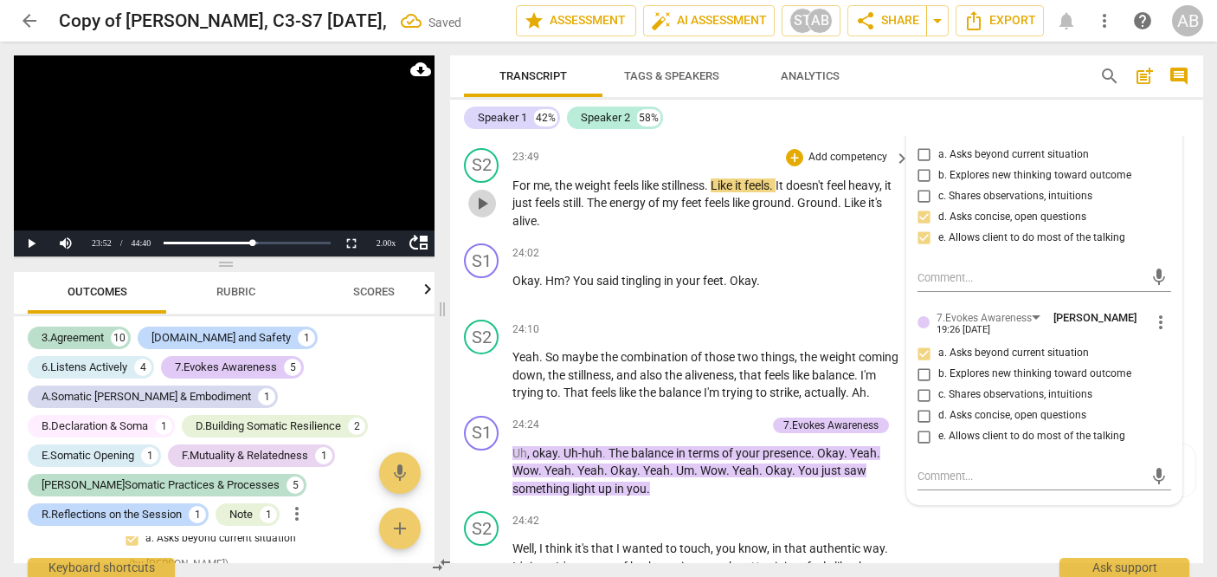
click at [480, 214] on span "play_arrow" at bounding box center [482, 203] width 21 height 21
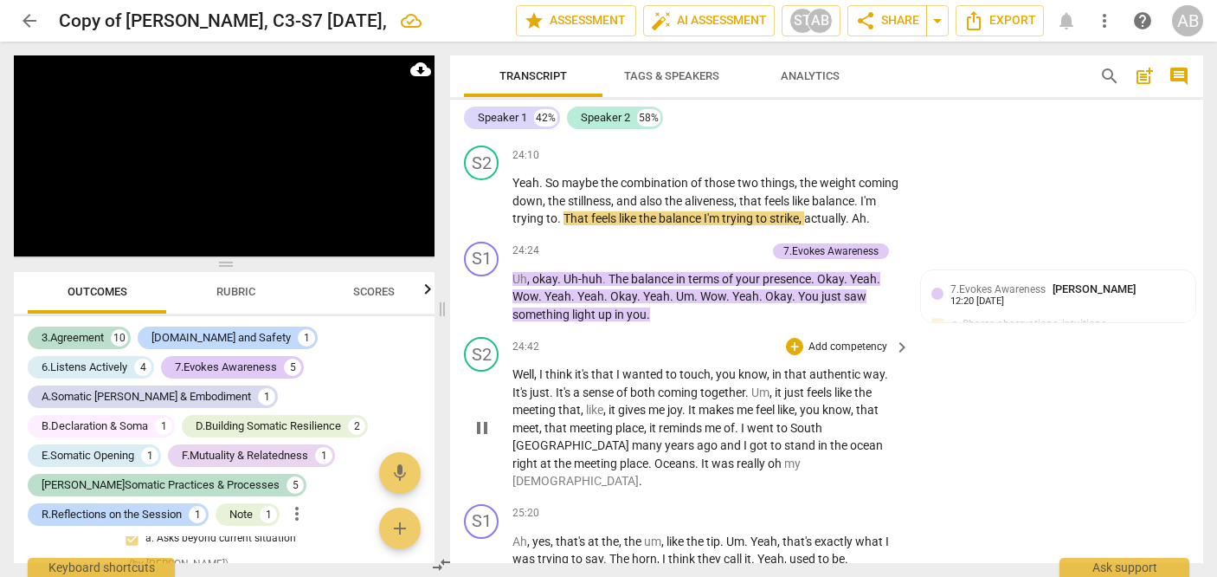
scroll to position [8096, 0]
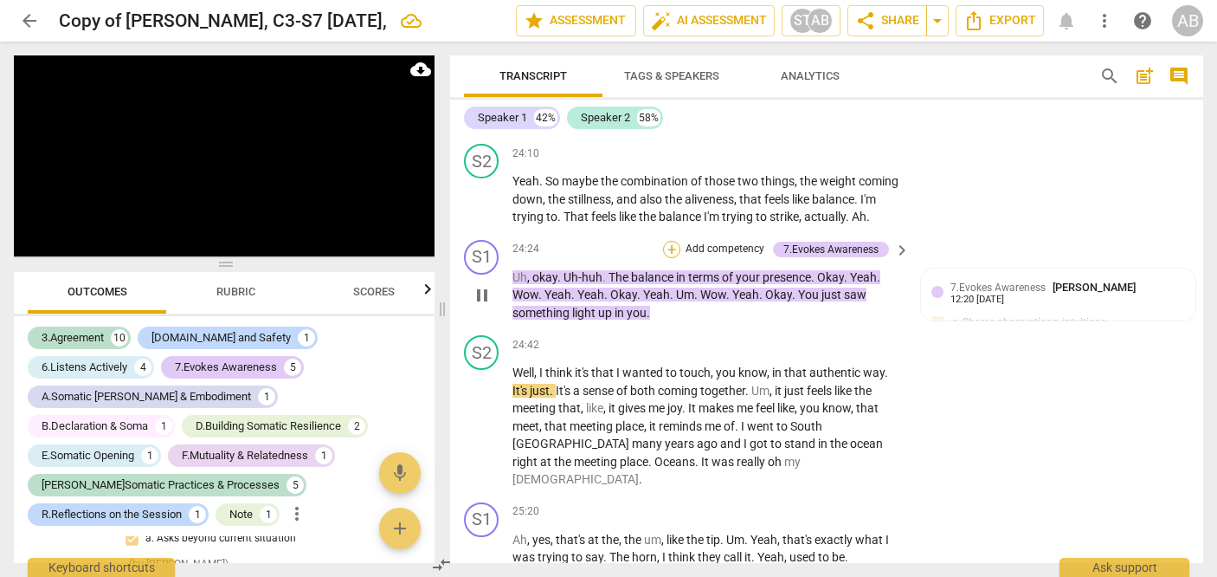
click at [671, 258] on div "+" at bounding box center [671, 249] width 17 height 17
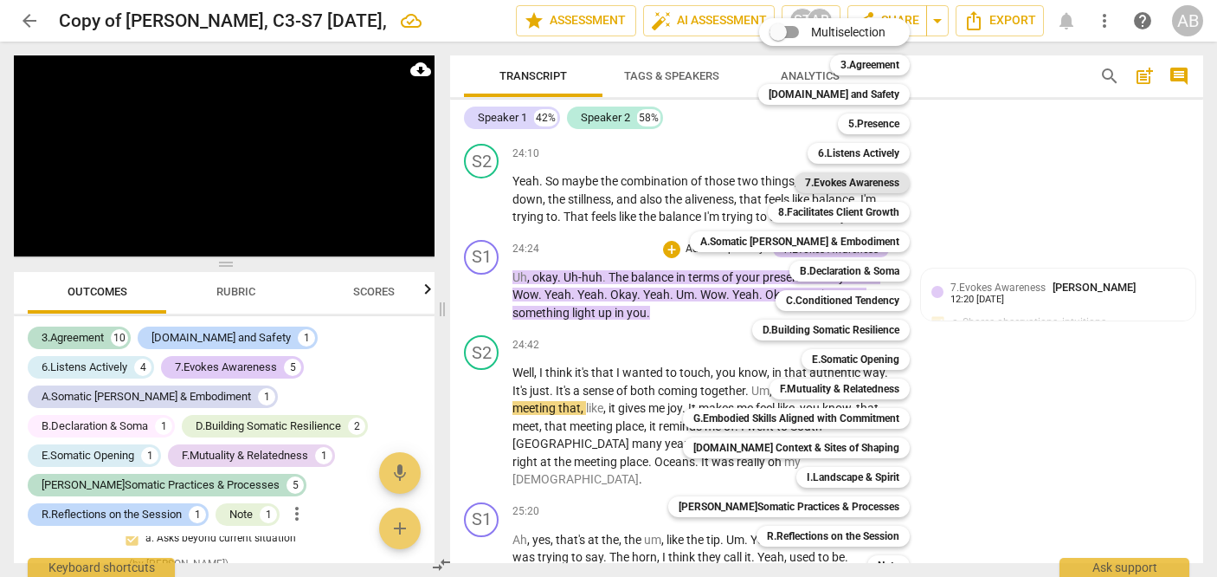
click at [694, 178] on b "7.Evokes Awareness" at bounding box center [852, 182] width 94 height 21
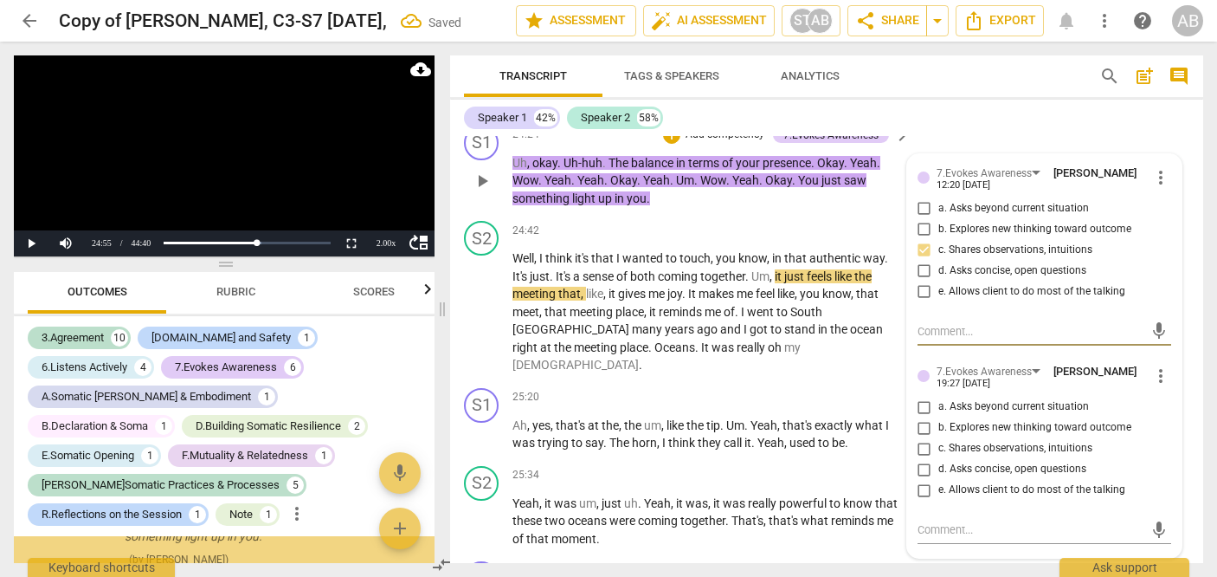
scroll to position [8254, 0]
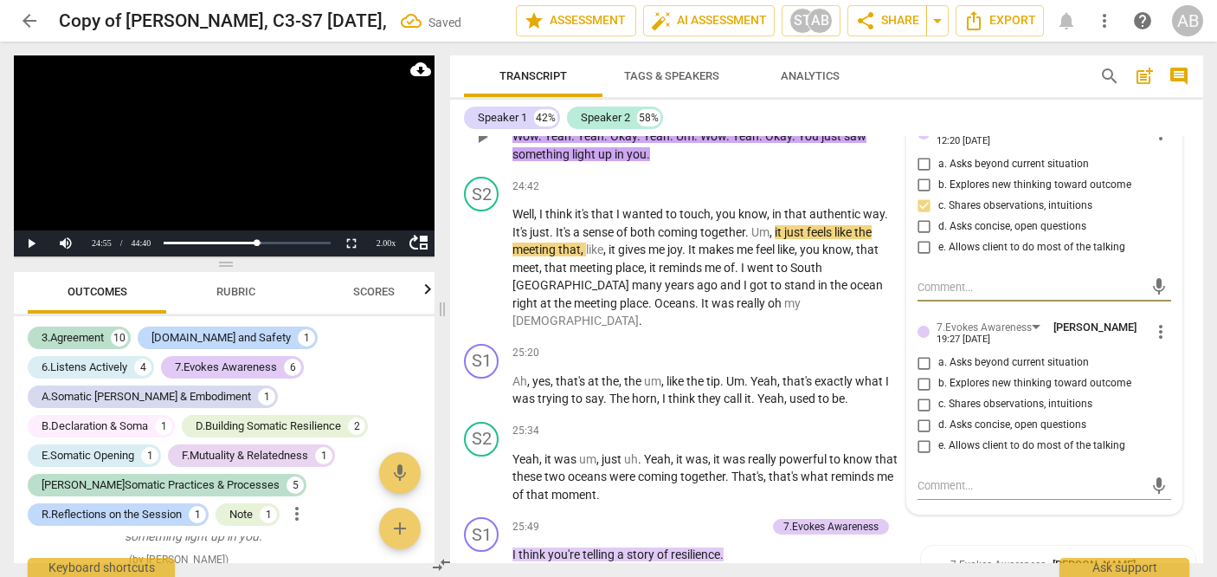
click at [694, 415] on input "c. Shares observations, intuitions" at bounding box center [925, 404] width 28 height 21
checkbox input "true"
click at [487, 278] on span "play_arrow" at bounding box center [482, 267] width 21 height 21
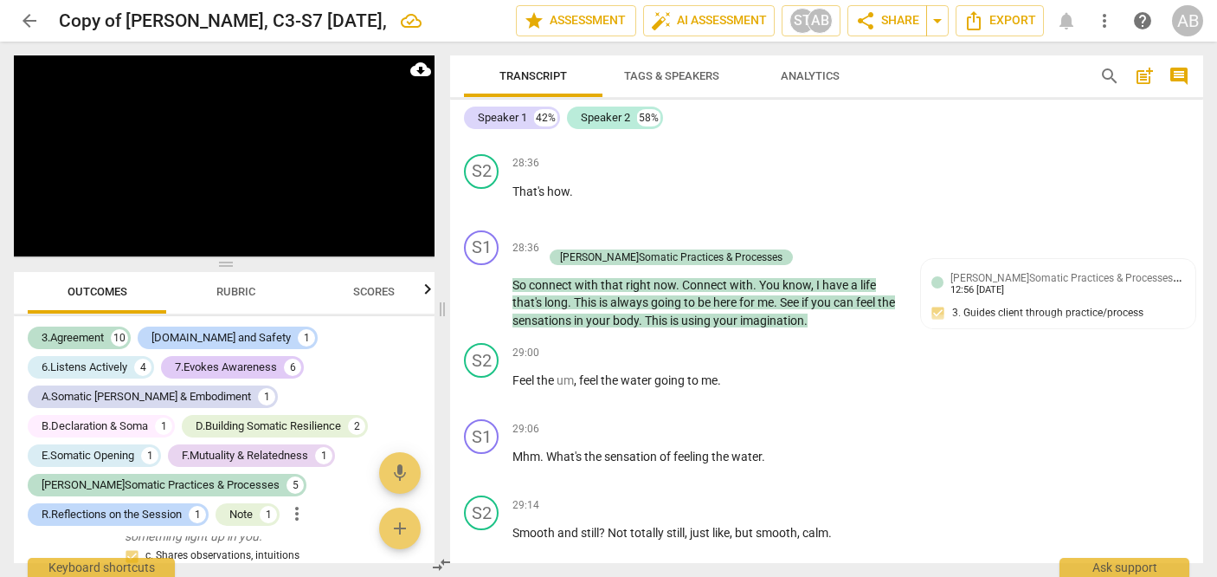
scroll to position [9967, 0]
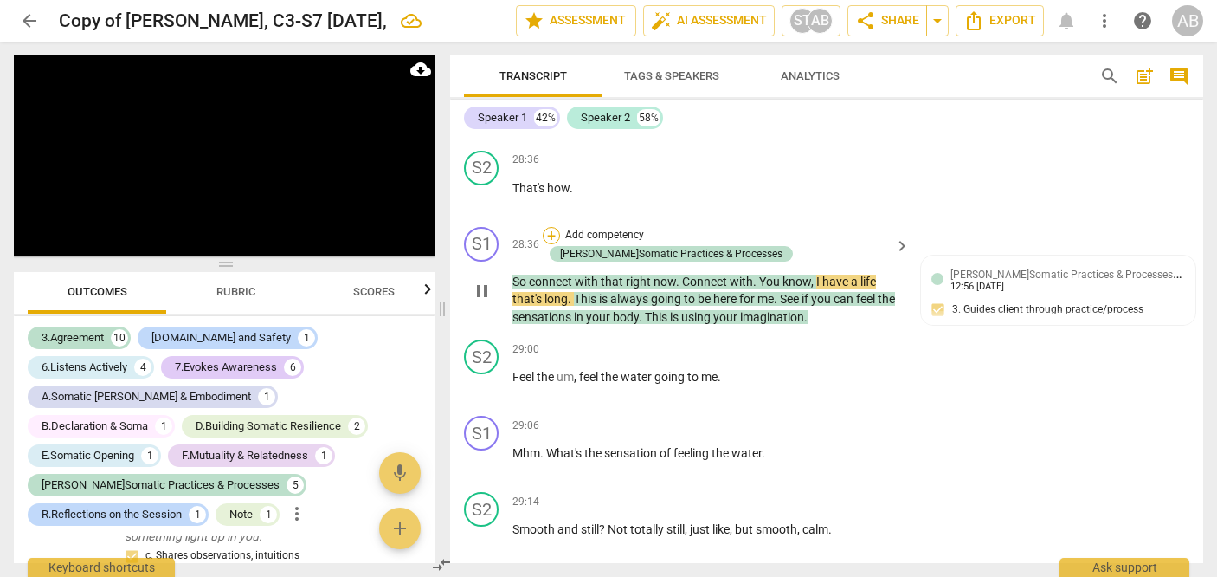
click at [560, 244] on div "+" at bounding box center [551, 235] width 17 height 17
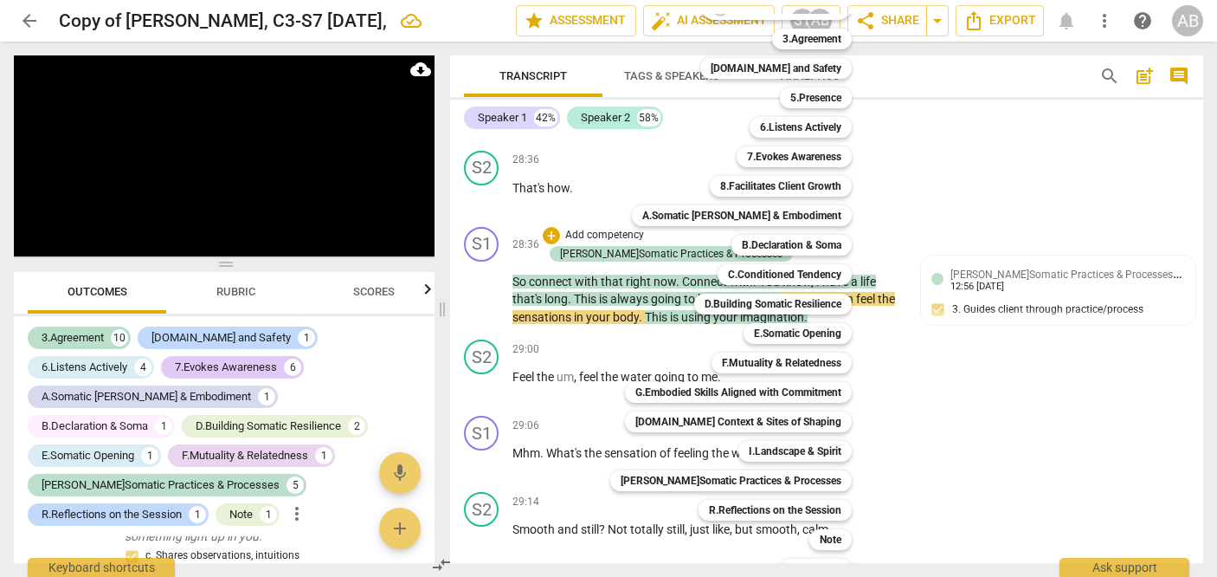
scroll to position [47, 0]
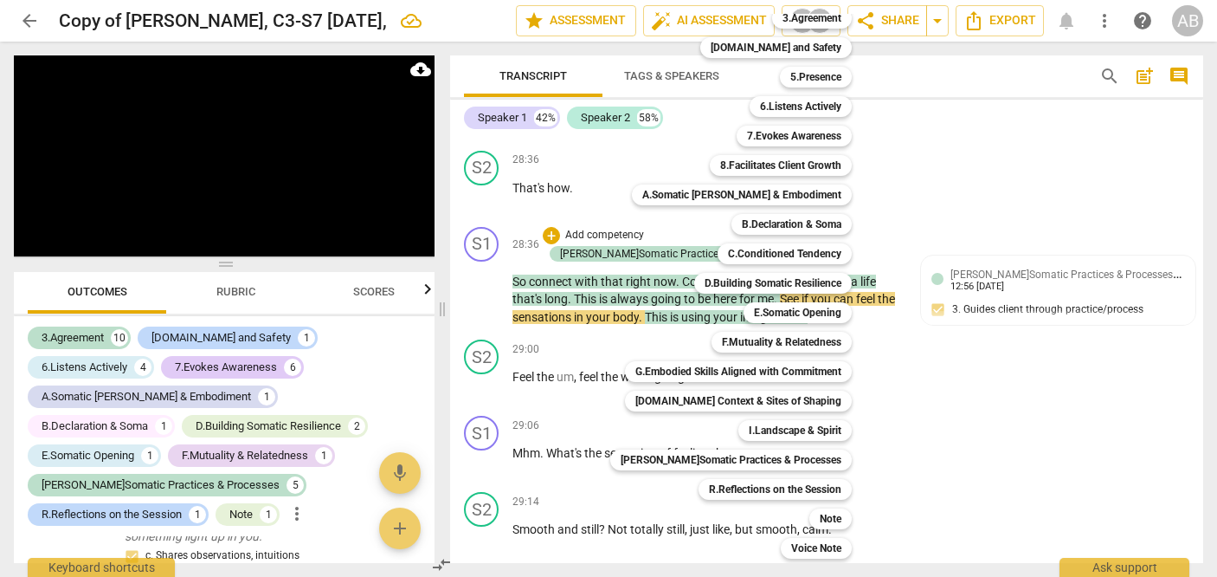
click at [694, 448] on div "[PERSON_NAME]Somatic Practices & Processes o" at bounding box center [740, 459] width 274 height 29
click at [694, 454] on b "[PERSON_NAME]Somatic Practices & Processes" at bounding box center [731, 459] width 221 height 21
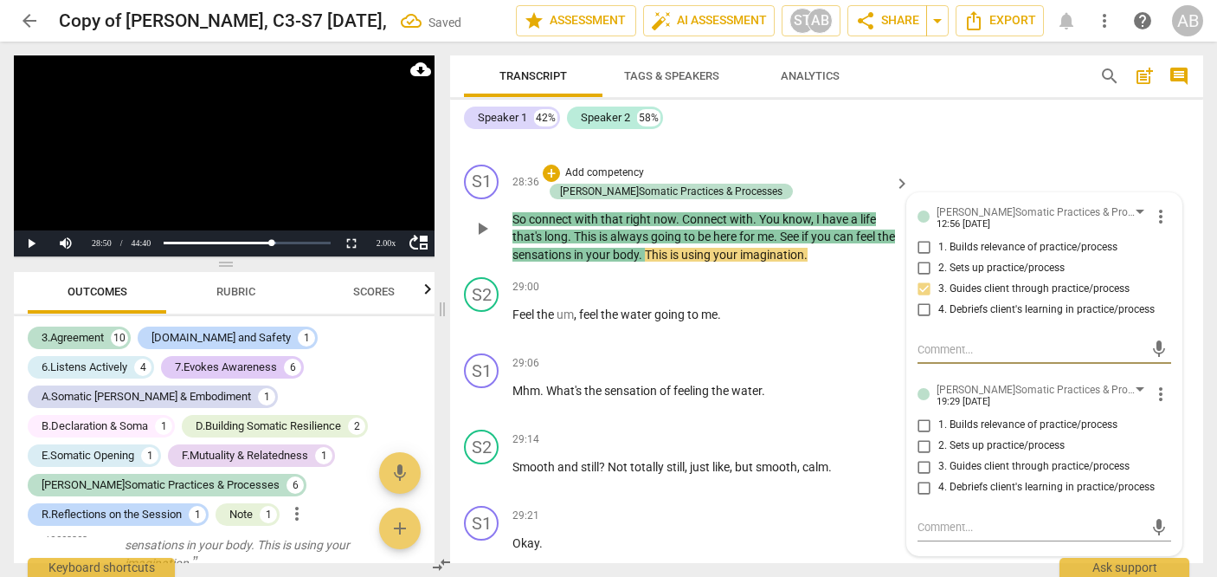
scroll to position [10037, 0]
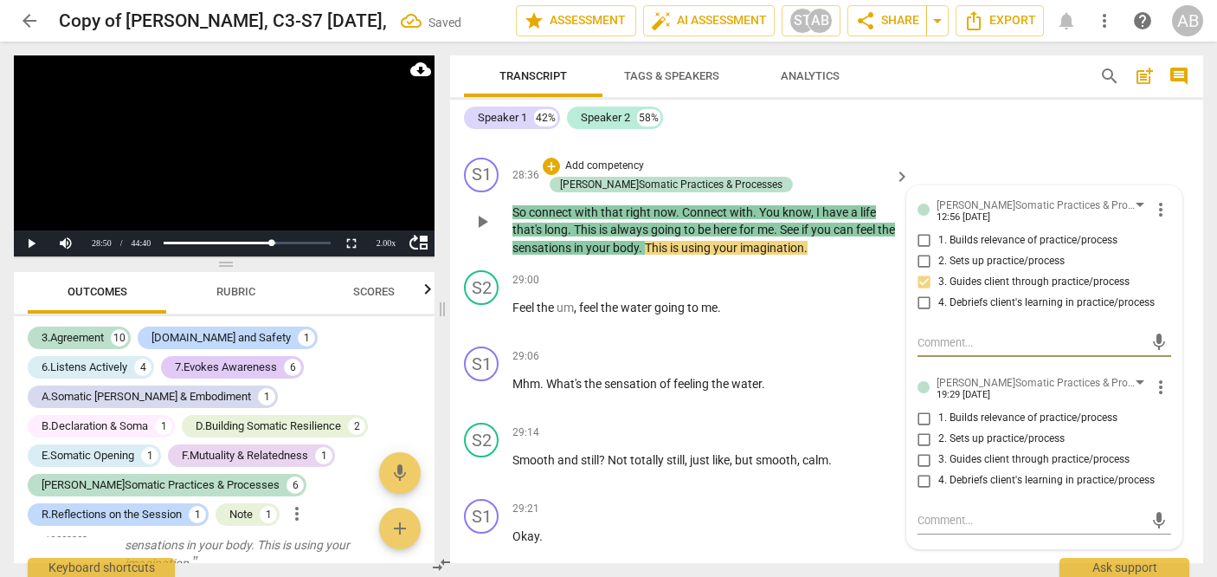
click at [694, 470] on input "3. Guides client through practice/process" at bounding box center [925, 459] width 28 height 21
checkbox input "true"
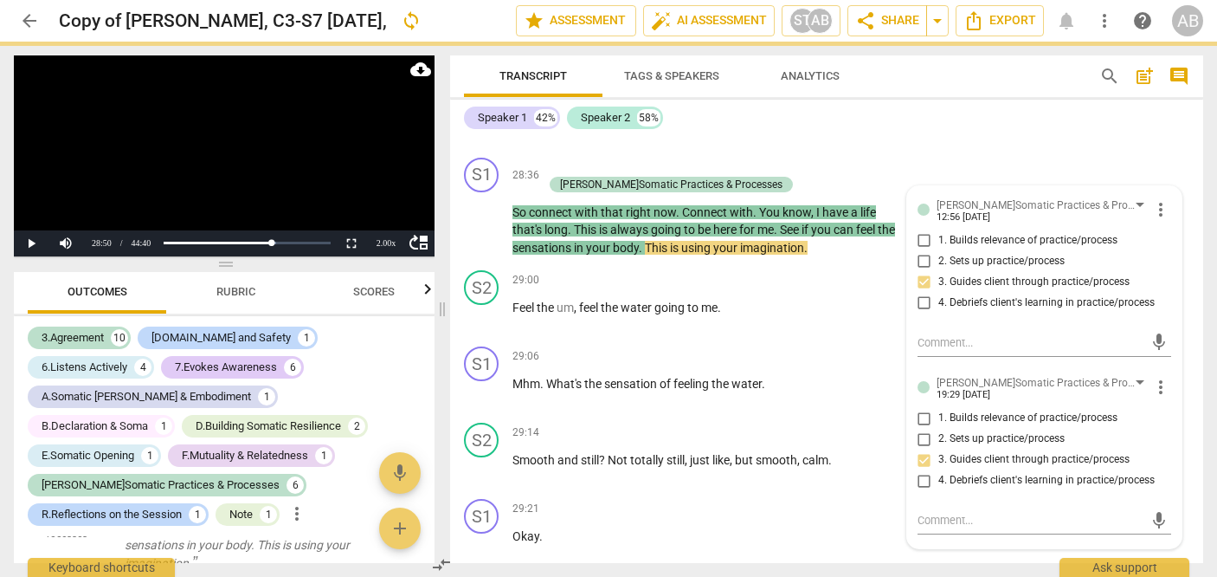
click at [694, 151] on div "S2 play_arrow pause 28:36 + Add competency keyboard_arrow_right That's how ." at bounding box center [826, 112] width 753 height 76
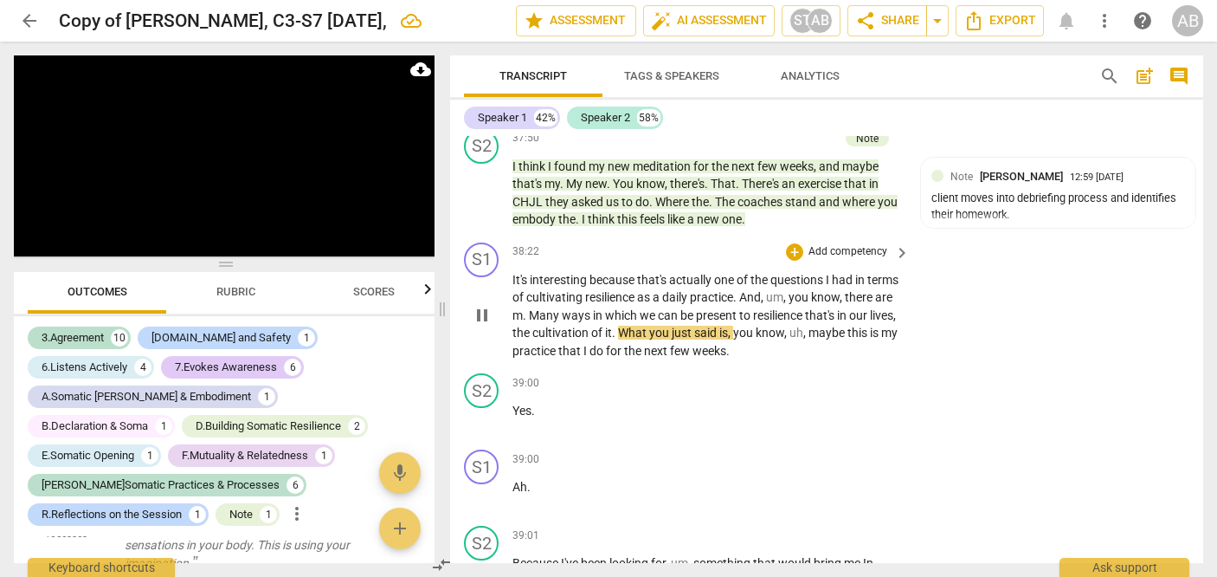
scroll to position [15118, 0]
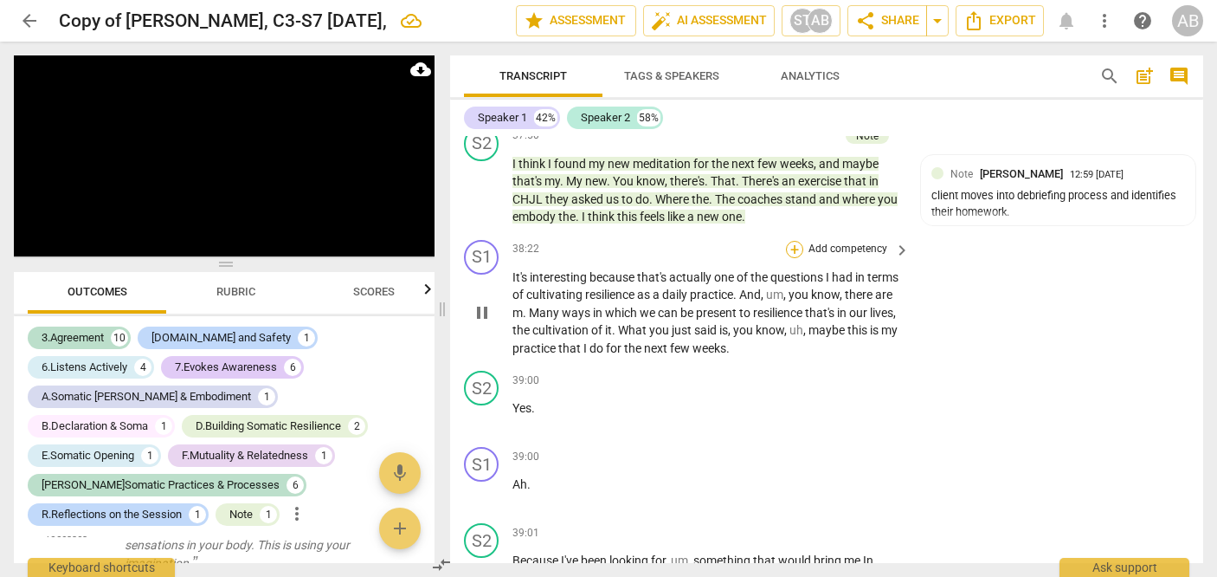
click at [694, 258] on div "+" at bounding box center [794, 249] width 17 height 17
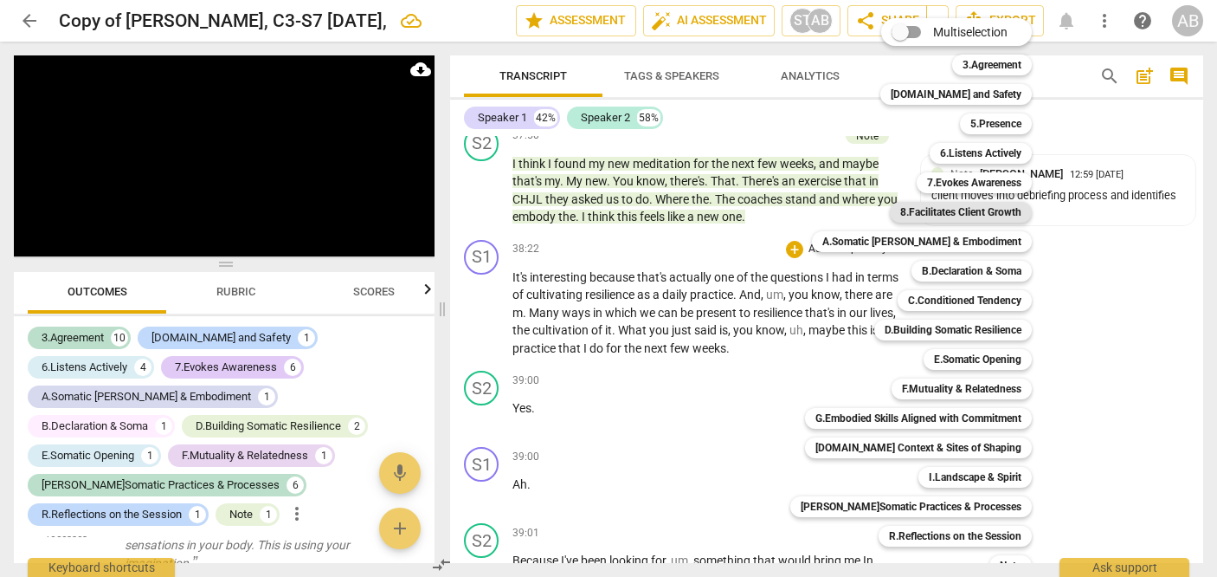
click at [694, 215] on b "8.Facilitates Client Growth" at bounding box center [960, 212] width 121 height 21
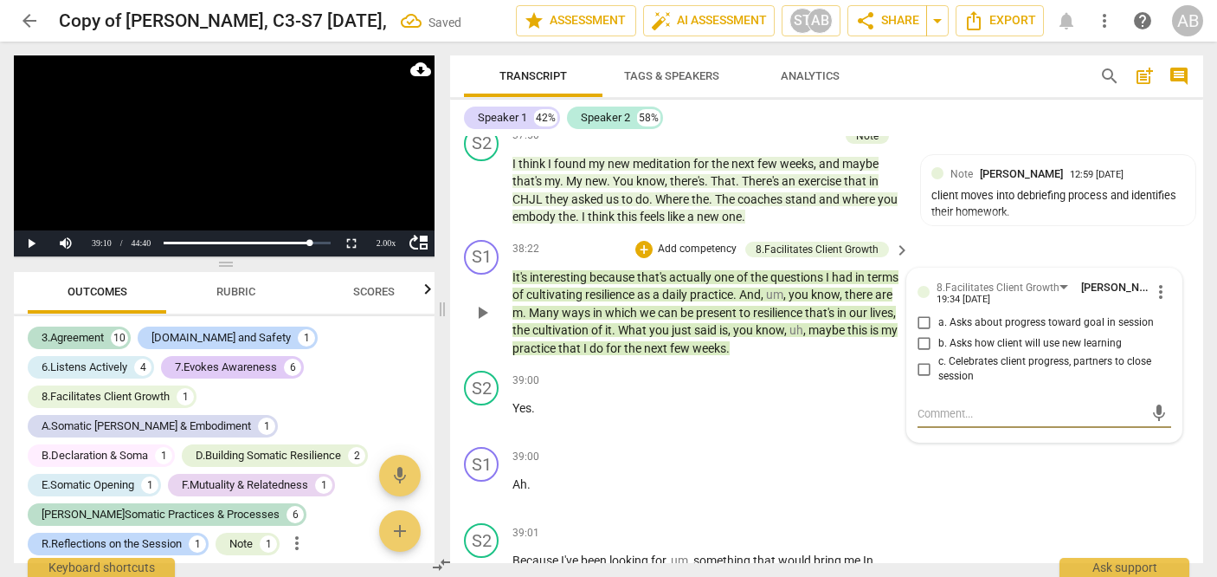
scroll to position [6678, 0]
click at [694, 354] on input "b. Asks how client will use new learning" at bounding box center [925, 343] width 28 height 21
checkbox input "true"
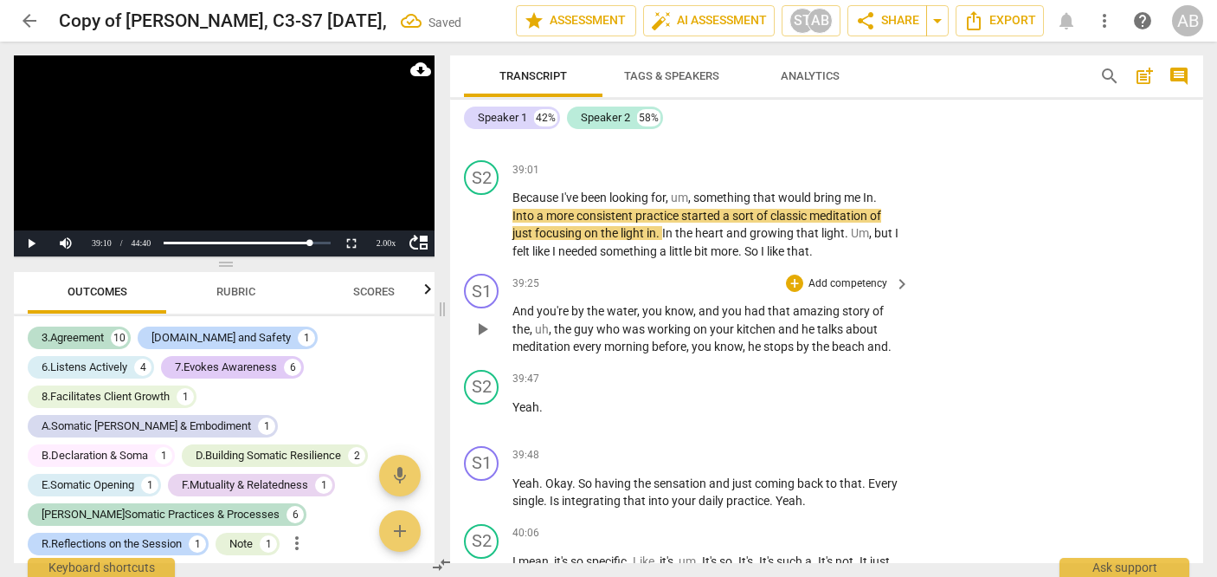
scroll to position [15478, 0]
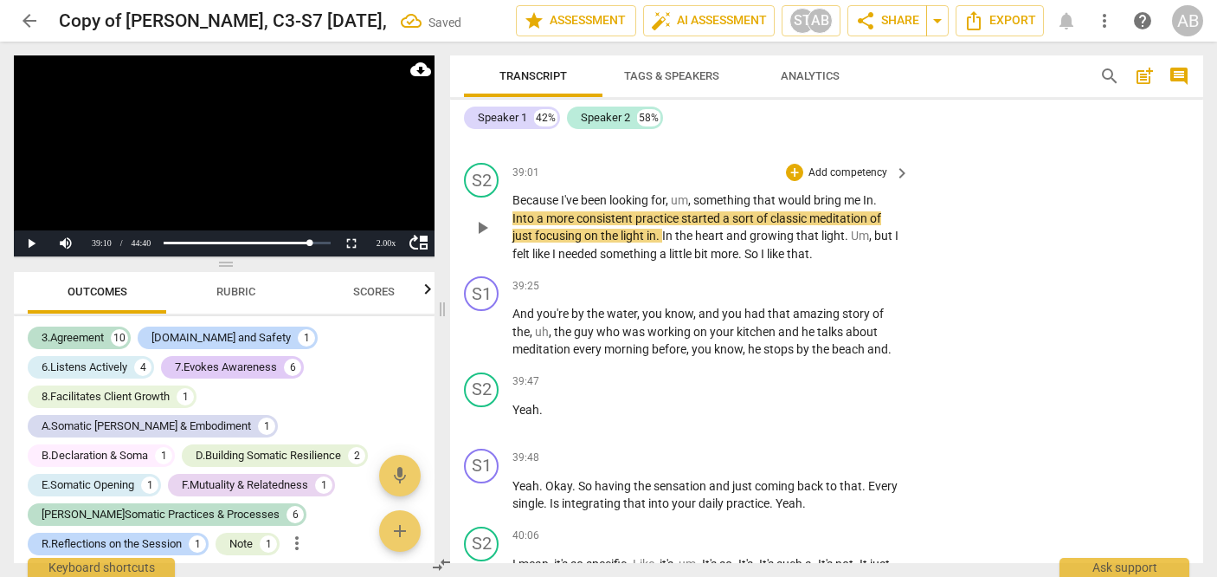
click at [476, 238] on span "play_arrow" at bounding box center [482, 227] width 21 height 21
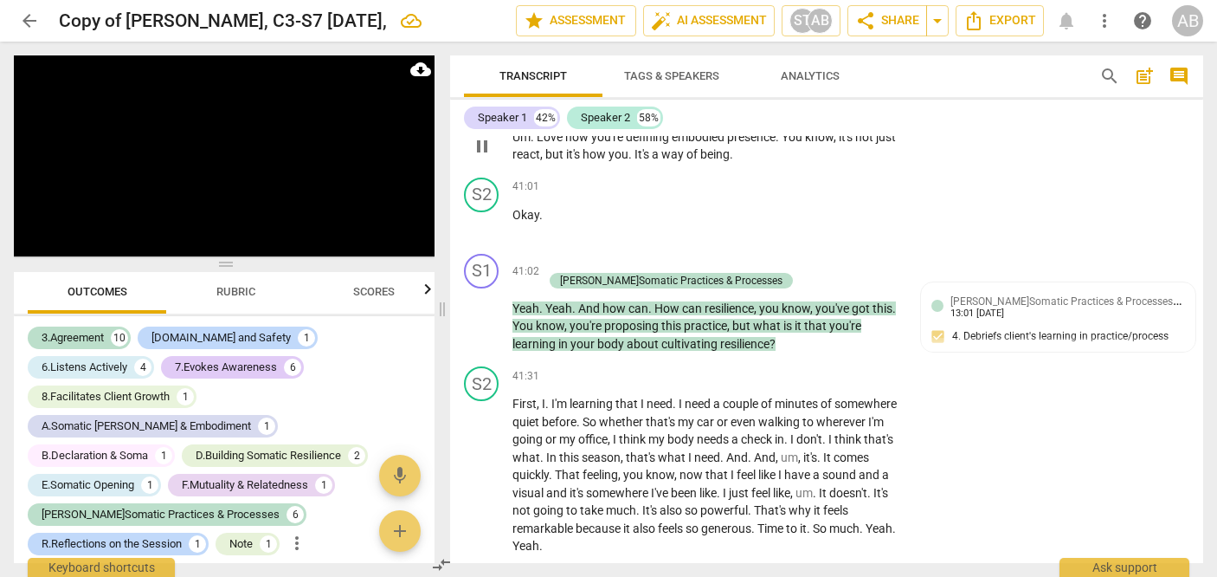
scroll to position [16024, 0]
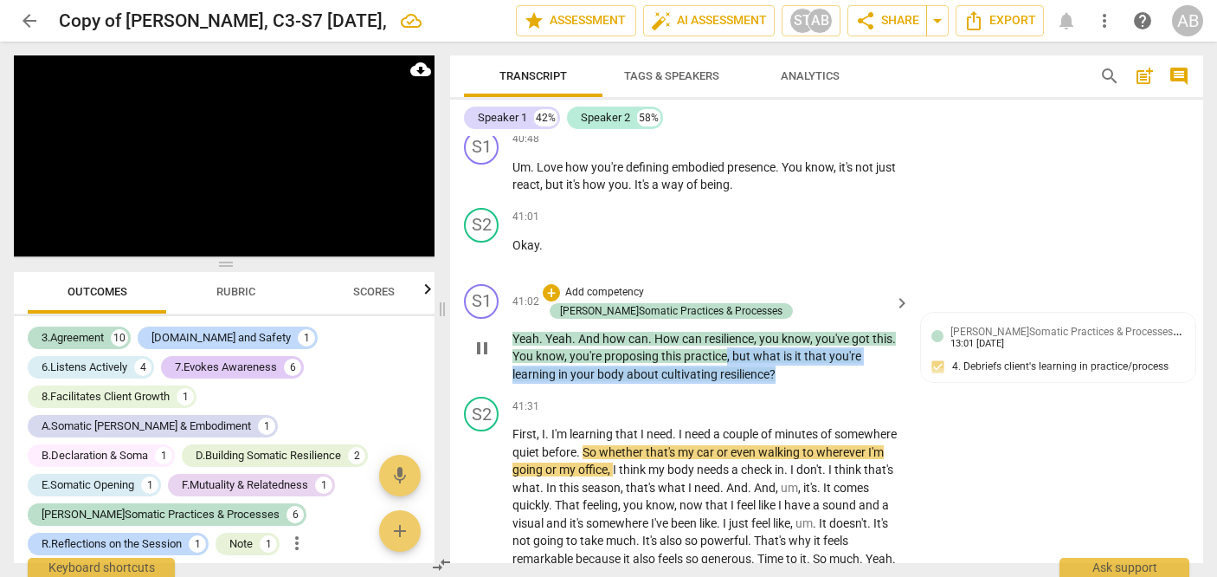
drag, startPoint x: 796, startPoint y: 395, endPoint x: 727, endPoint y: 374, distance: 72.3
click at [694, 374] on p "Yeah . Yeah . And how can . How can resilience , you know , you've got this . Y…" at bounding box center [706, 357] width 389 height 54
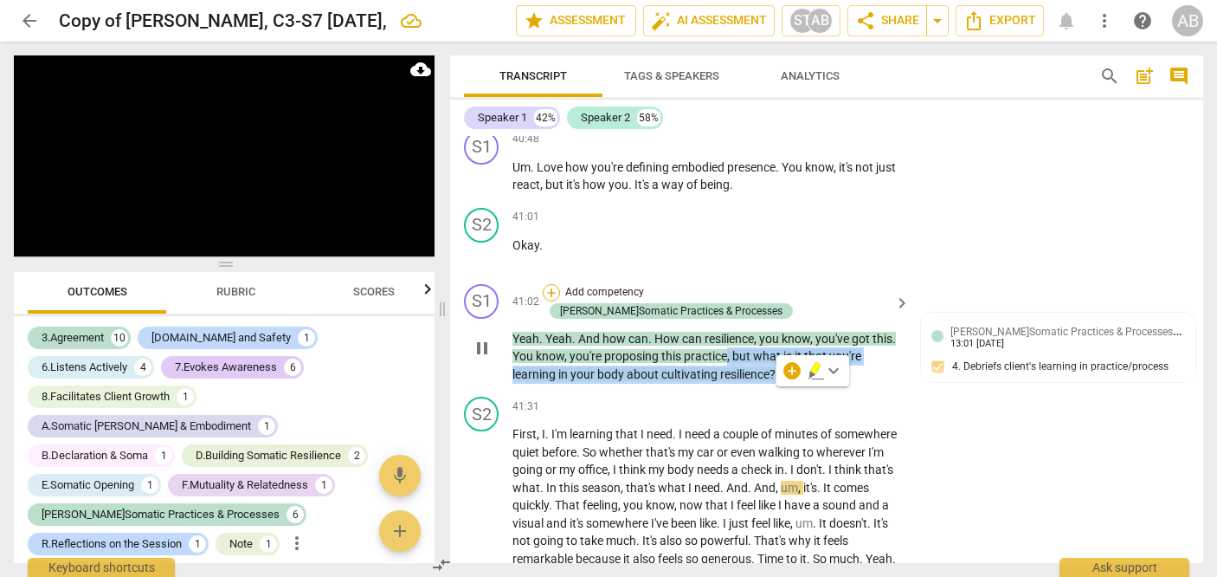
click at [560, 301] on div "+" at bounding box center [551, 292] width 17 height 17
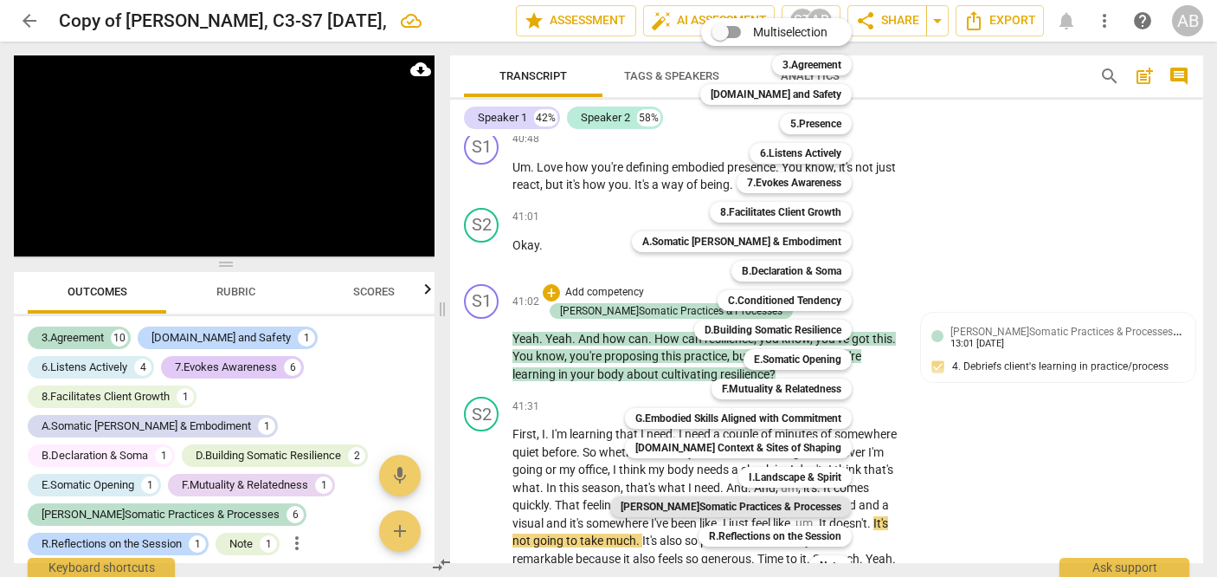
click at [694, 503] on b "[PERSON_NAME]Somatic Practices & Processes" at bounding box center [731, 506] width 221 height 21
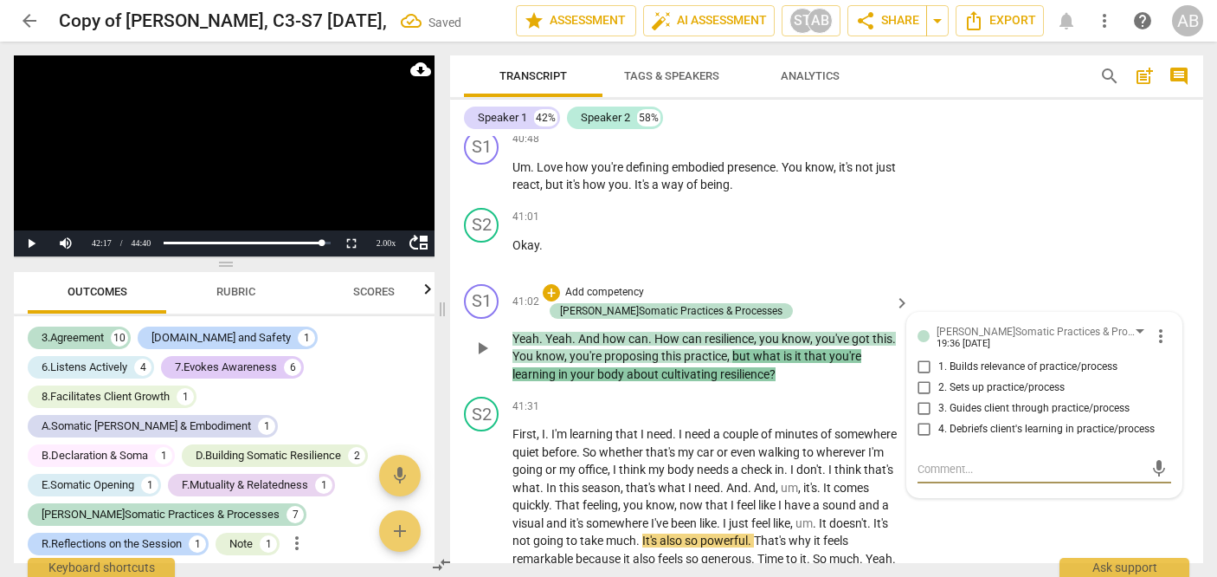
scroll to position [7035, 0]
click at [694, 440] on input "4. Debriefs client's learning in practice/process" at bounding box center [925, 429] width 28 height 21
checkbox input "true"
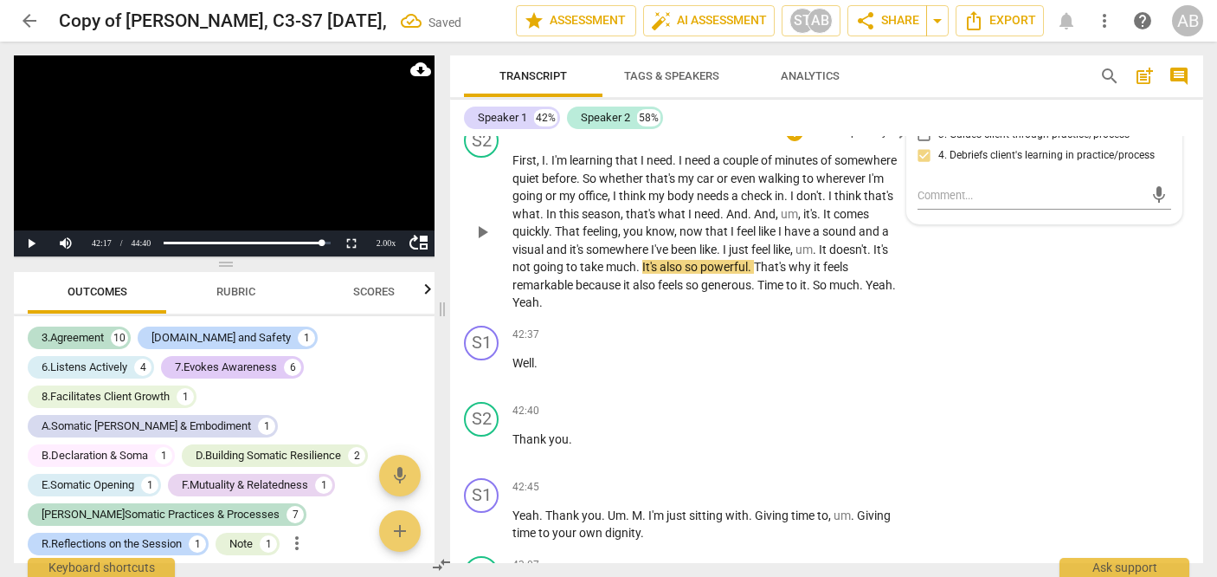
scroll to position [16285, 0]
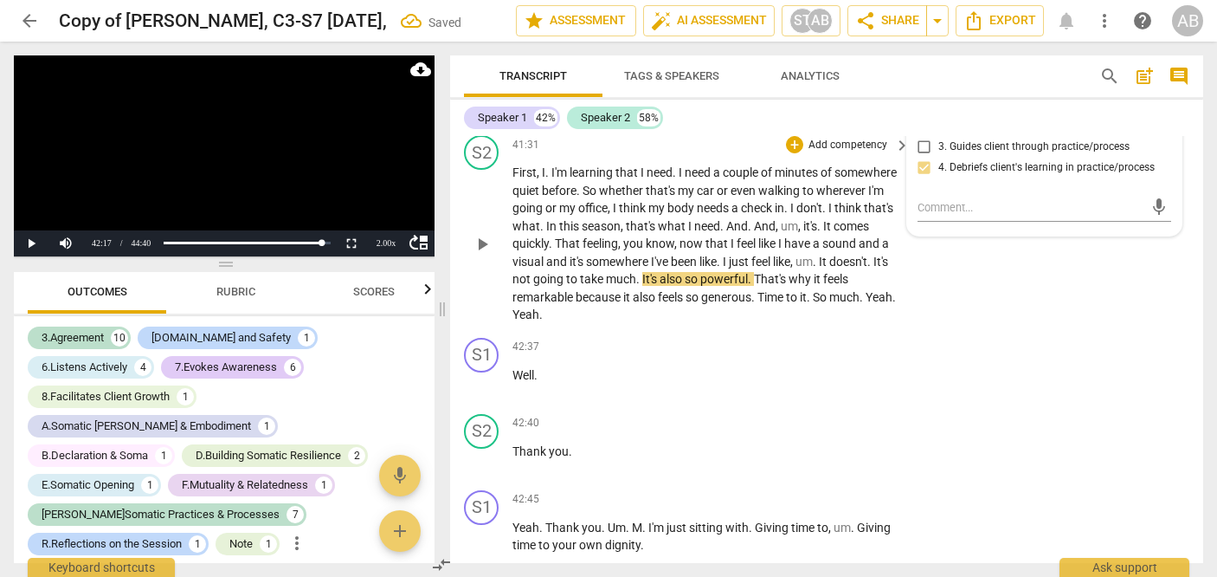
click at [484, 255] on span "play_arrow" at bounding box center [482, 244] width 21 height 21
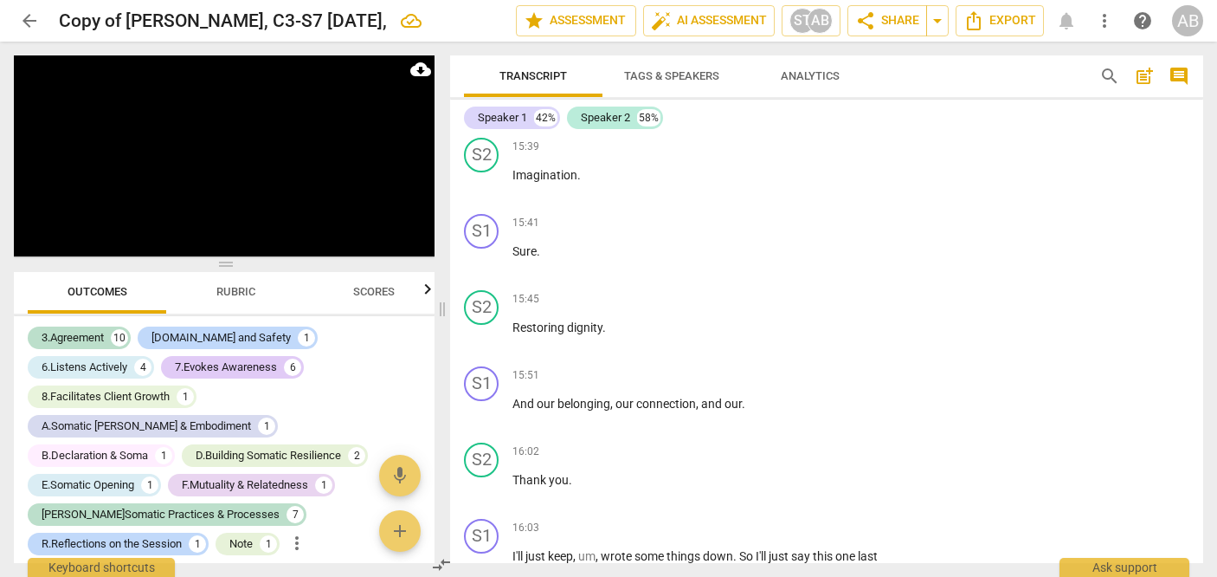
scroll to position [5616, 0]
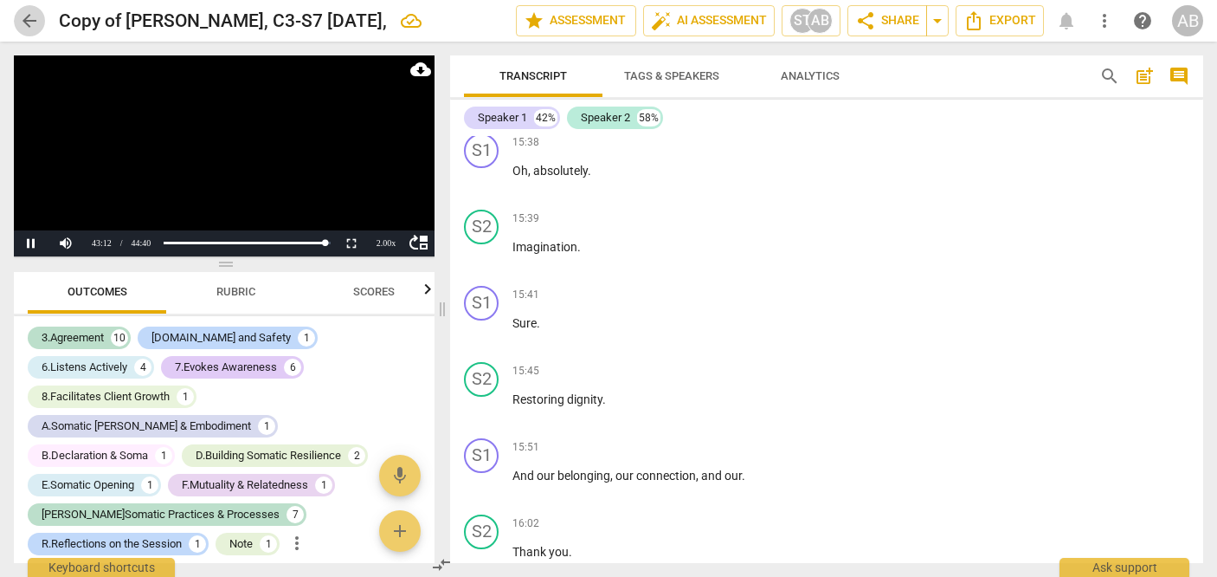
click at [33, 27] on span "arrow_back" at bounding box center [29, 20] width 21 height 21
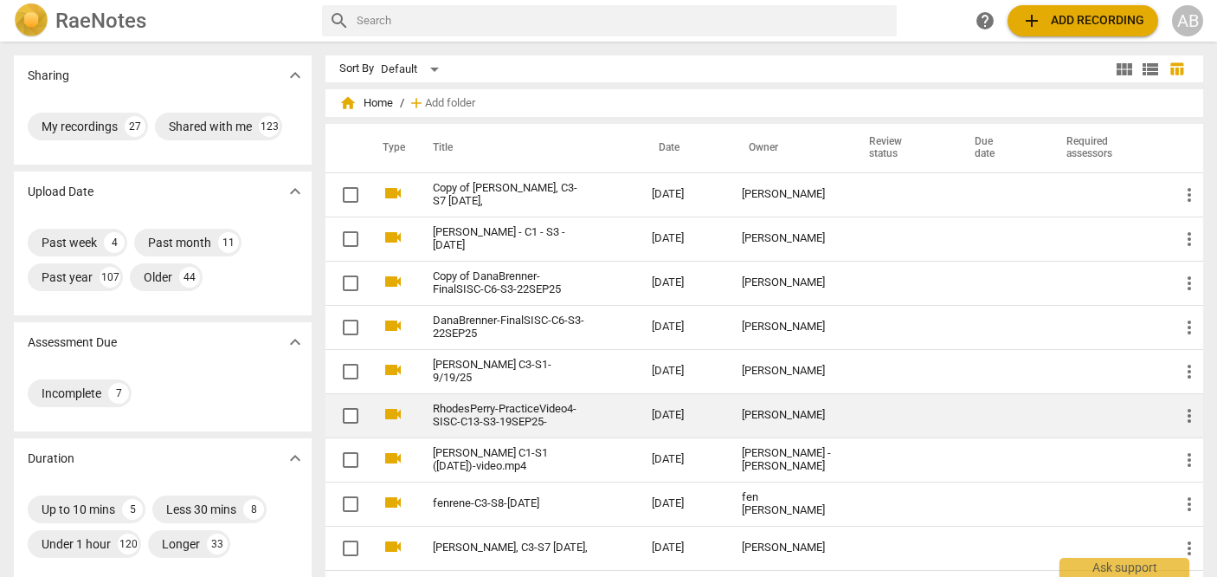
click at [694, 412] on div "[PERSON_NAME]" at bounding box center [788, 415] width 93 height 13
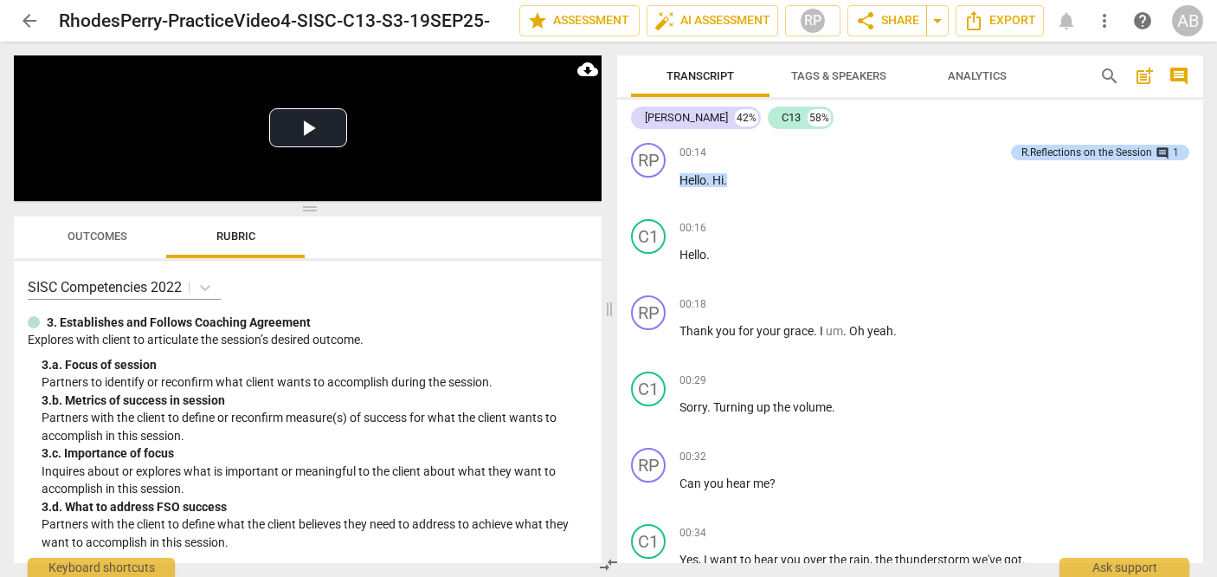
click at [109, 242] on span "Outcomes" at bounding box center [98, 235] width 60 height 13
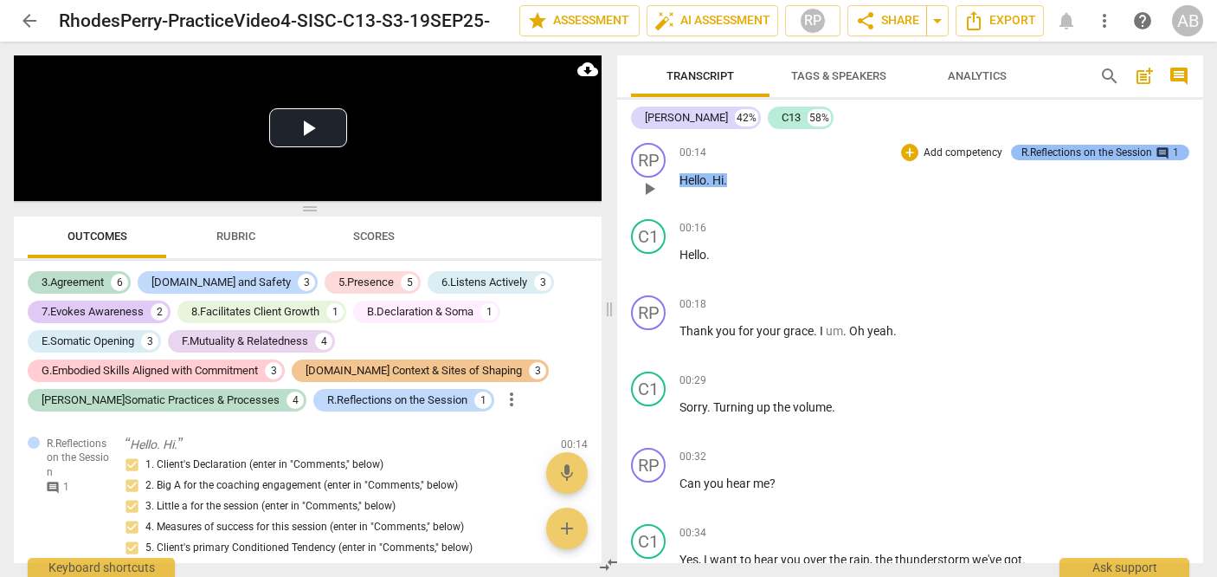
click at [694, 153] on div "R.Reflections on the Session" at bounding box center [1087, 153] width 131 height 16
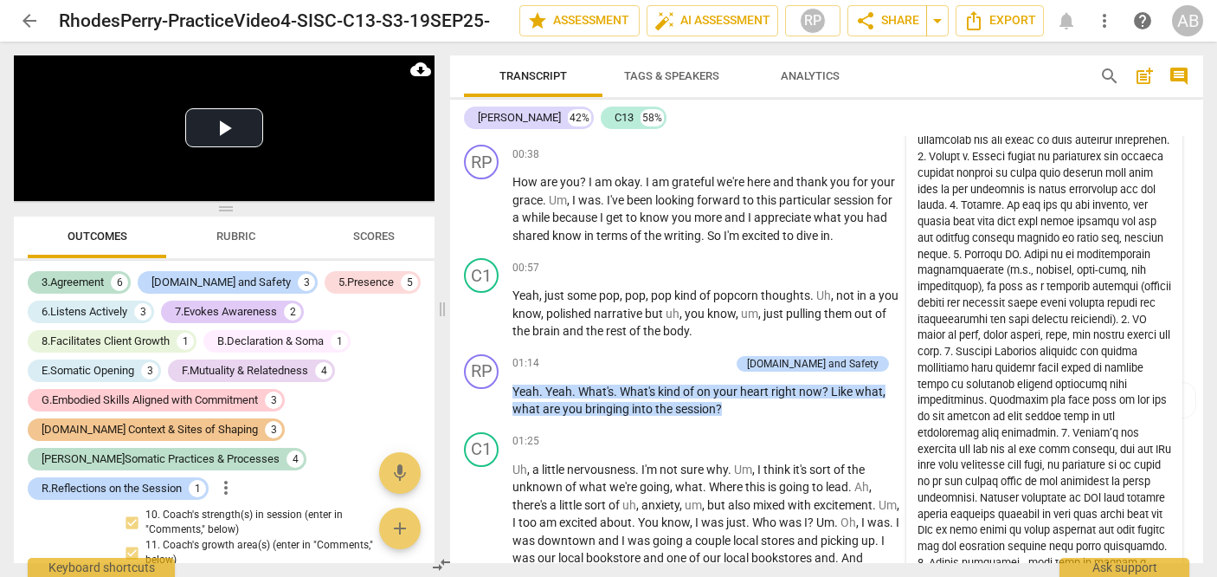
scroll to position [456, 0]
